Goal: Task Accomplishment & Management: Complete application form

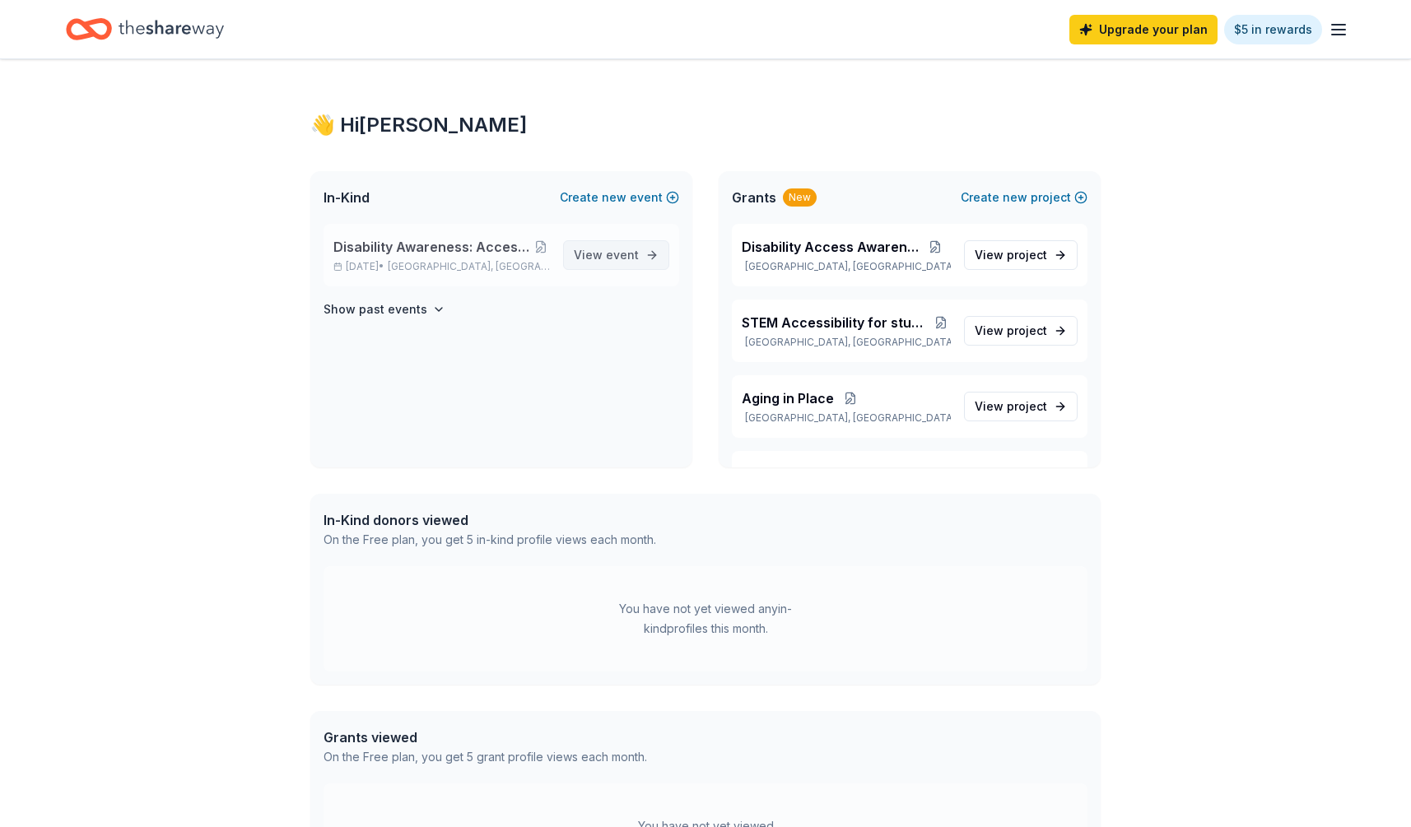
click at [640, 243] on link "View event" at bounding box center [616, 255] width 106 height 30
click at [631, 257] on span "event" at bounding box center [622, 255] width 33 height 14
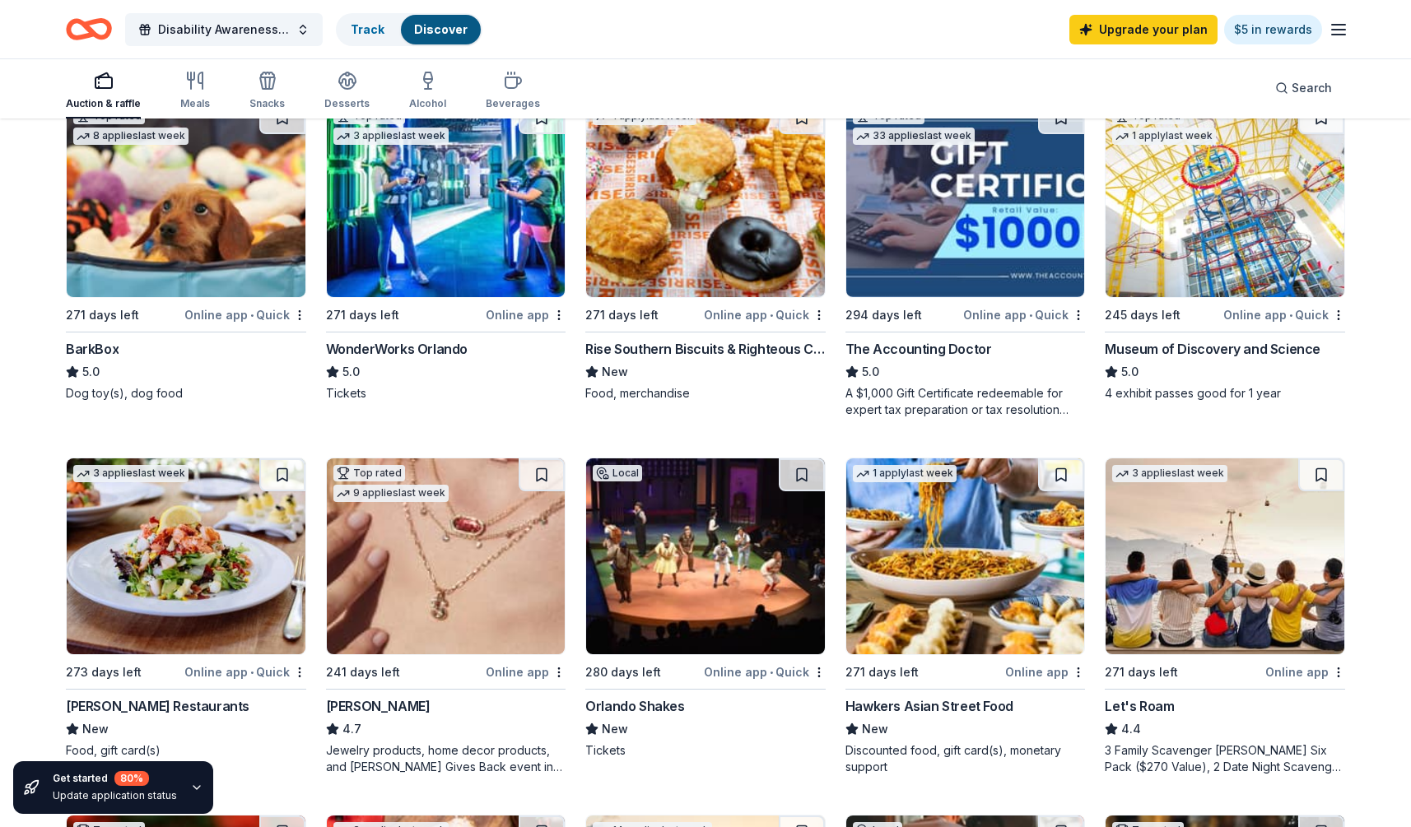
scroll to position [533, 0]
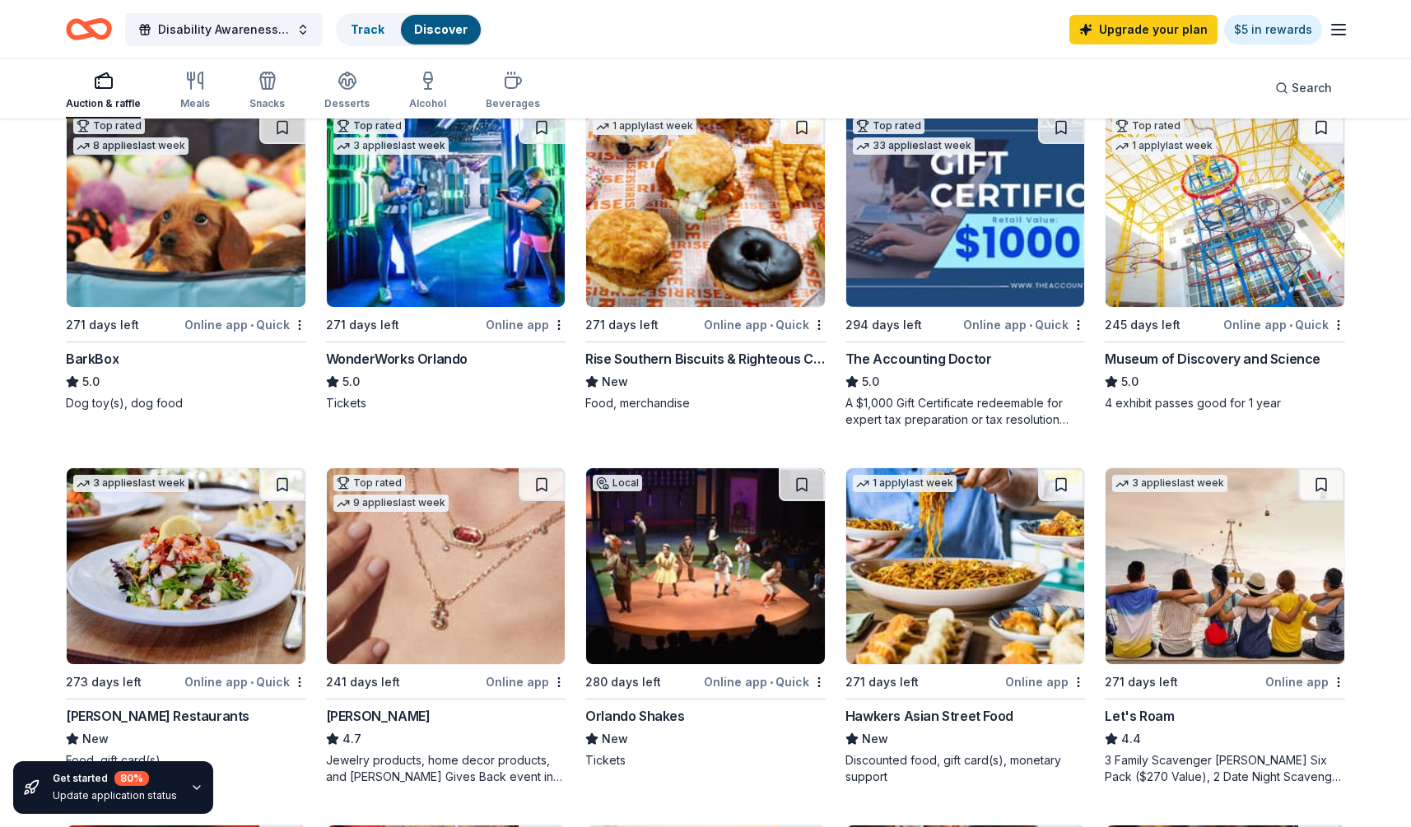
click at [935, 238] on img at bounding box center [965, 209] width 239 height 196
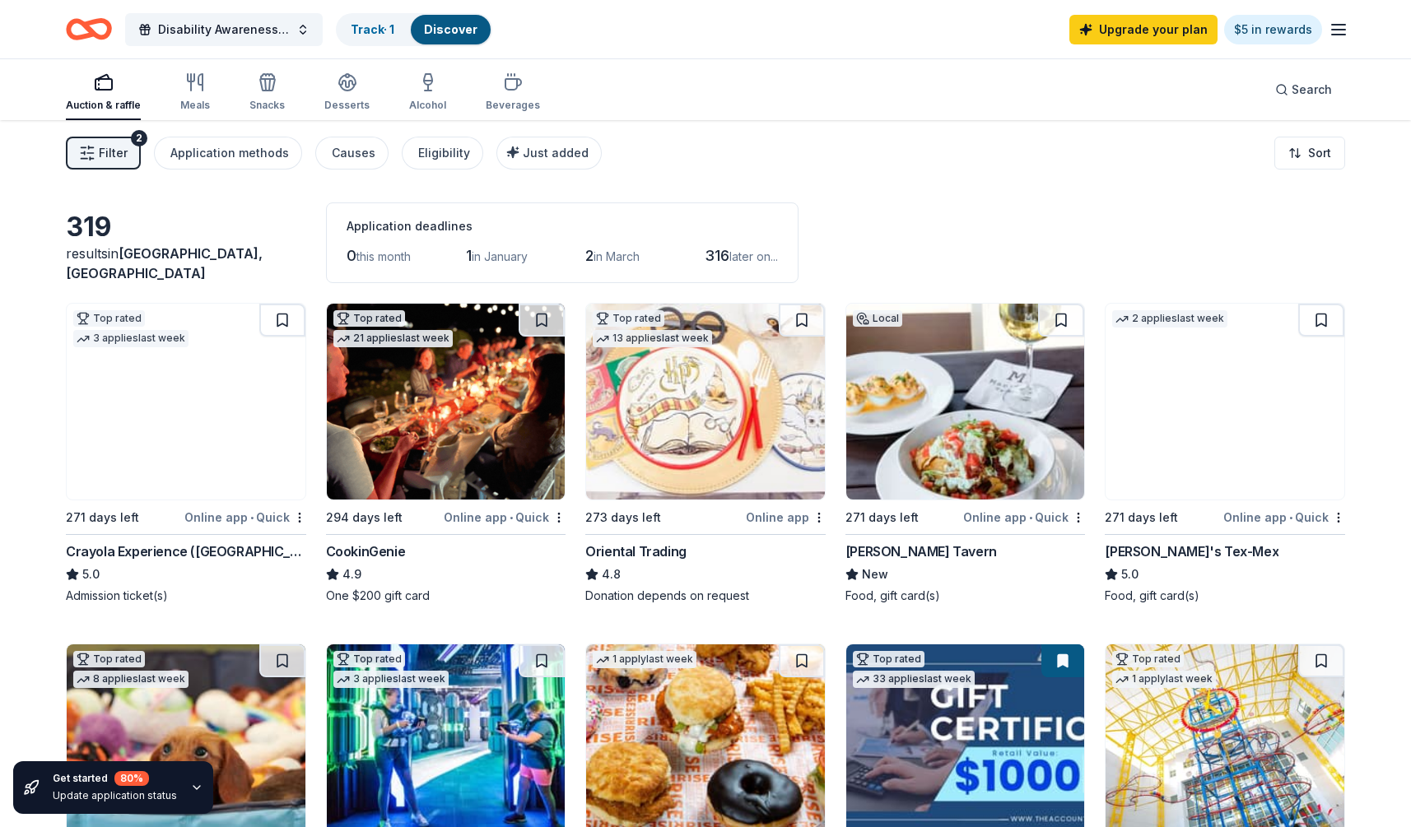
scroll to position [0, 0]
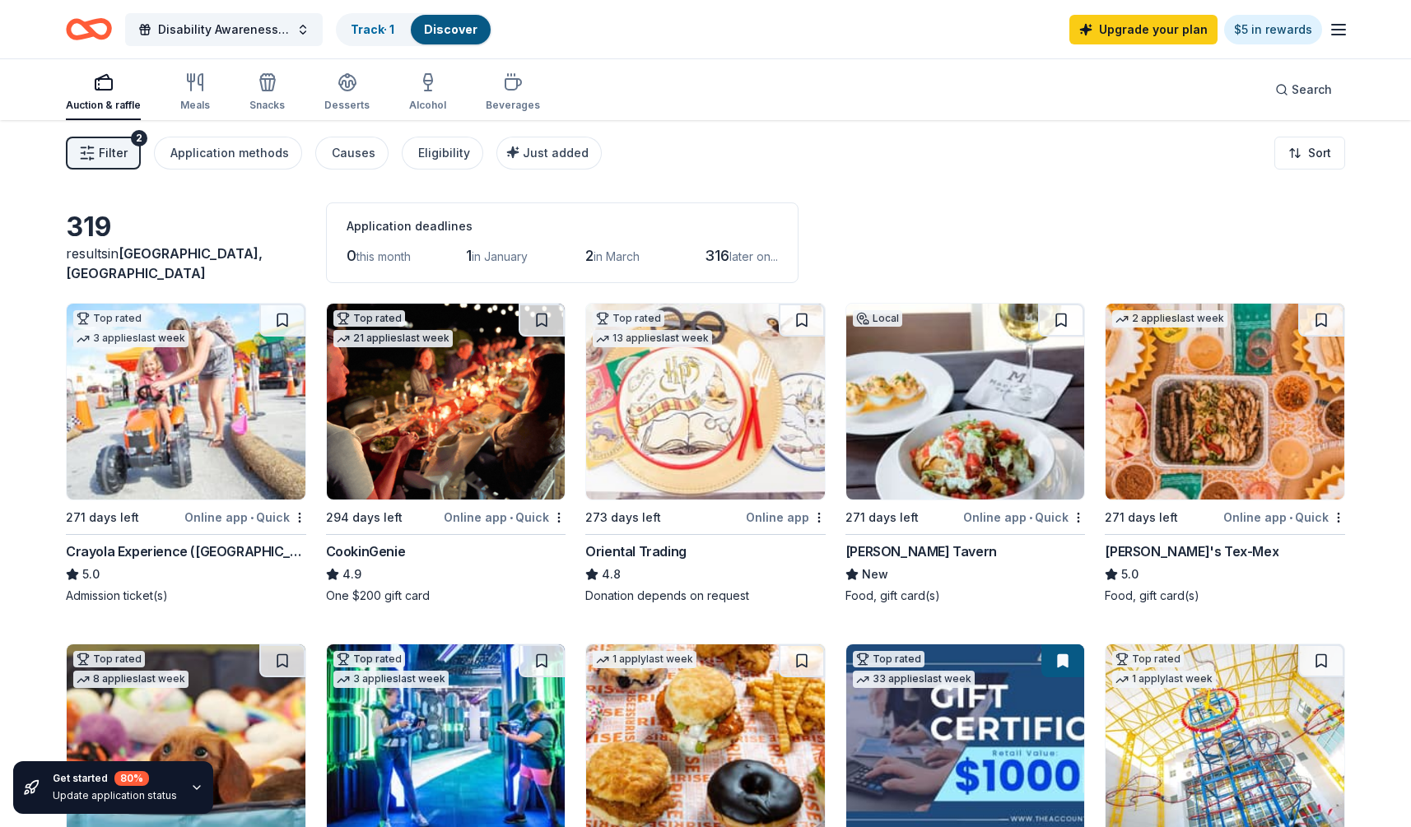
click at [853, 227] on div "319 results in Oakland, FL Application deadlines 0 this month 1 in January 2 in…" at bounding box center [705, 243] width 1279 height 81
click at [167, 387] on img at bounding box center [186, 402] width 239 height 196
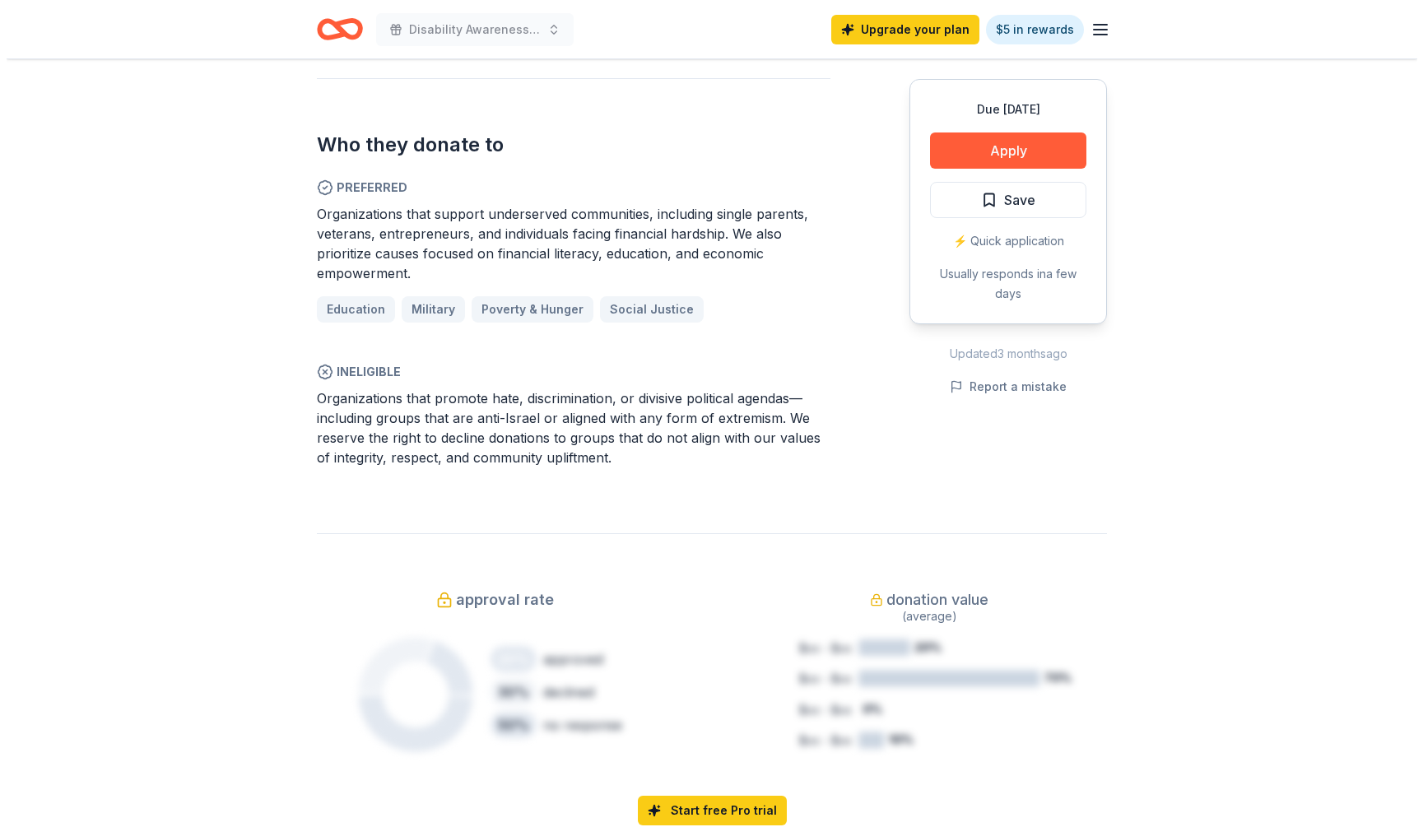
scroll to position [609, 0]
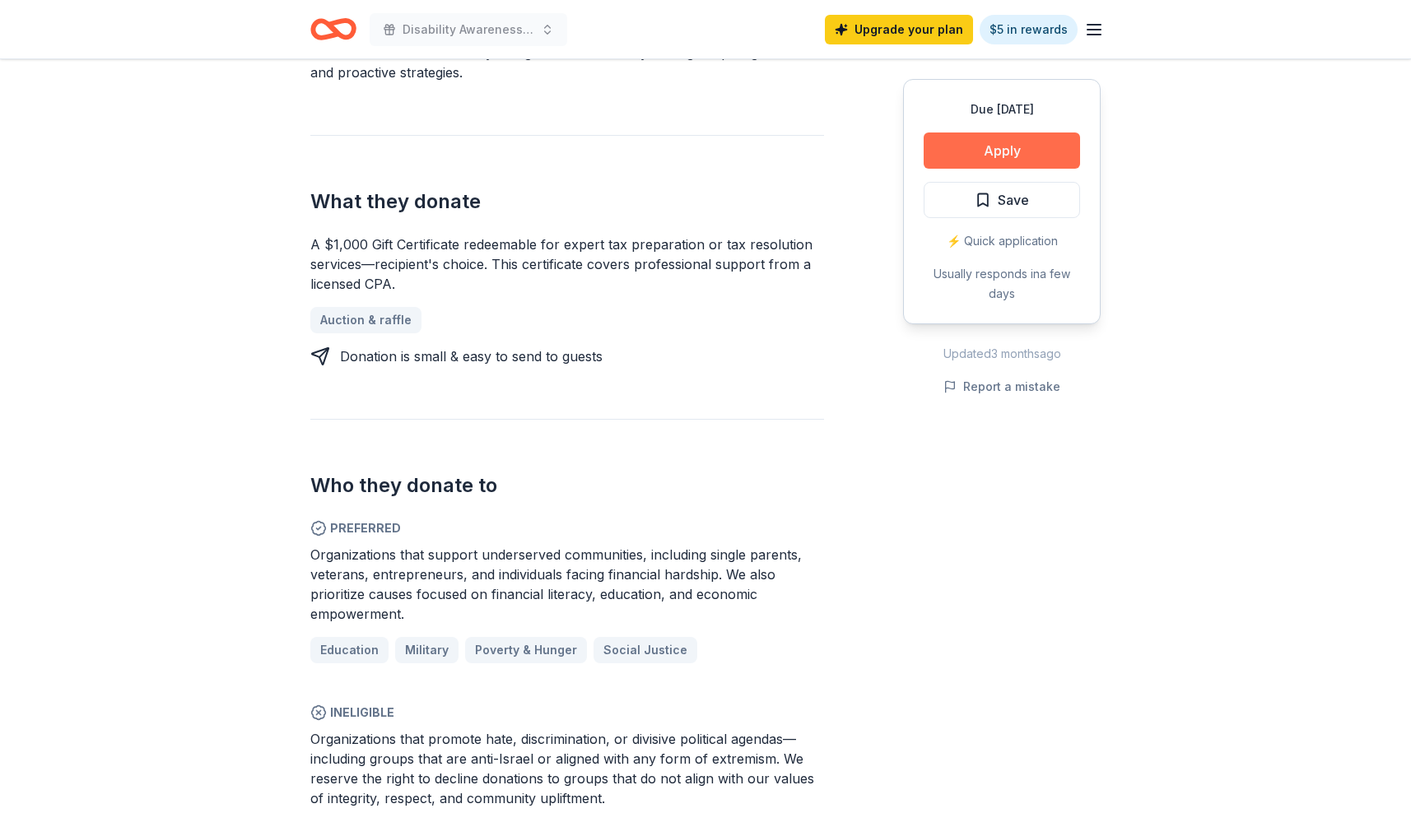
click at [978, 151] on button "Apply" at bounding box center [1002, 151] width 156 height 36
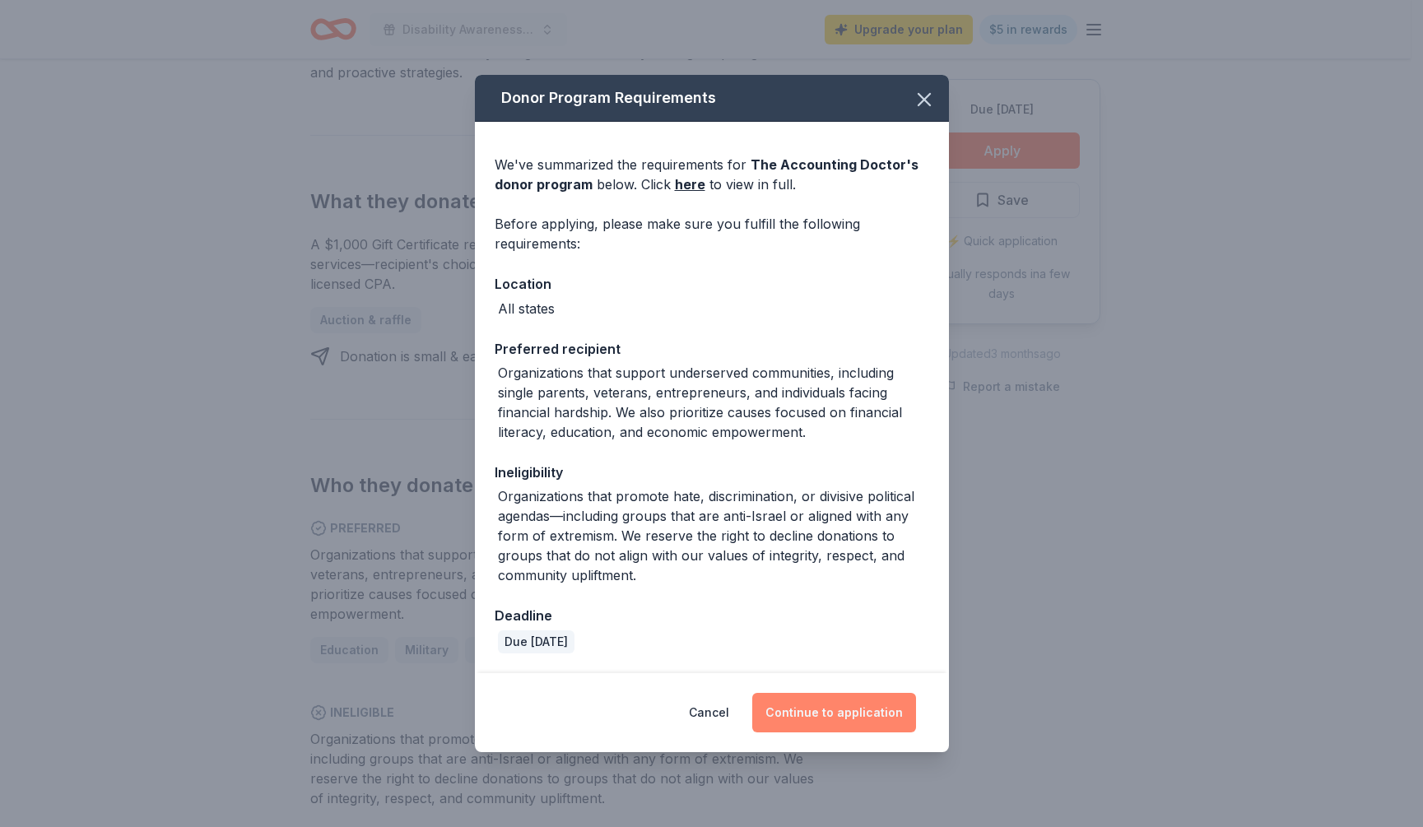
click at [847, 713] on button "Continue to application" at bounding box center [834, 713] width 164 height 40
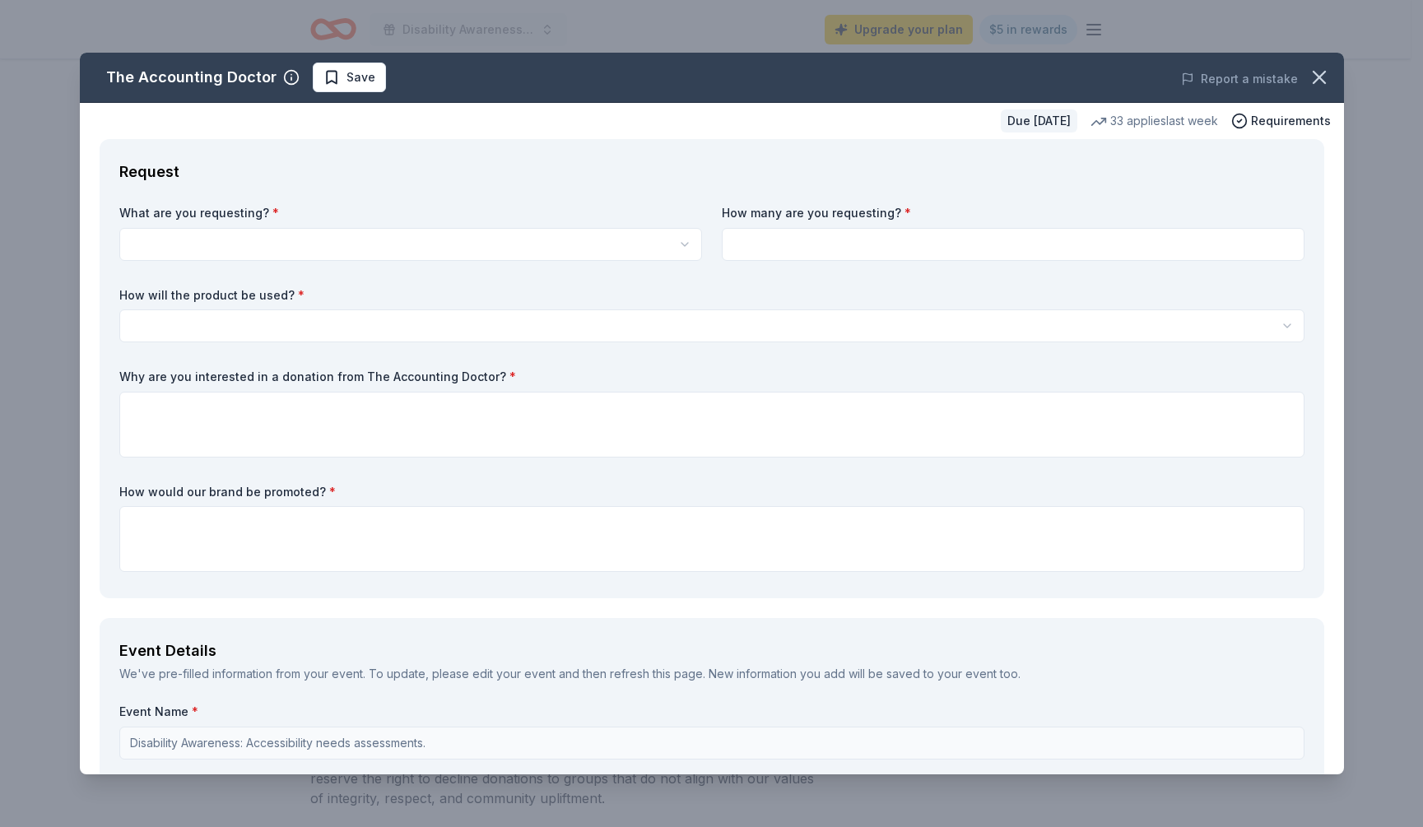
click at [608, 278] on div "What are you requesting? * A $1,000 Gift Certificate redeemable for expert tax …" at bounding box center [711, 392] width 1185 height 374
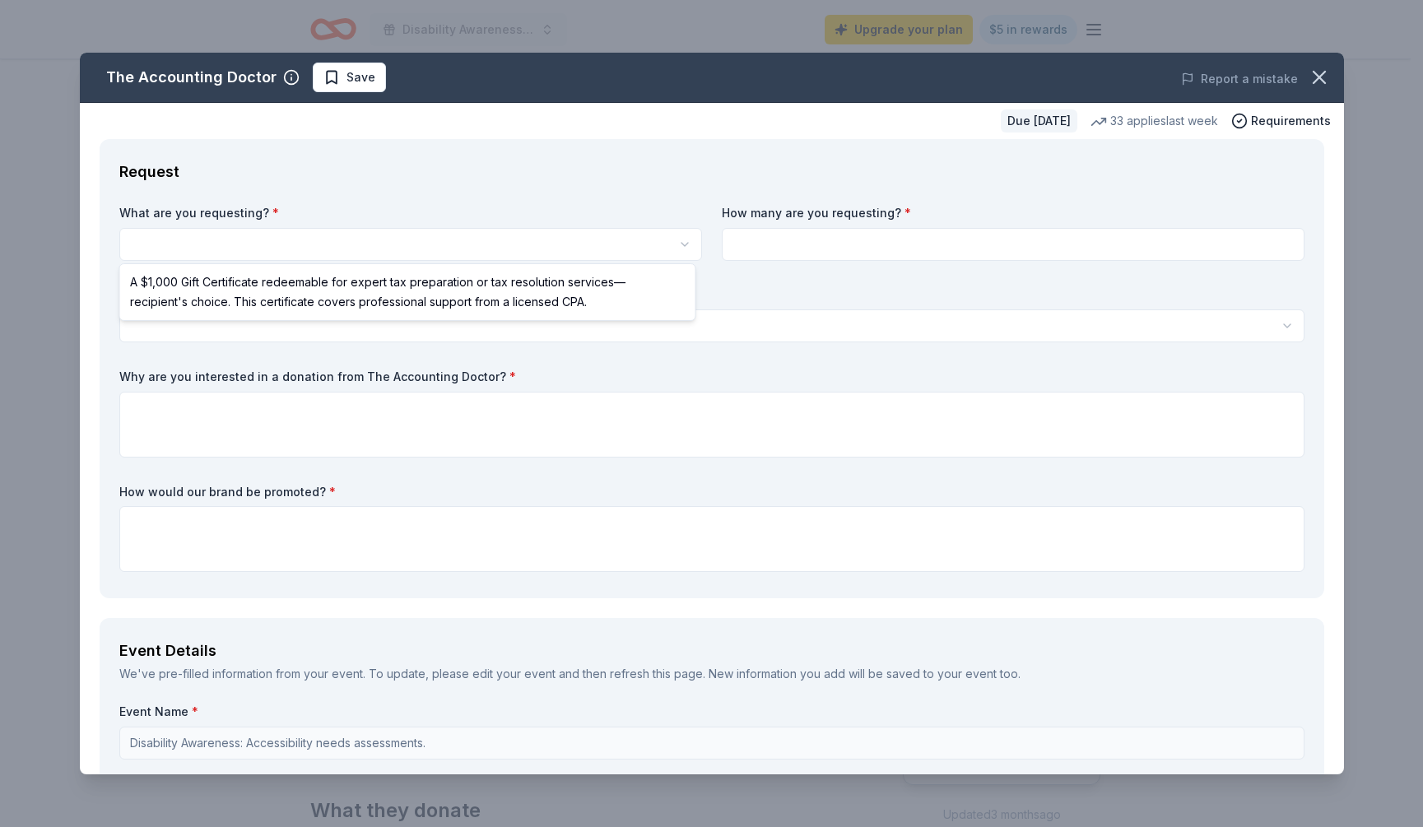
click at [586, 255] on body "Disability Awareness: Accessibility needs assessments. Upgrade your plan $5 in …" at bounding box center [705, 413] width 1411 height 827
select select "A $1,000 Gift Certificate redeemable for expert tax preparation or tax resoluti…"
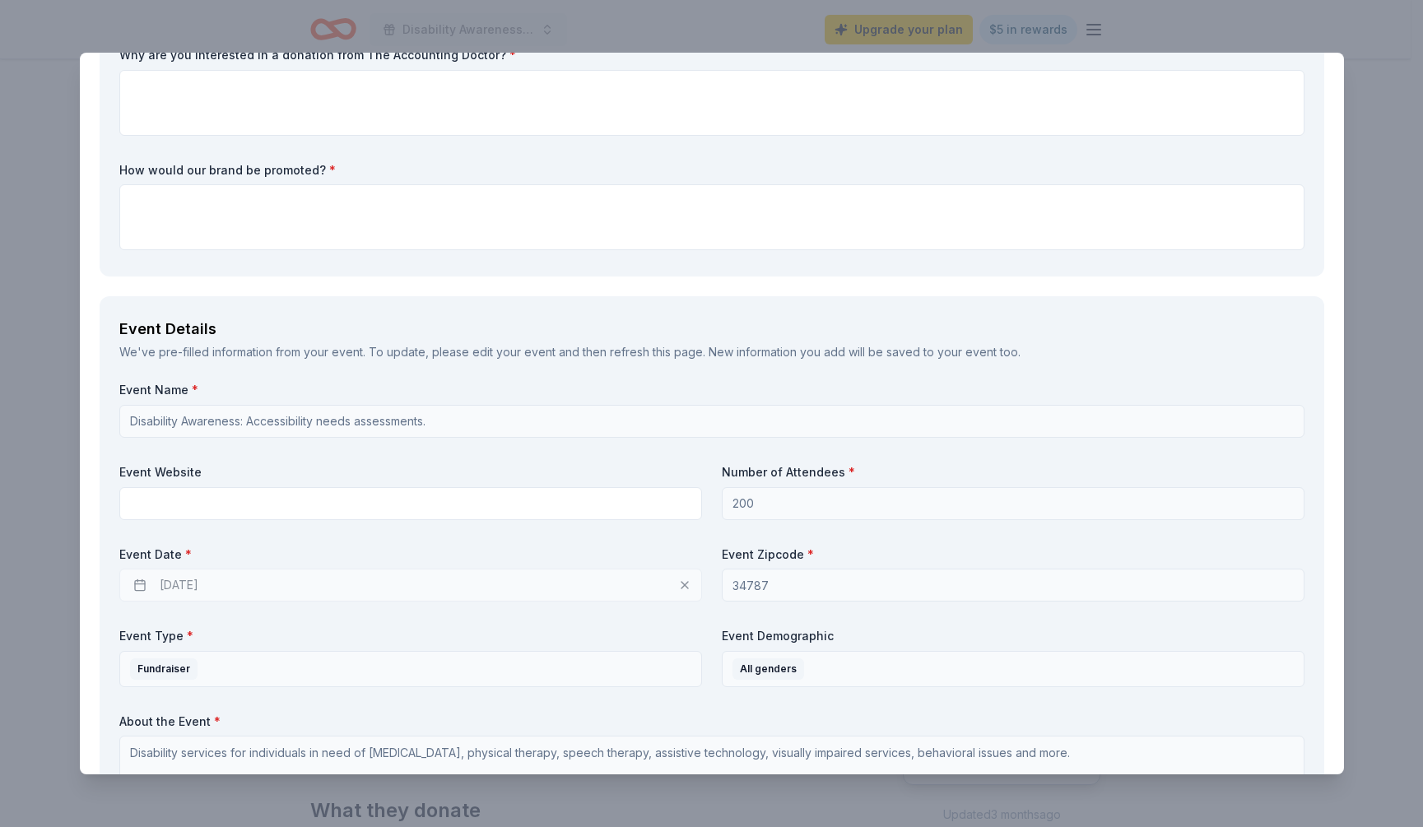
scroll to position [324, 0]
drag, startPoint x: 439, startPoint y: 211, endPoint x: 401, endPoint y: 500, distance: 292.2
click at [408, 449] on div "Event Name * Disability Awareness: Accessibility needs assessments. Event Websi…" at bounding box center [711, 593] width 1185 height 426
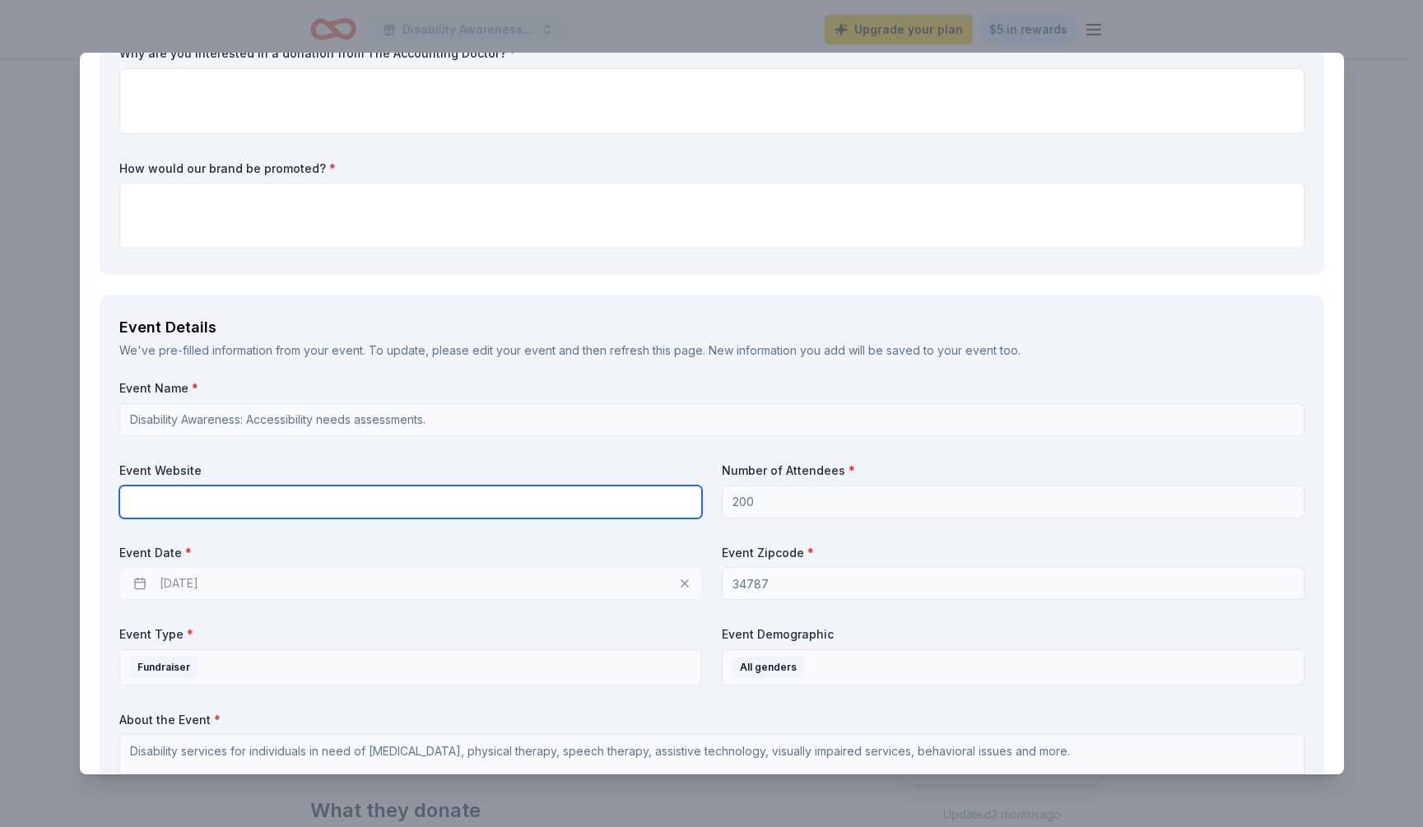
click at [386, 488] on input "text" at bounding box center [410, 502] width 583 height 33
type input "[DOMAIN_NAME]"
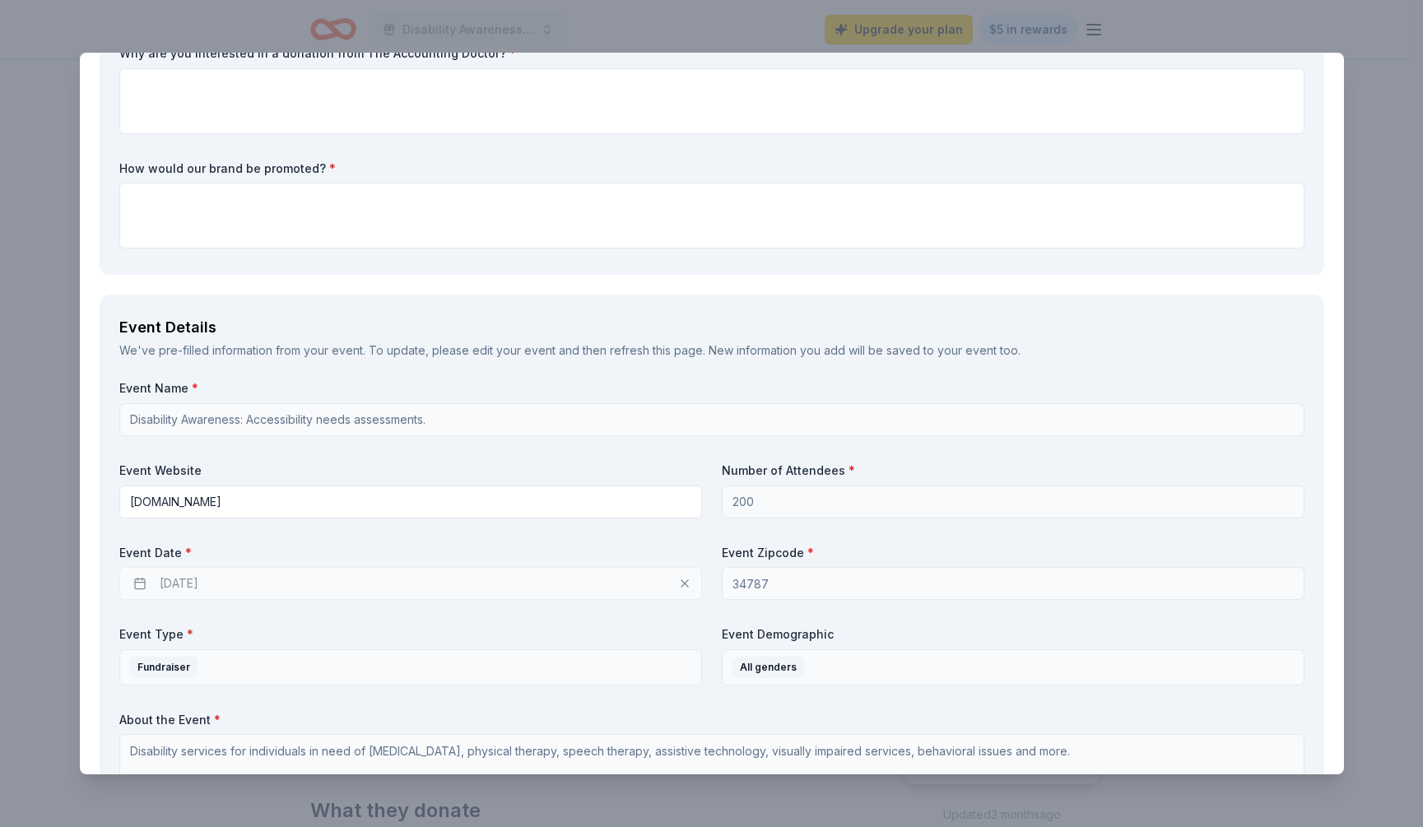
click at [398, 567] on div "[DATE]" at bounding box center [410, 583] width 583 height 33
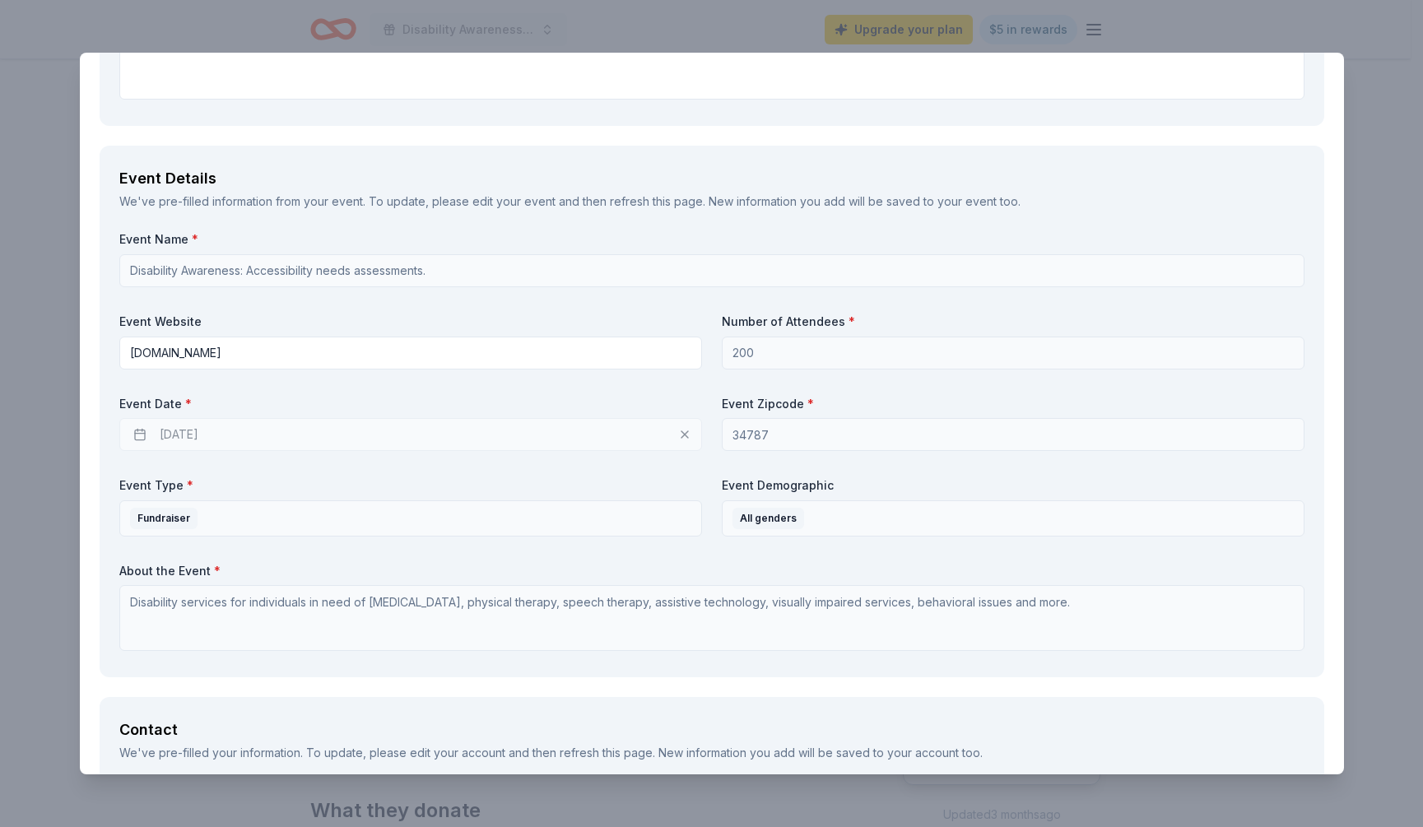
scroll to position [505, 0]
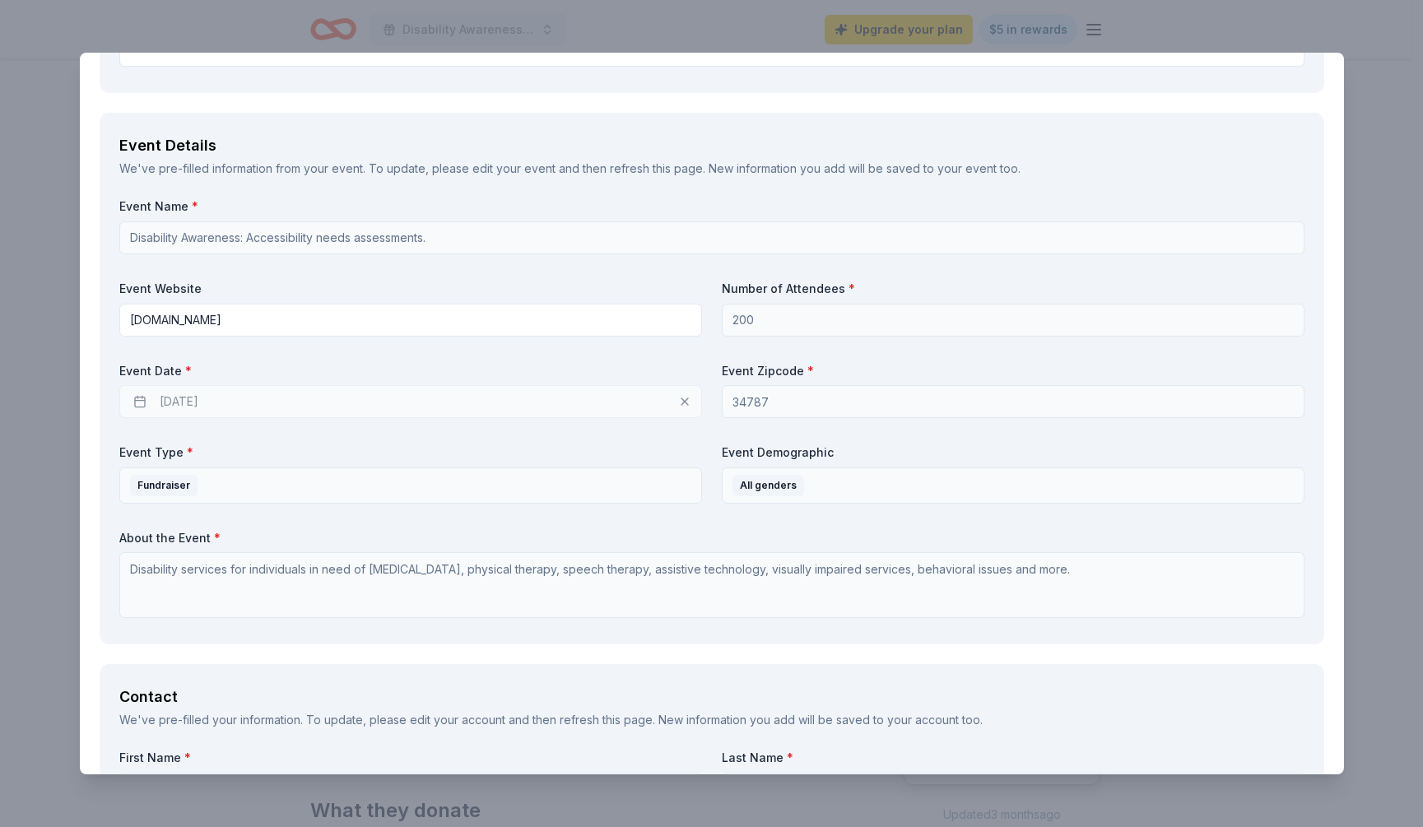
click at [286, 403] on div "[DATE]" at bounding box center [410, 401] width 583 height 33
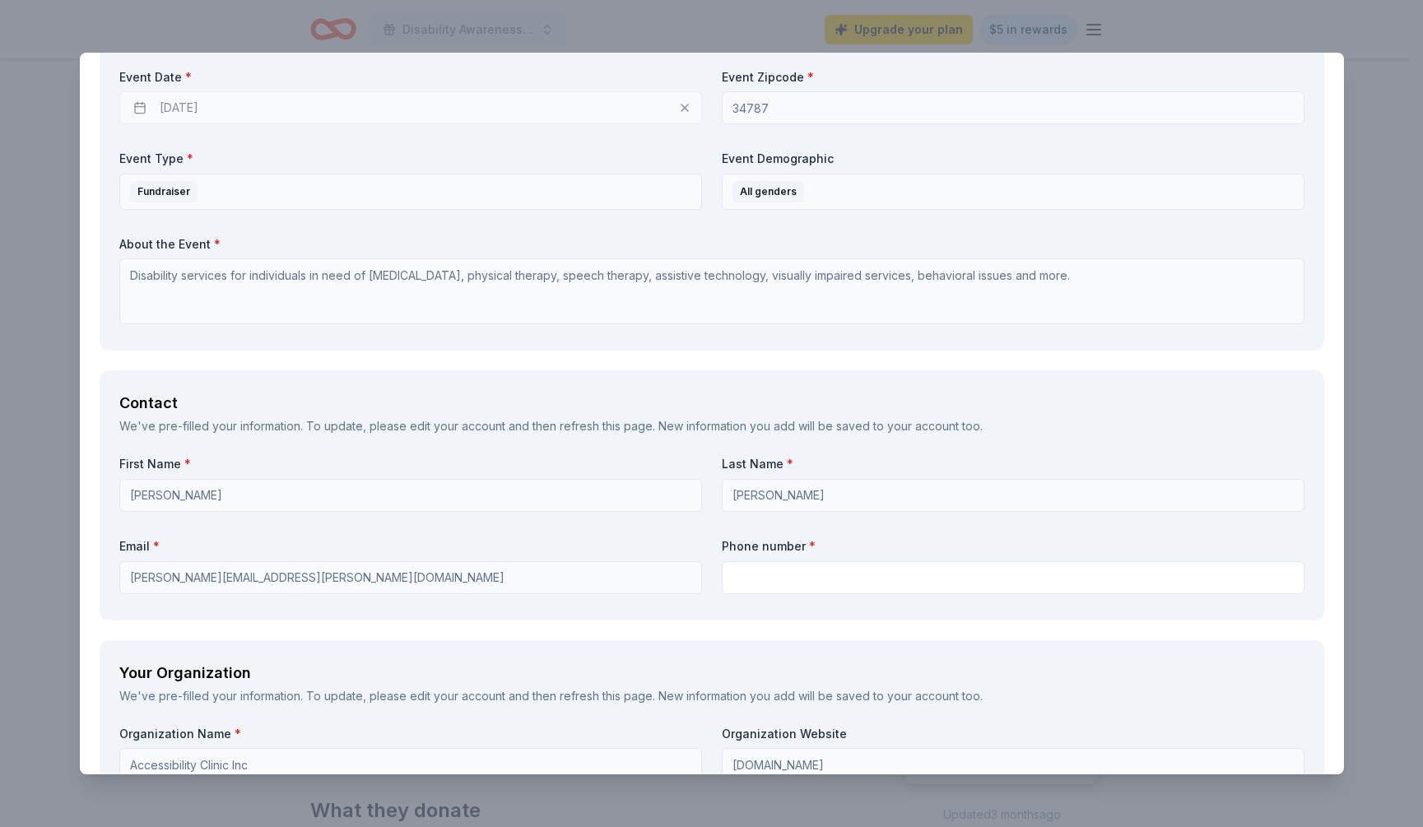
scroll to position [801, 0]
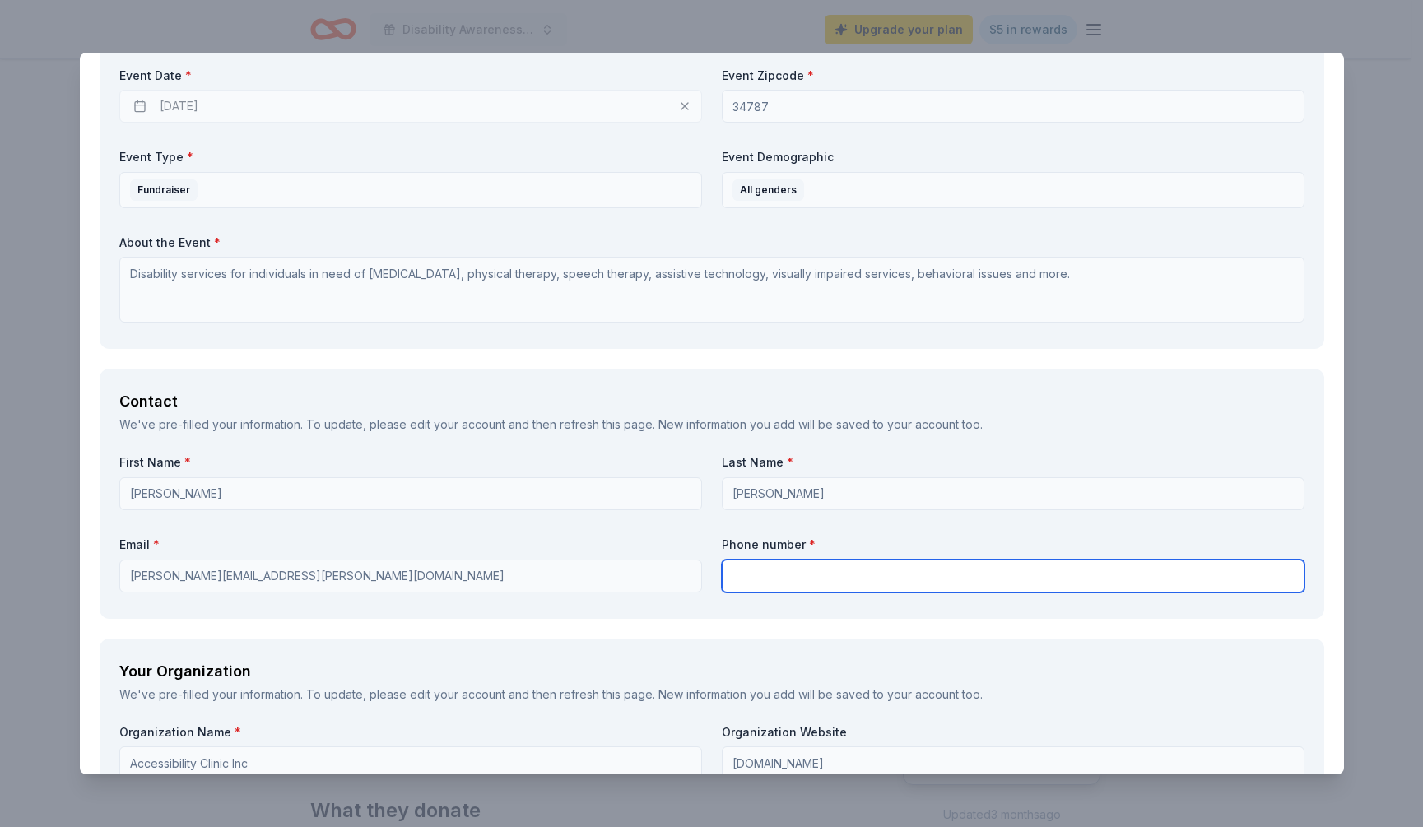
click at [791, 569] on input "text" at bounding box center [1013, 576] width 583 height 33
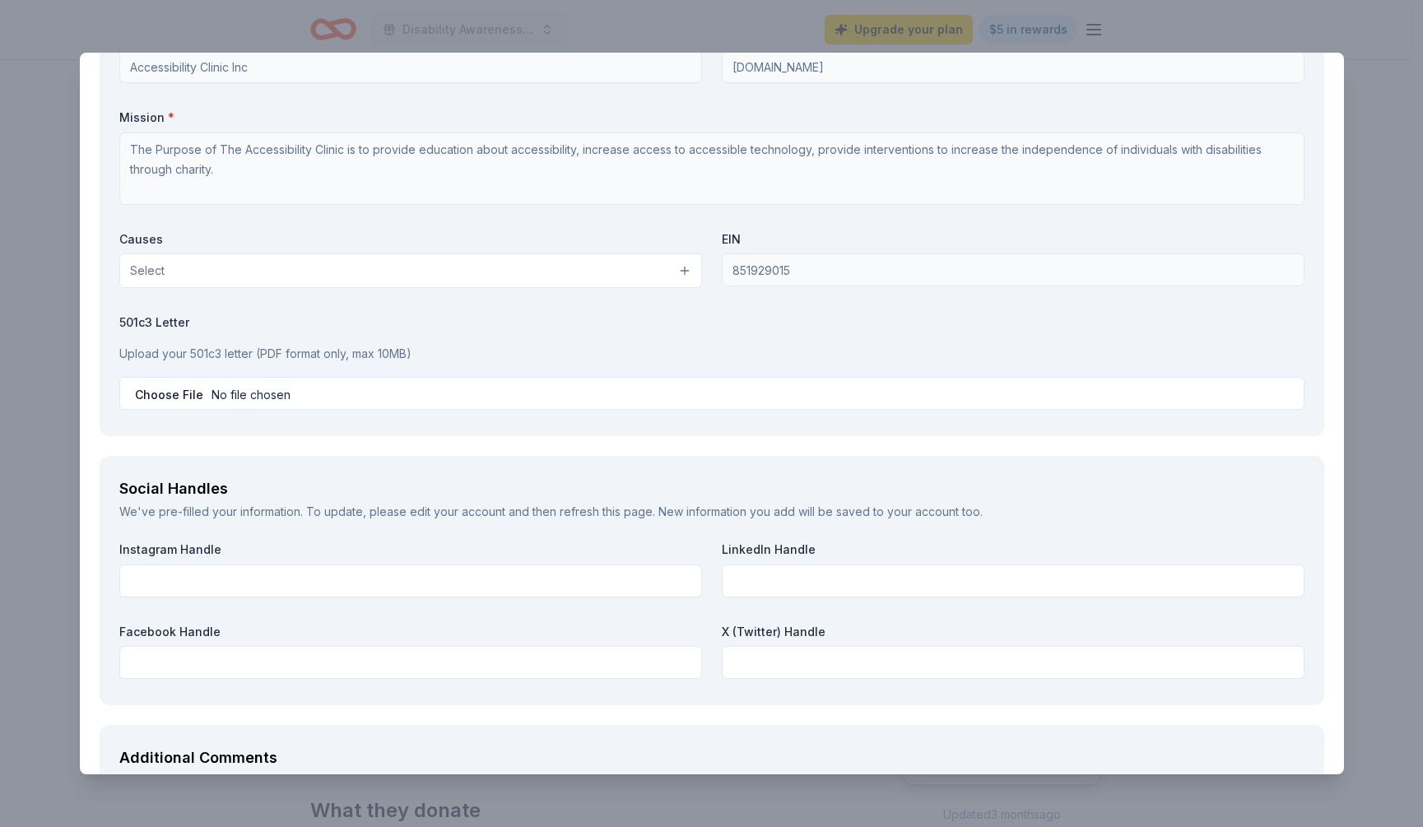
scroll to position [1528, 0]
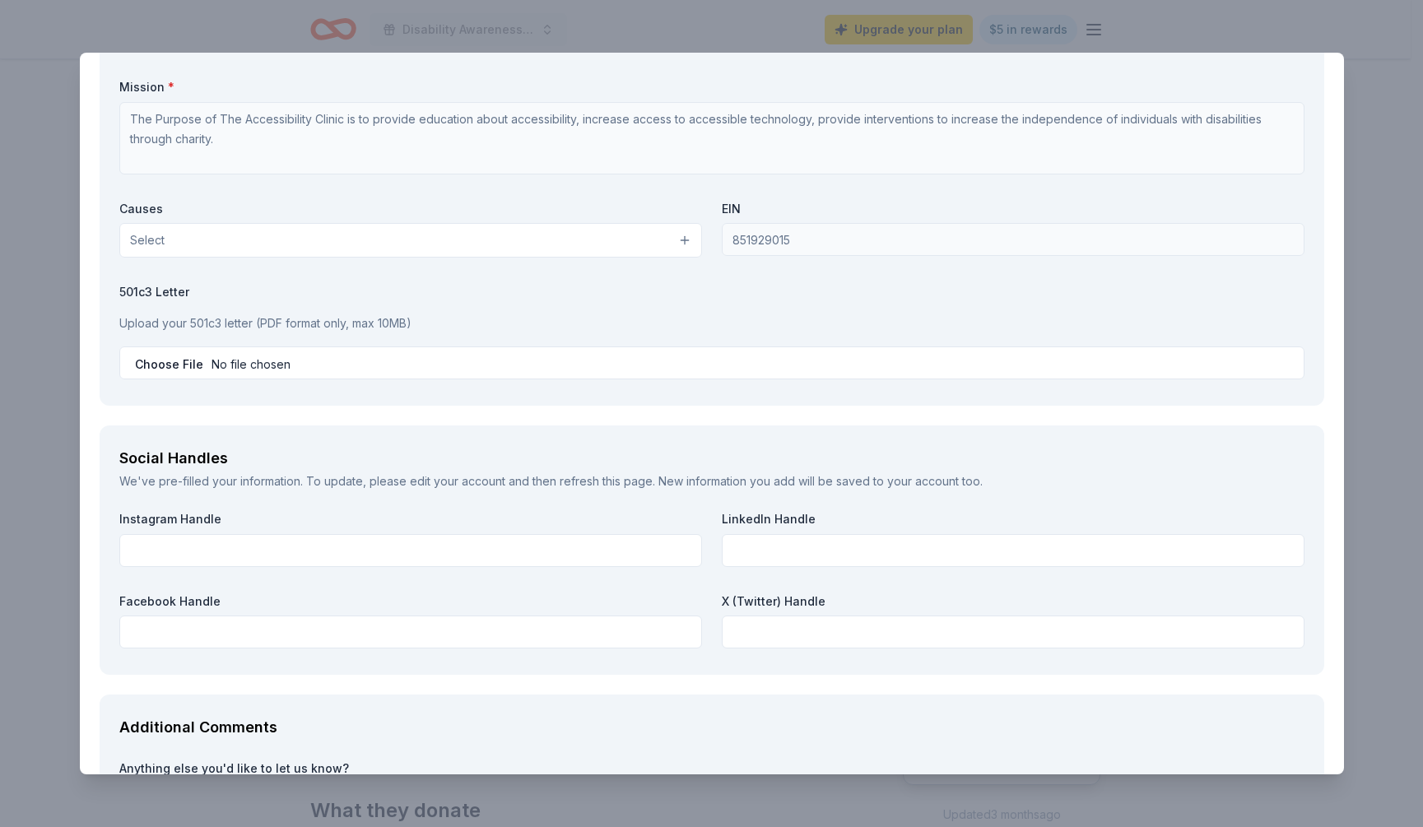
type input "3525364981"
click at [375, 240] on button "Select" at bounding box center [410, 240] width 583 height 35
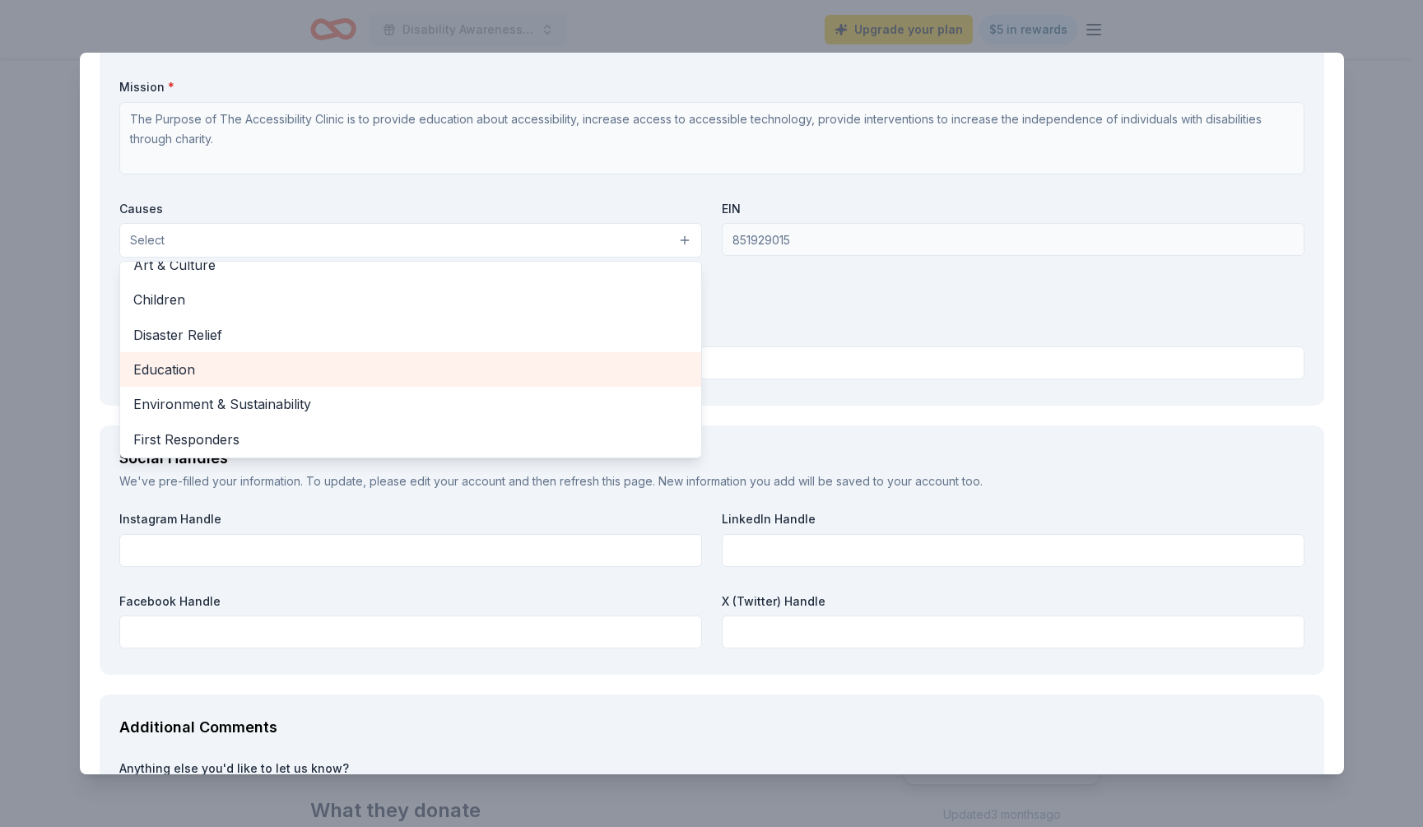
scroll to position [94, 0]
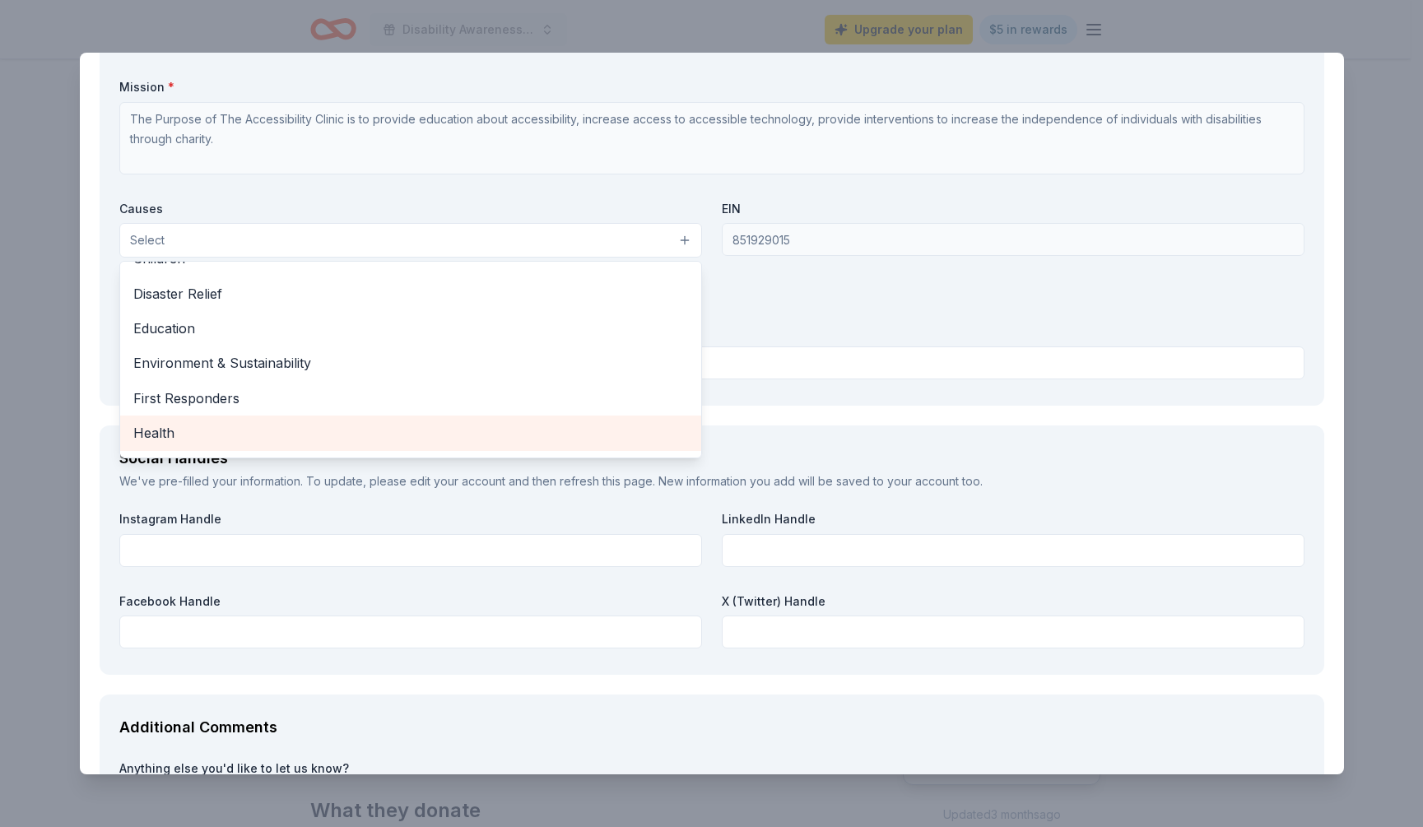
click at [193, 422] on span "Health" at bounding box center [410, 432] width 555 height 21
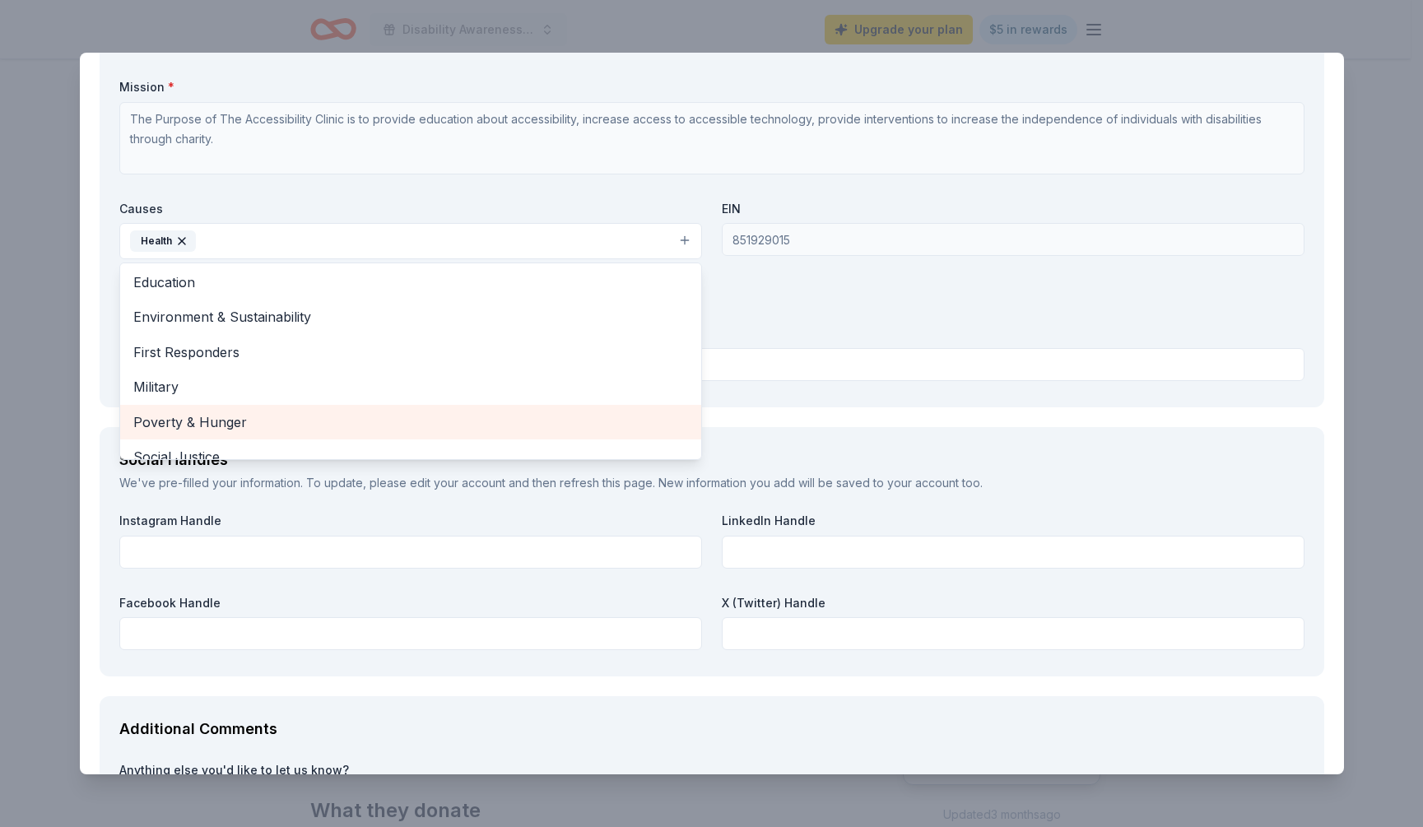
scroll to position [44, 0]
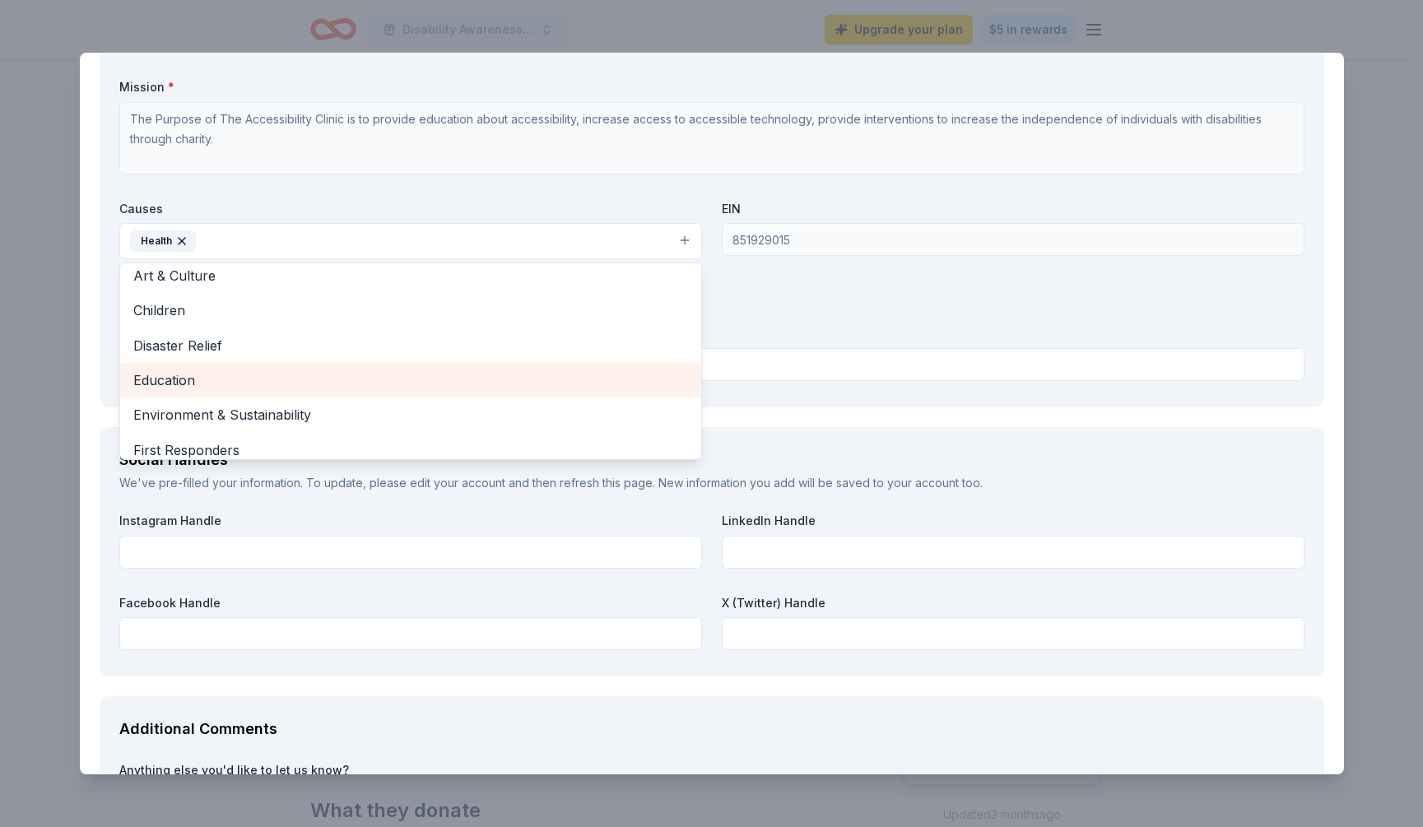
click at [191, 373] on span "Education" at bounding box center [410, 380] width 555 height 21
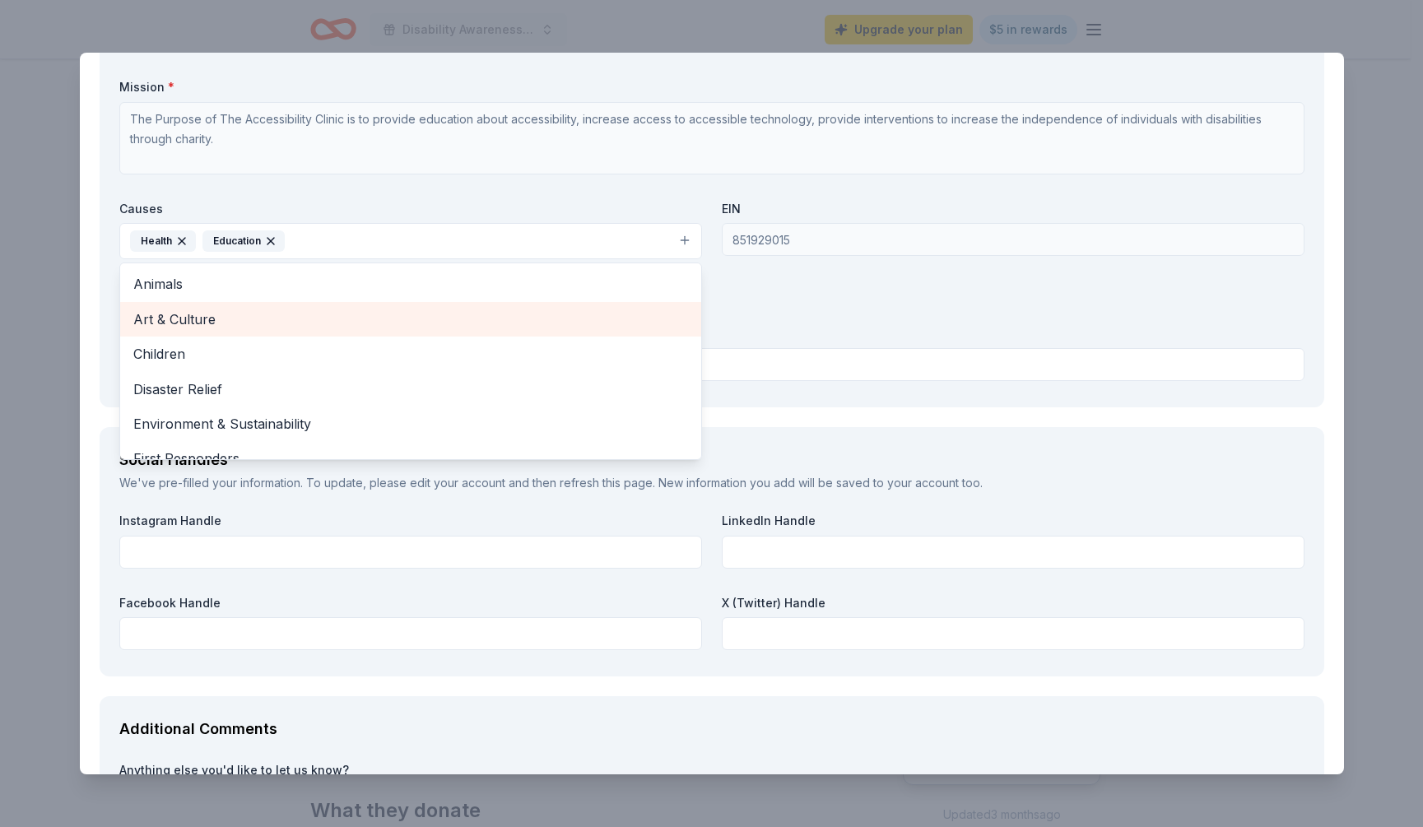
scroll to position [0, 0]
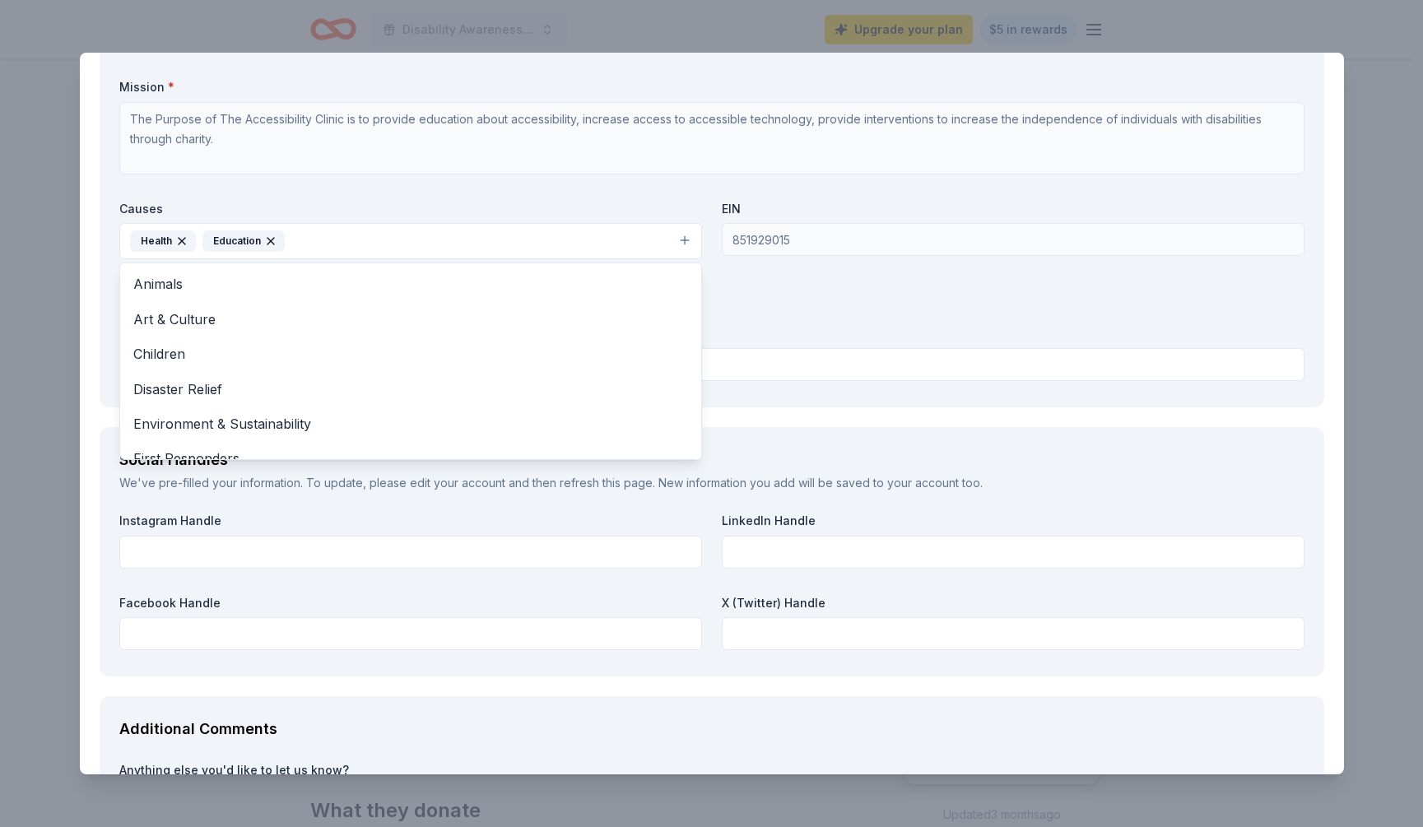
click at [872, 355] on div "Organization Name * Accessibility Clinic Inc Organization Website [DOMAIN_NAME]…" at bounding box center [711, 193] width 1185 height 390
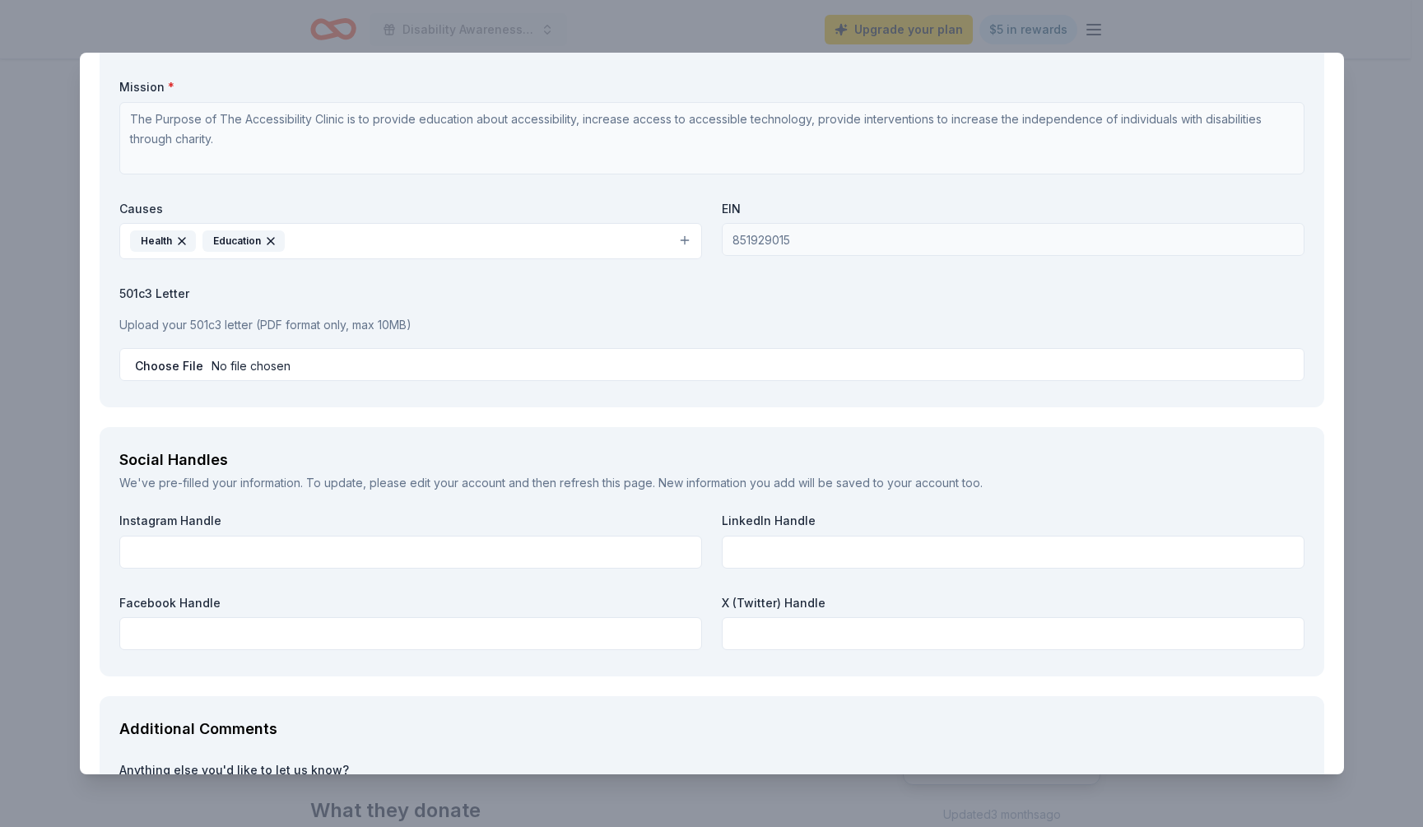
click at [235, 353] on input "file" at bounding box center [711, 364] width 1185 height 33
type input "C:\fakepath\501(C)(3) IRS letter.pdf"
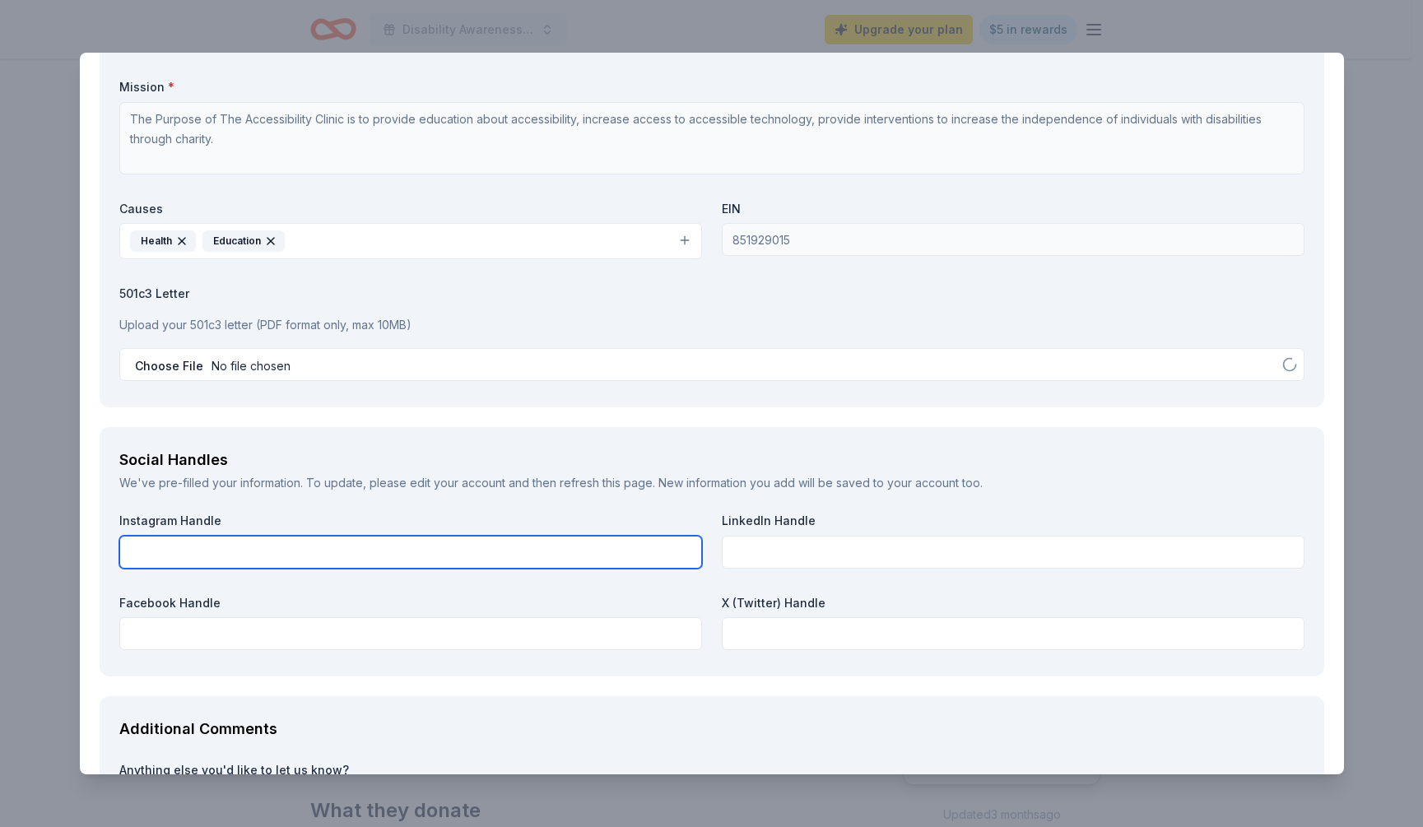
click at [256, 559] on input "text" at bounding box center [410, 552] width 583 height 33
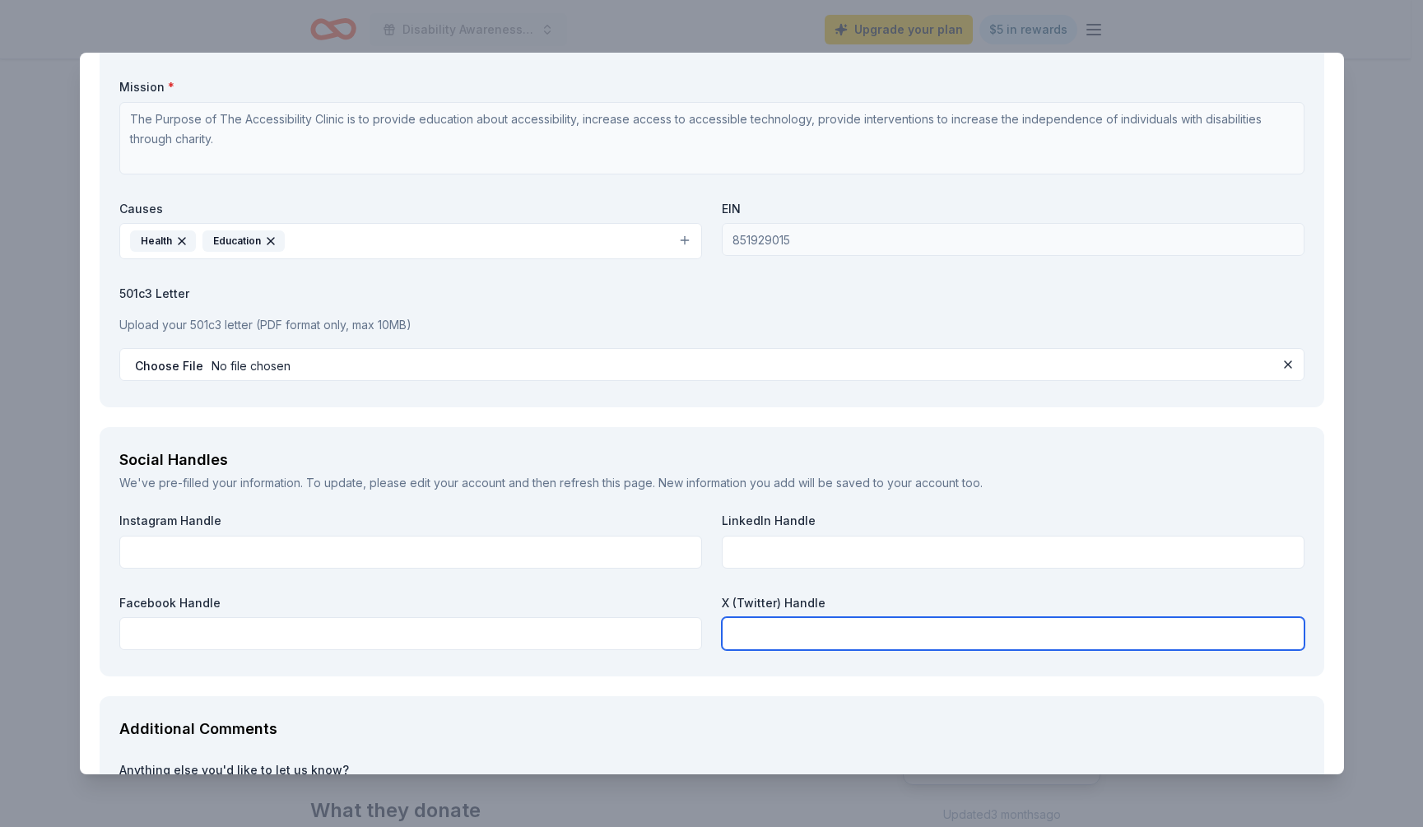
click at [776, 617] on input "text" at bounding box center [1013, 633] width 583 height 33
paste input "@Accessclinicorg"
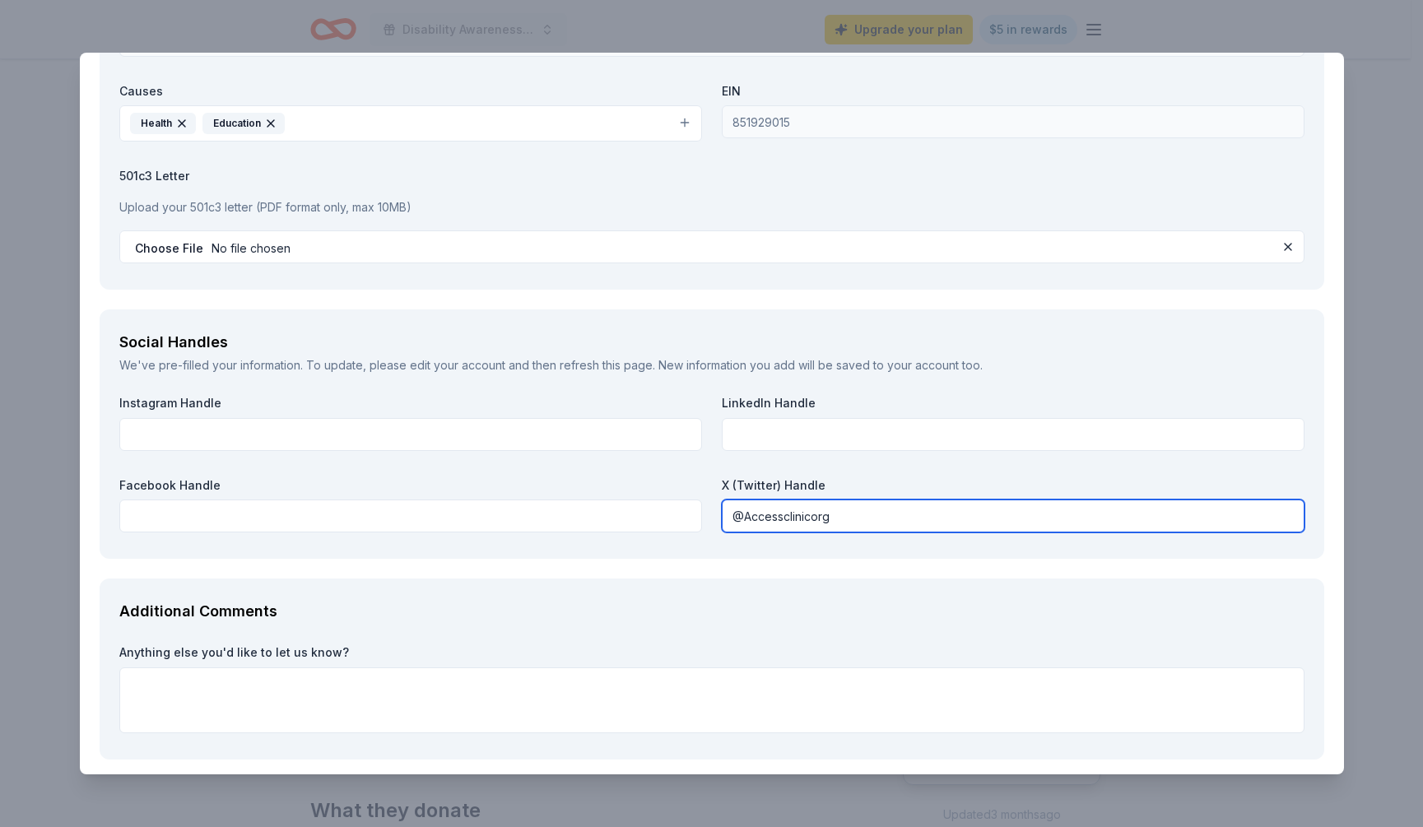
scroll to position [1685, 0]
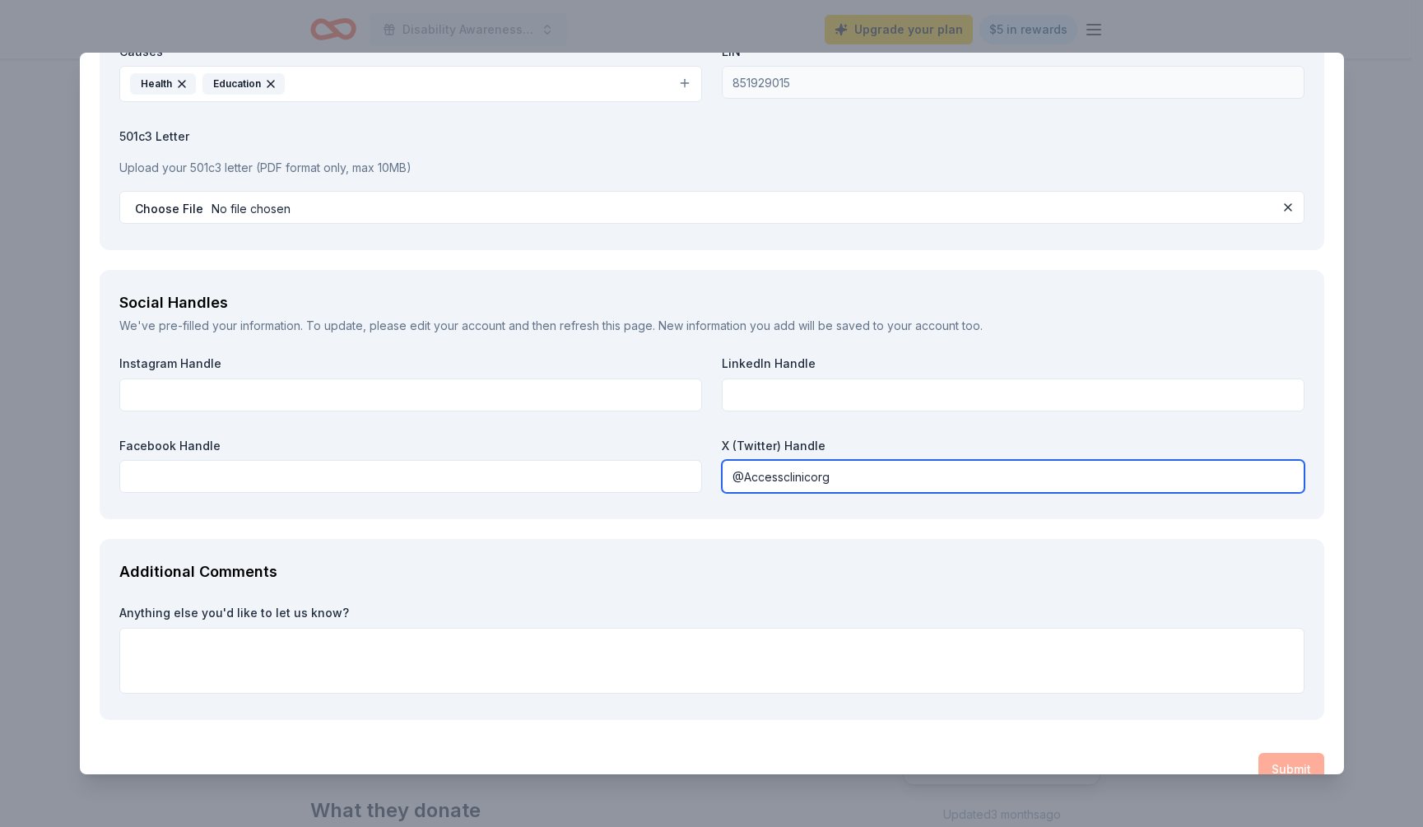
type input "@Accessclinicorg"
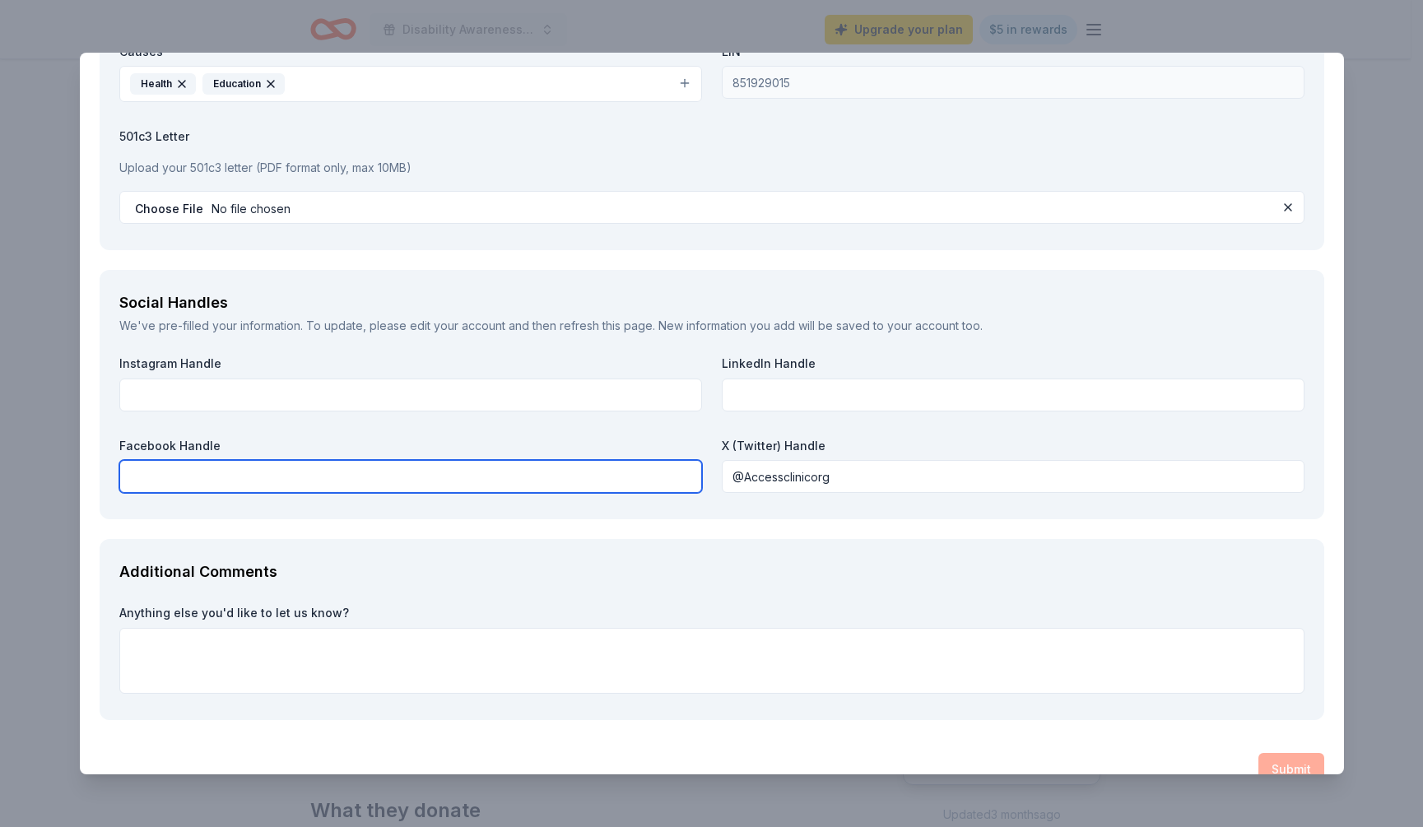
click at [477, 460] on input "text" at bounding box center [410, 476] width 583 height 33
paste input "The Accessibility Clinic Inc"
type input "The Accessibility Clinic Inc"
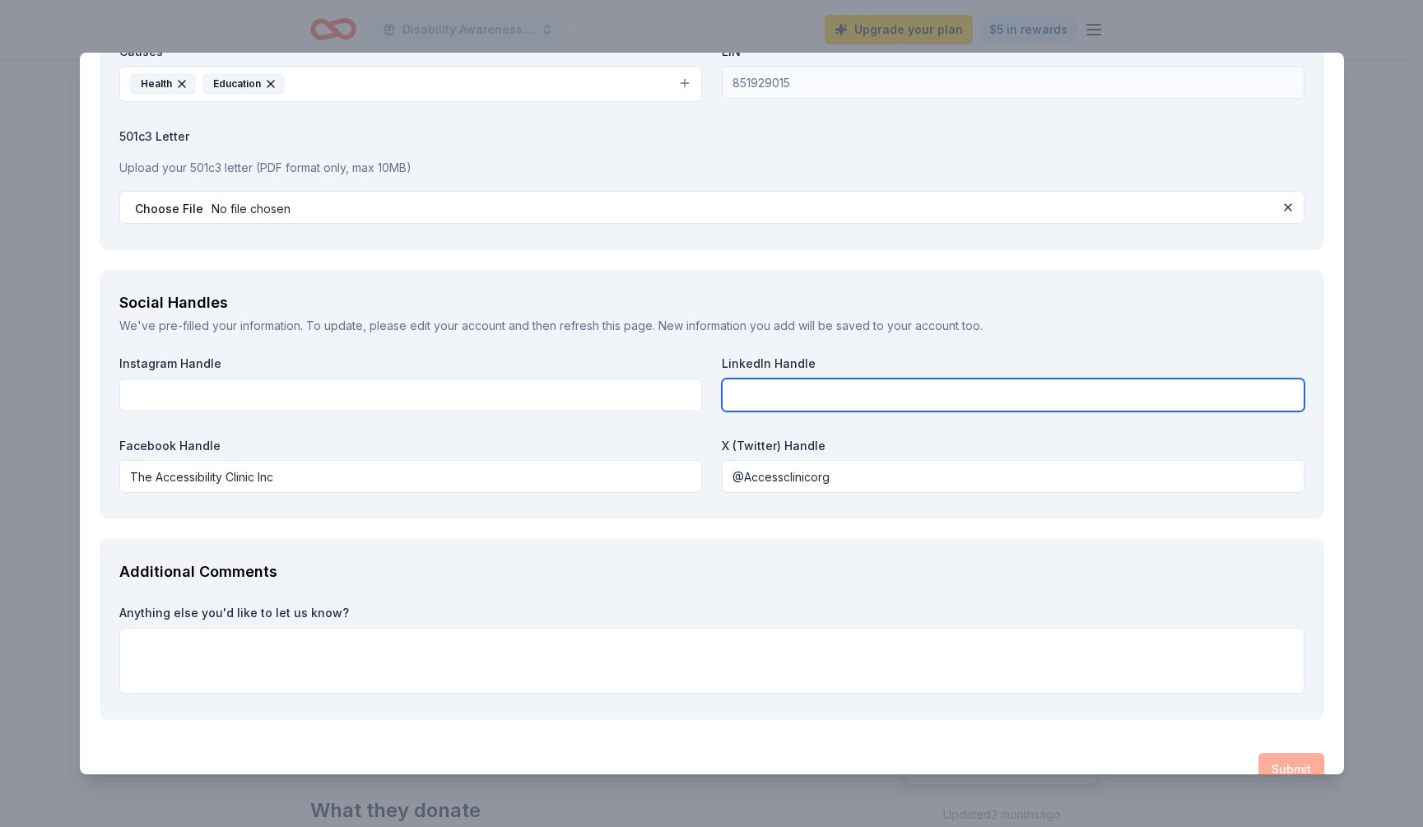
click at [764, 397] on input "text" at bounding box center [1013, 395] width 583 height 33
type input "The Accessibility Clinic Inc"
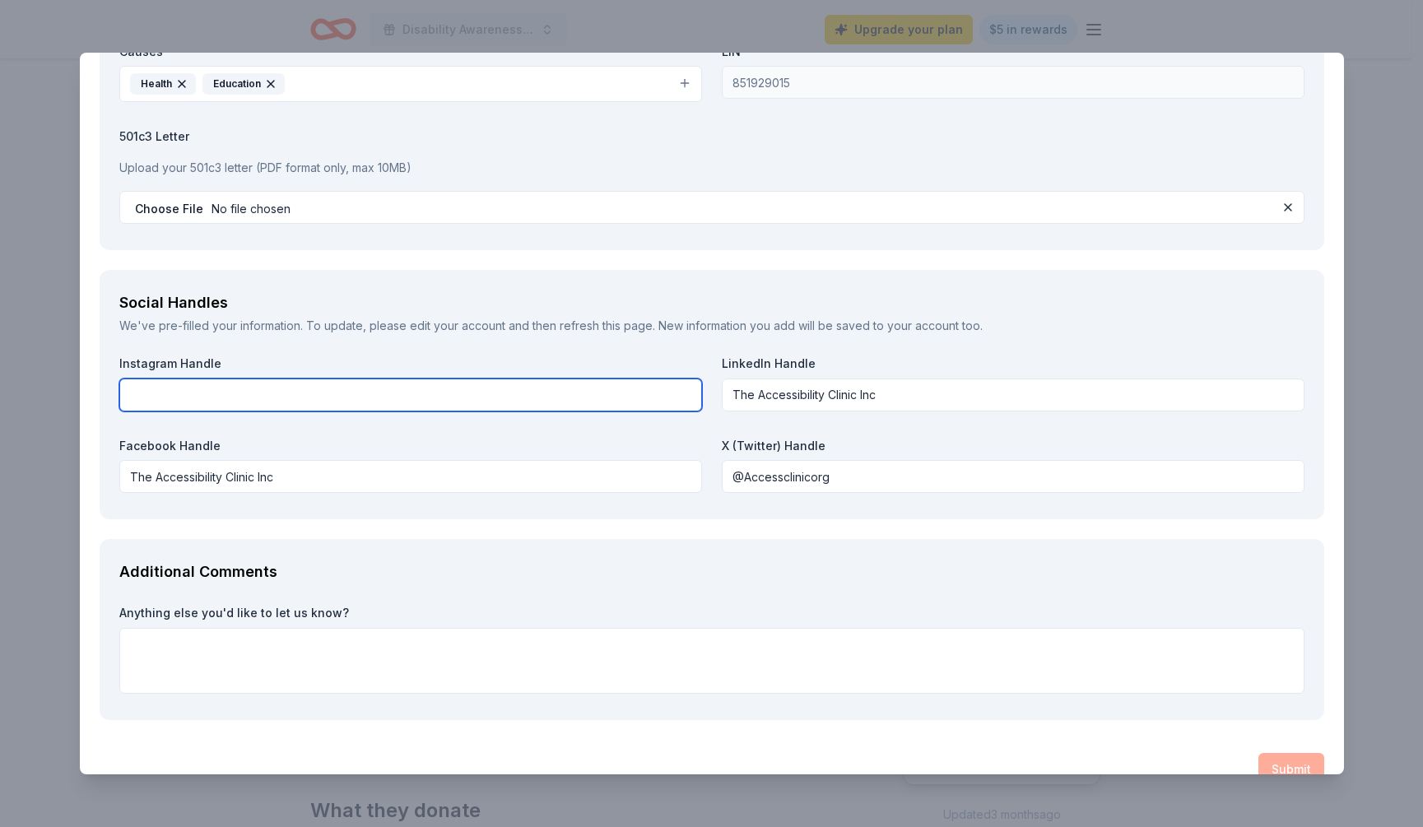
click at [532, 379] on input "text" at bounding box center [410, 395] width 583 height 33
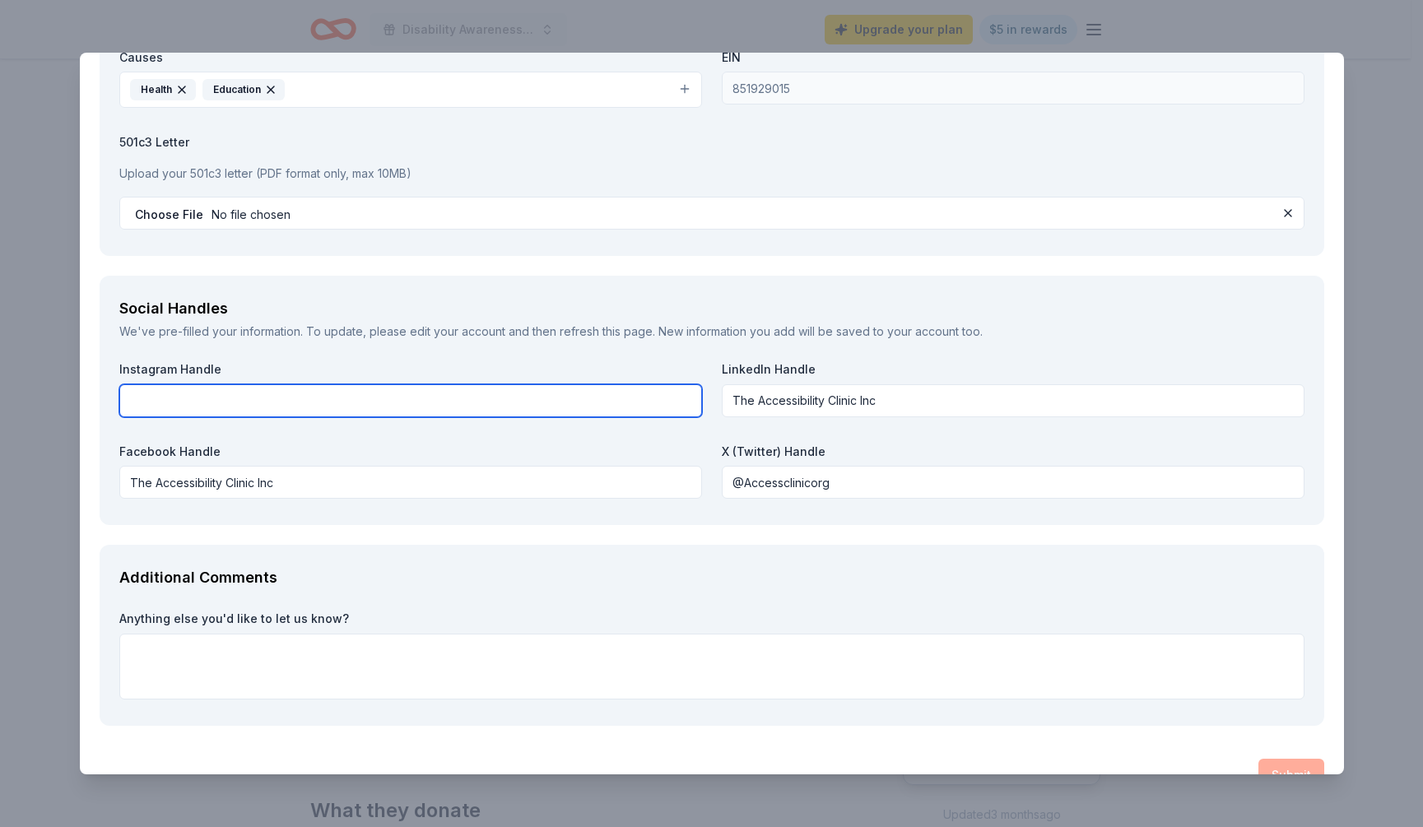
scroll to position [1676, 0]
click at [239, 393] on input "text" at bounding box center [410, 404] width 583 height 33
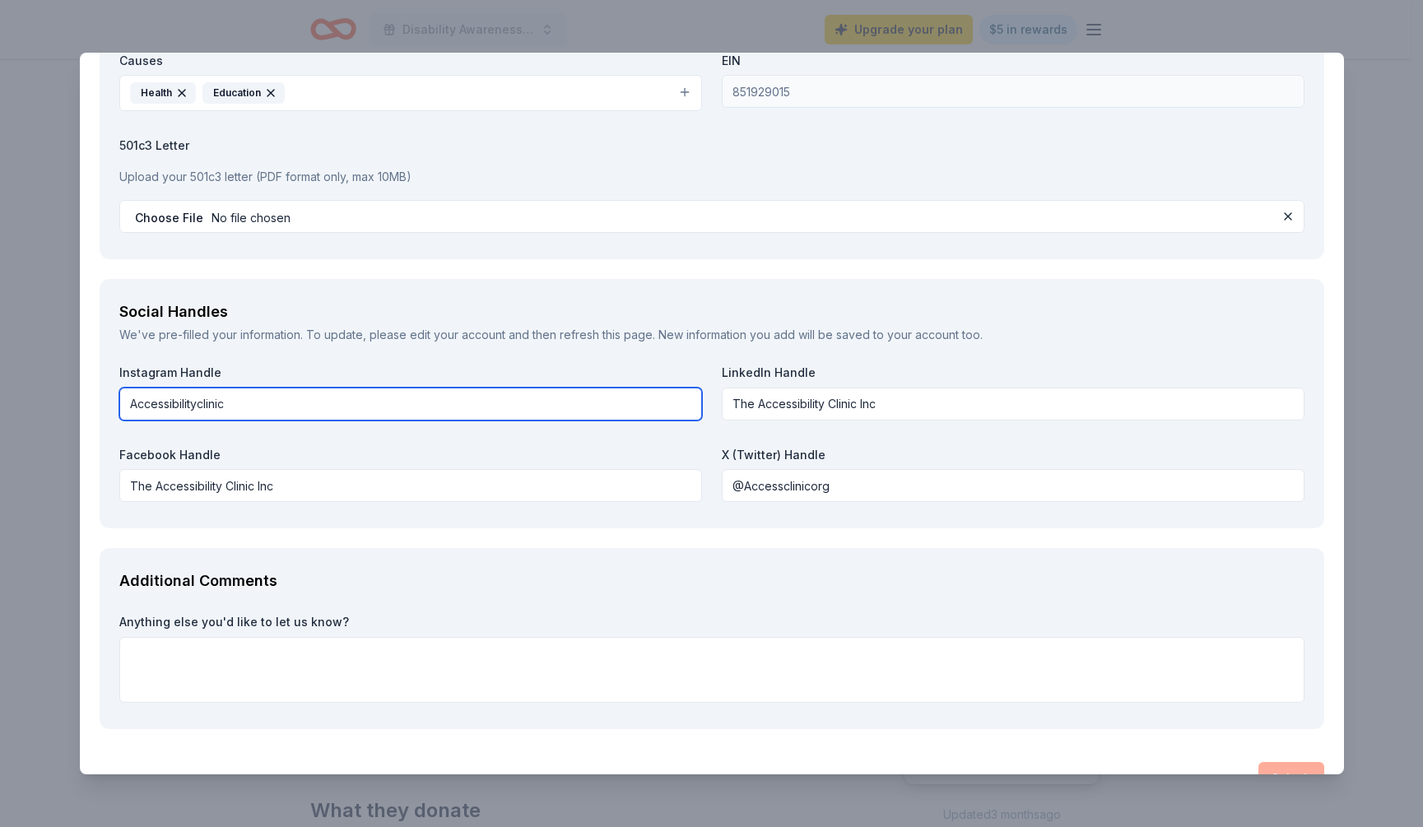
drag, startPoint x: 277, startPoint y: 398, endPoint x: 57, endPoint y: 391, distance: 220.7
click at [57, 391] on div "The Accounting Doctor Save Report a mistake Due [DATE] 33 applies last week Req…" at bounding box center [711, 413] width 1423 height 827
type input "Accessibilityclinic"
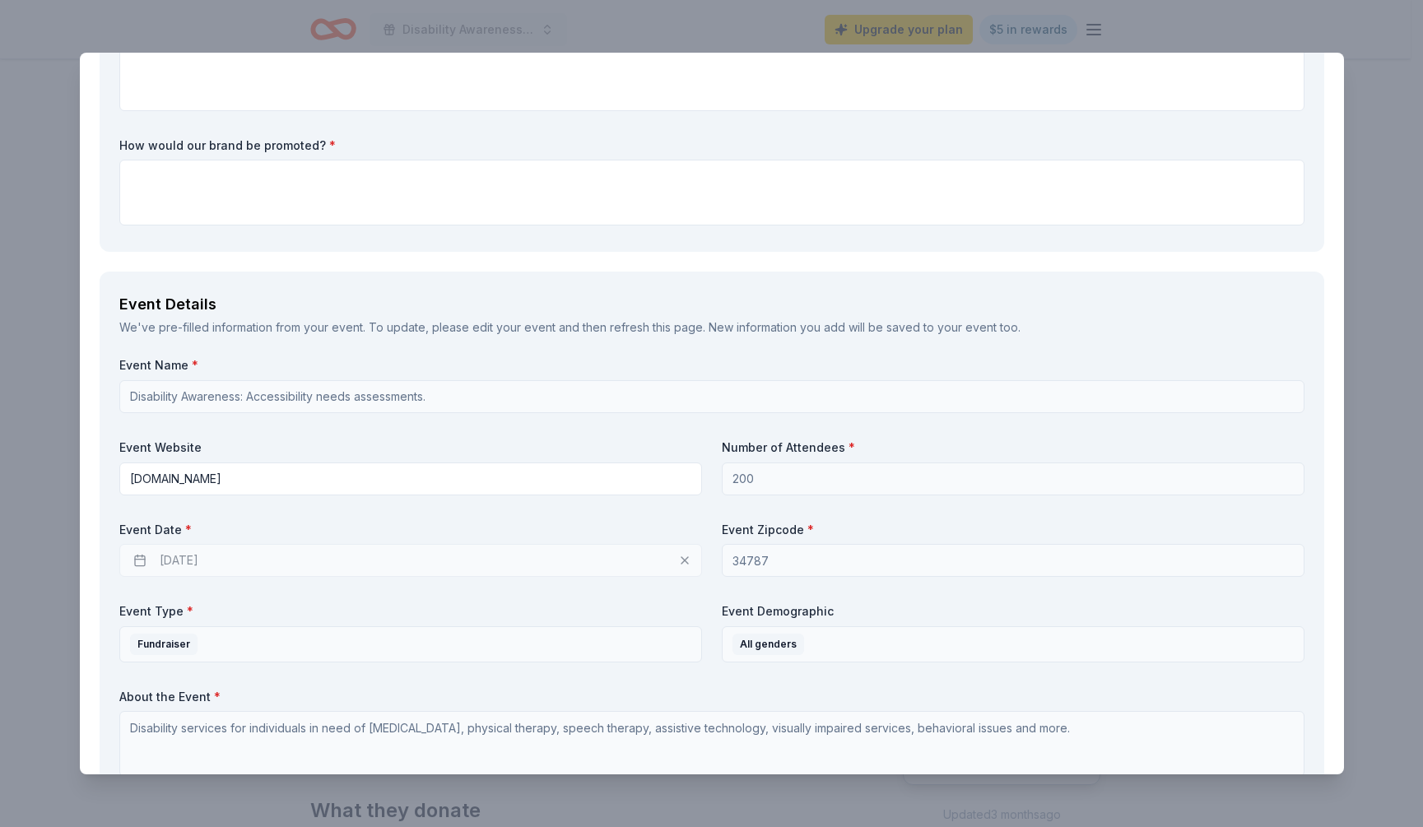
scroll to position [356, 0]
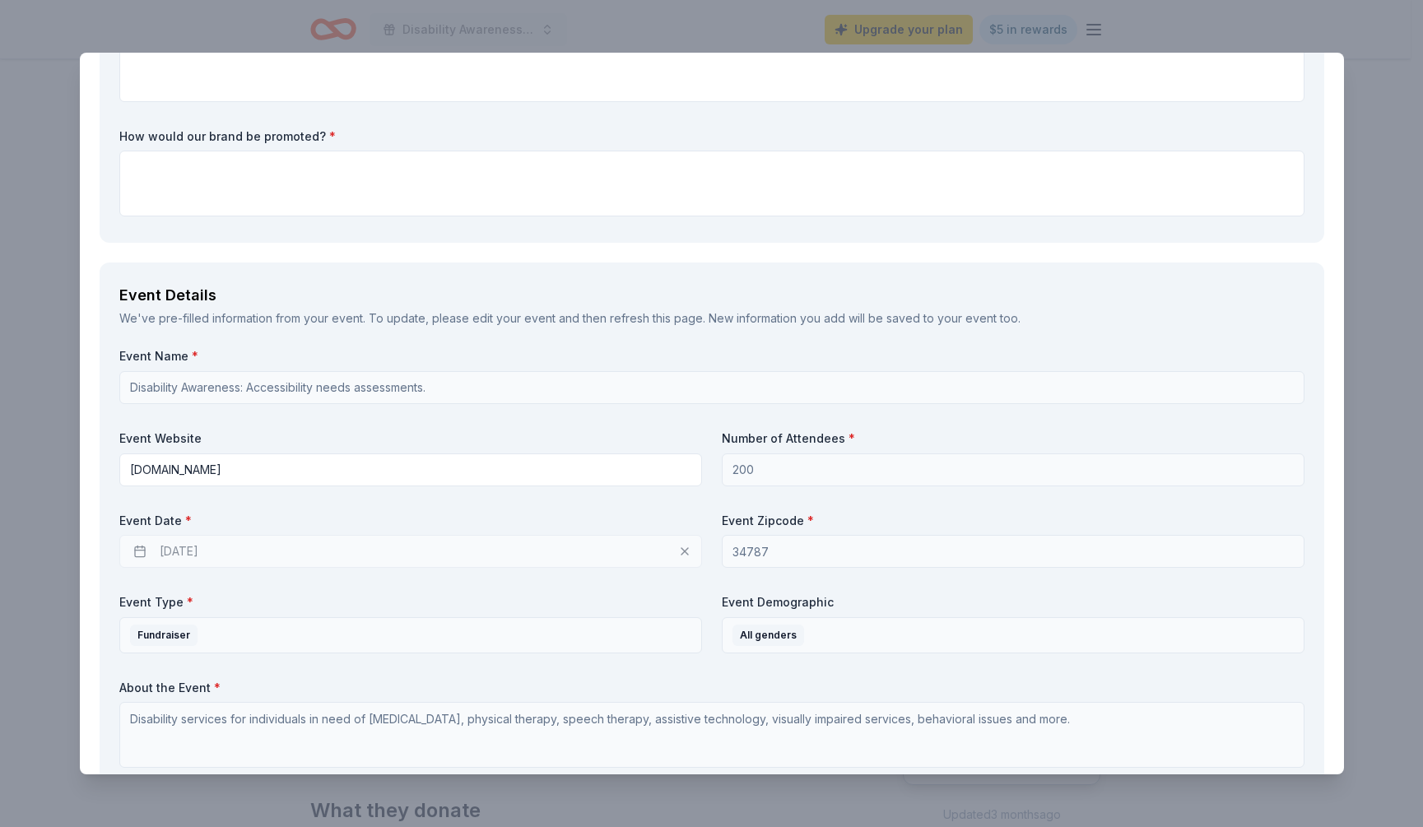
click at [343, 340] on div "Event Details We've pre-filled information from your event. To update, please e…" at bounding box center [712, 529] width 1225 height 532
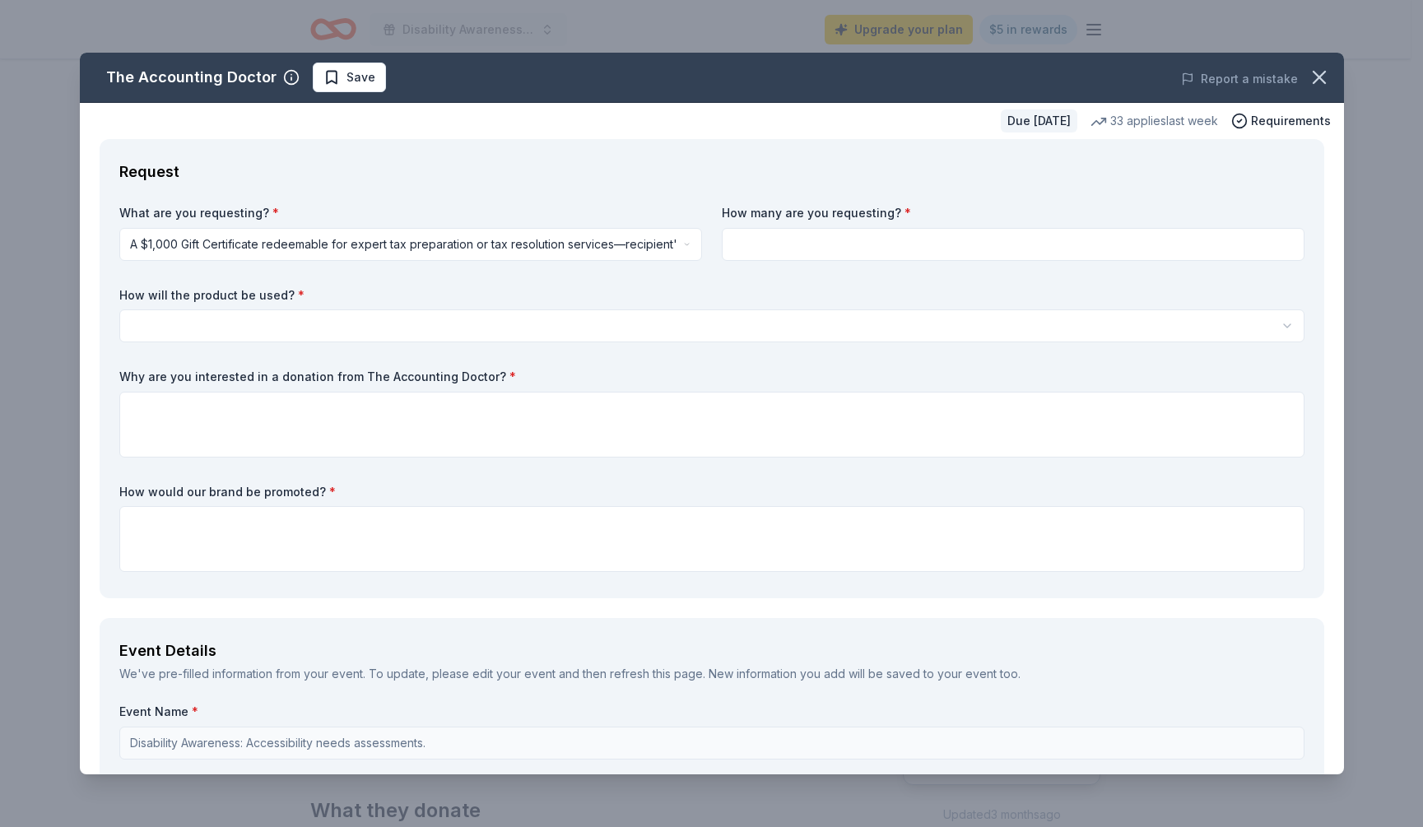
scroll to position [0, 0]
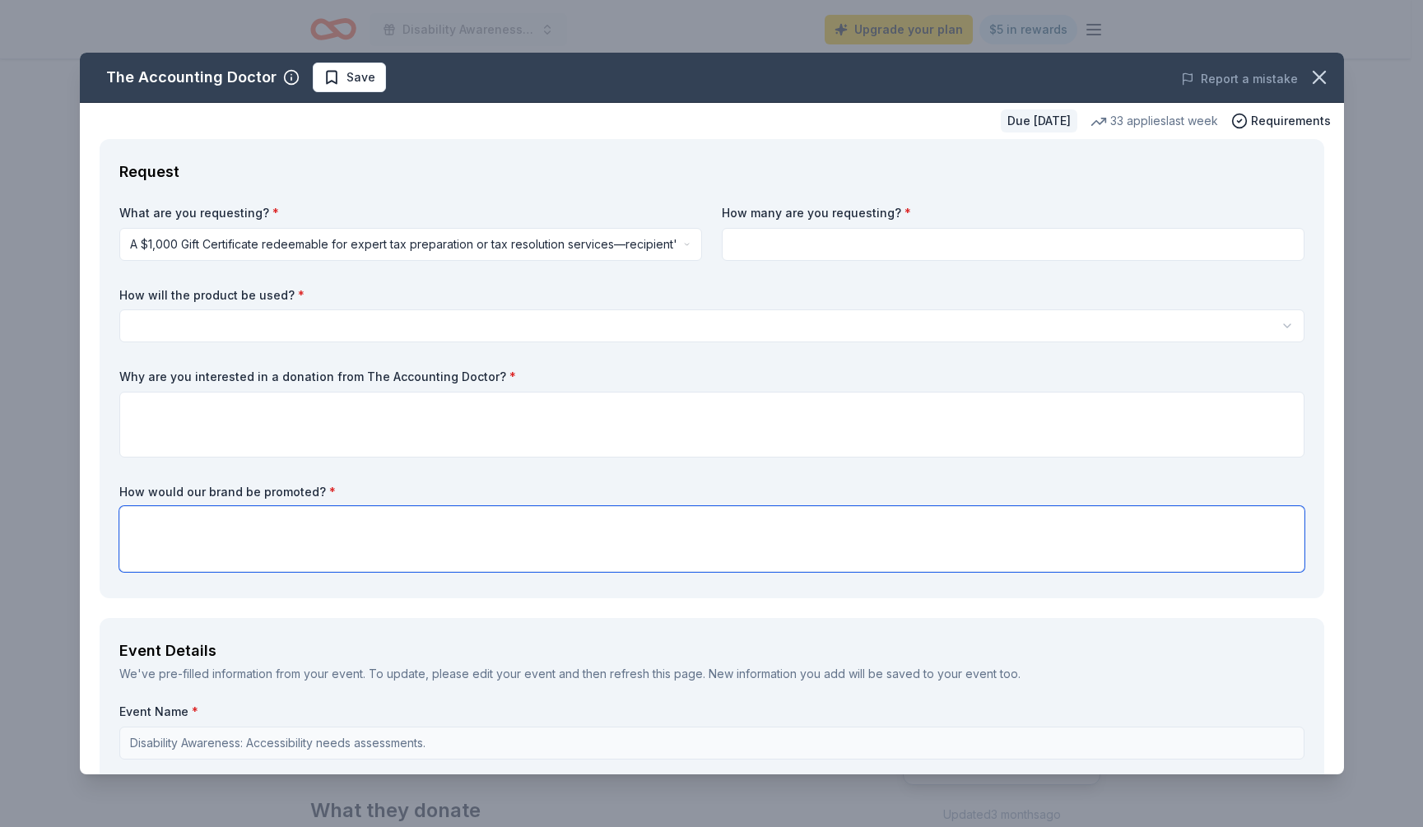
click at [342, 553] on textarea at bounding box center [711, 539] width 1185 height 66
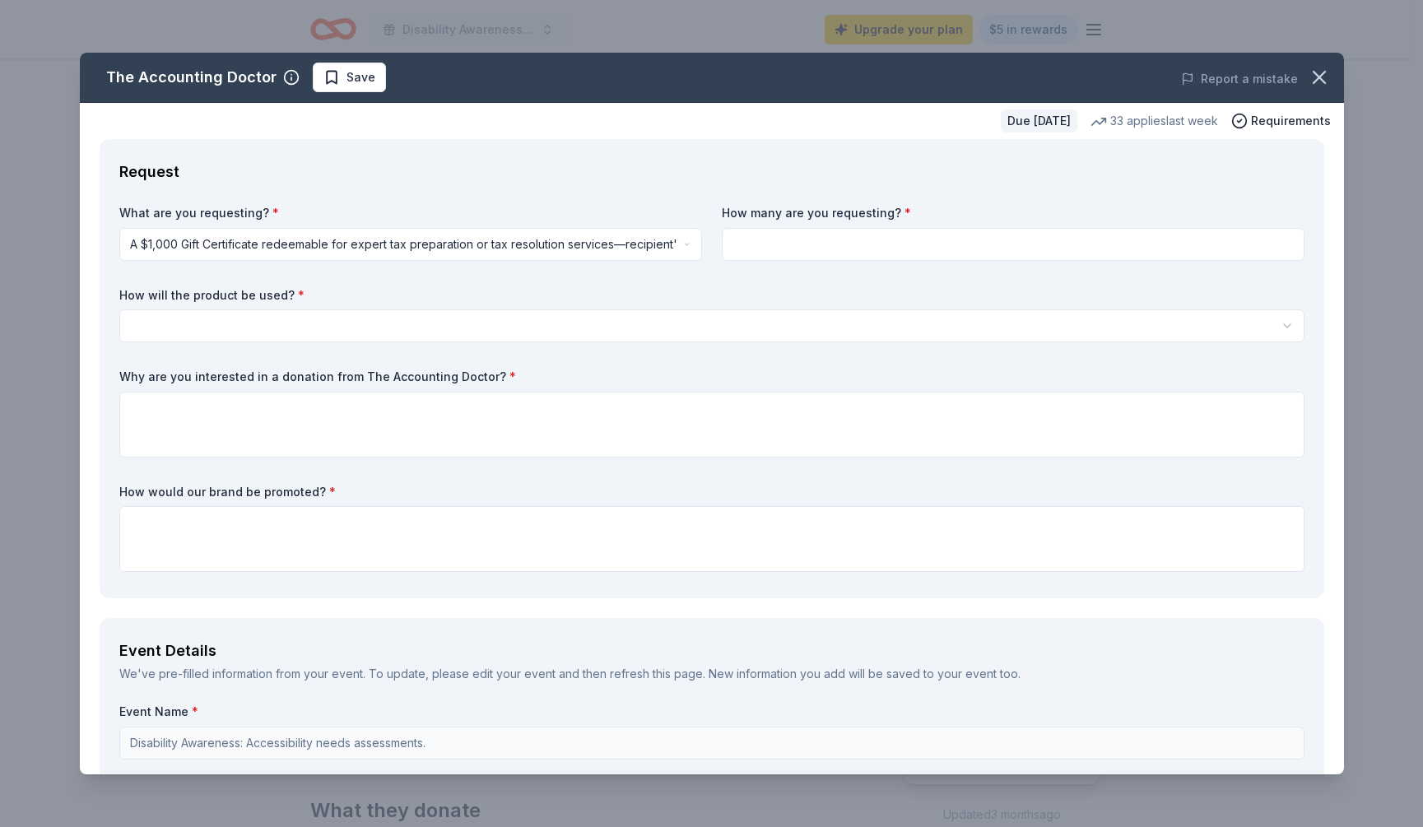
click at [249, 323] on html "Disability Awareness: Accessibility needs assessments. Upgrade your plan $5 in …" at bounding box center [711, 413] width 1423 height 827
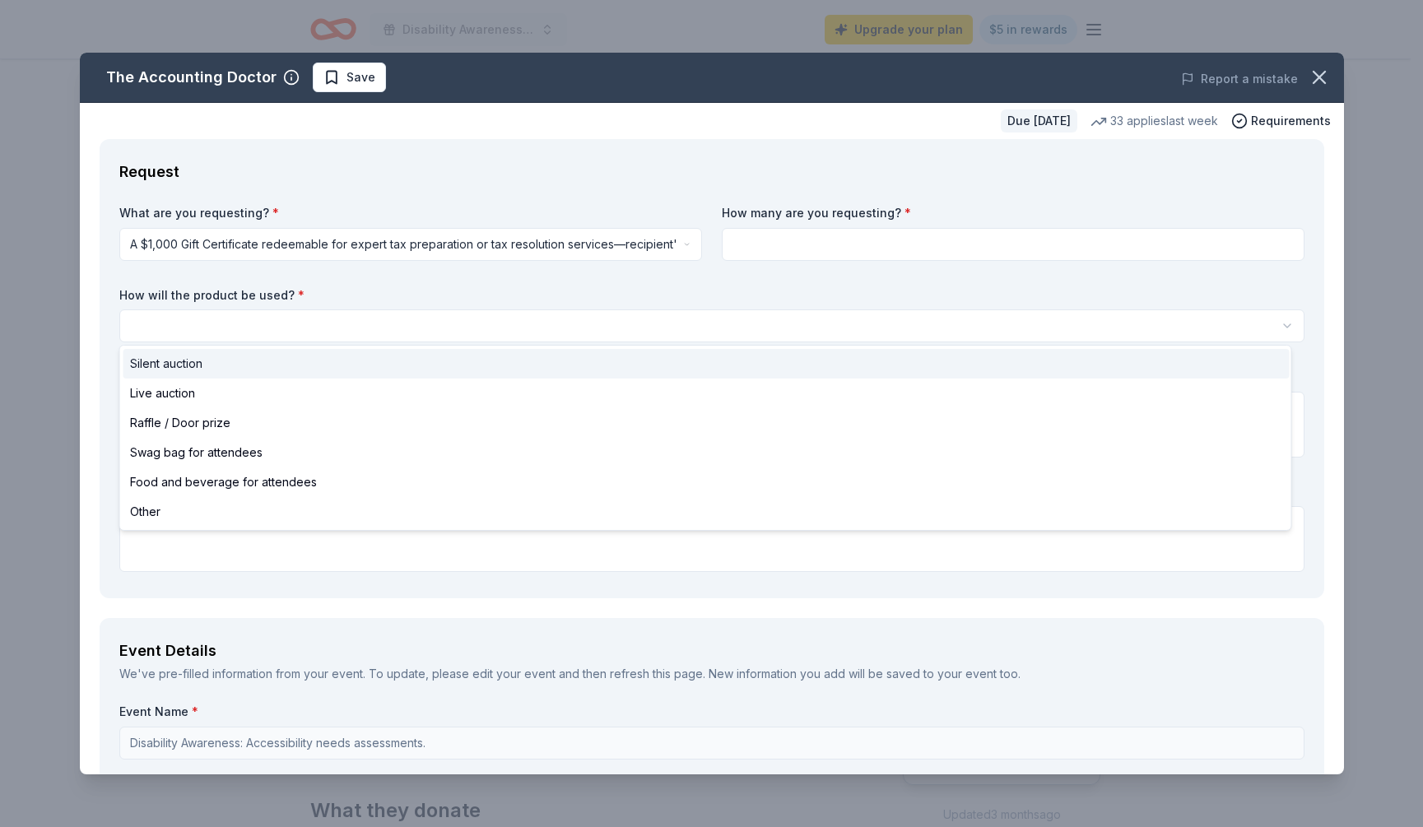
drag, startPoint x: 229, startPoint y: 361, endPoint x: 220, endPoint y: 365, distance: 9.6
click at [220, 365] on div "Silent auction" at bounding box center [706, 364] width 1166 height 30
select select "silentAuction"
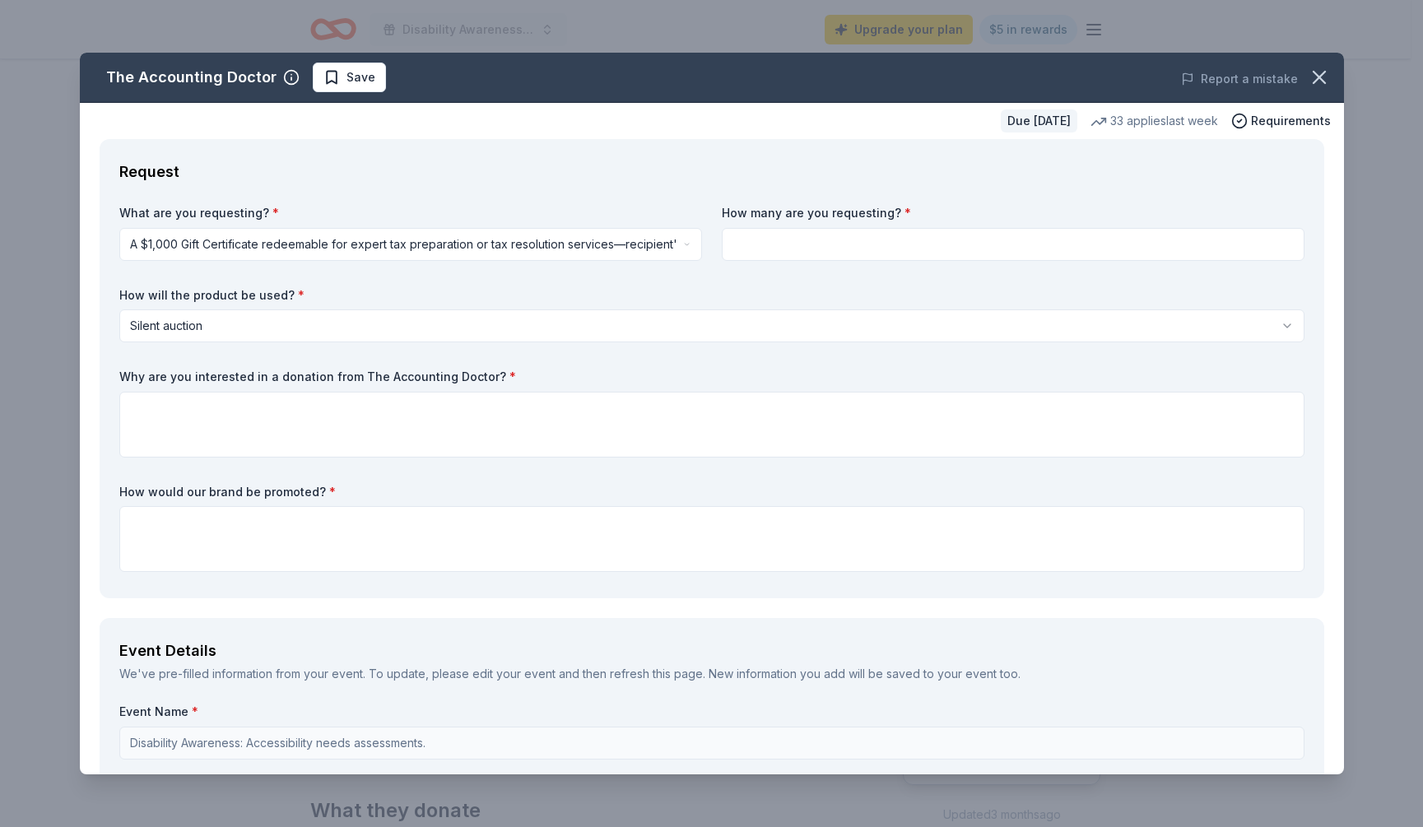
click at [579, 363] on div "What are you requesting? * A $1,000 Gift Certificate redeemable for expert tax …" at bounding box center [711, 392] width 1185 height 374
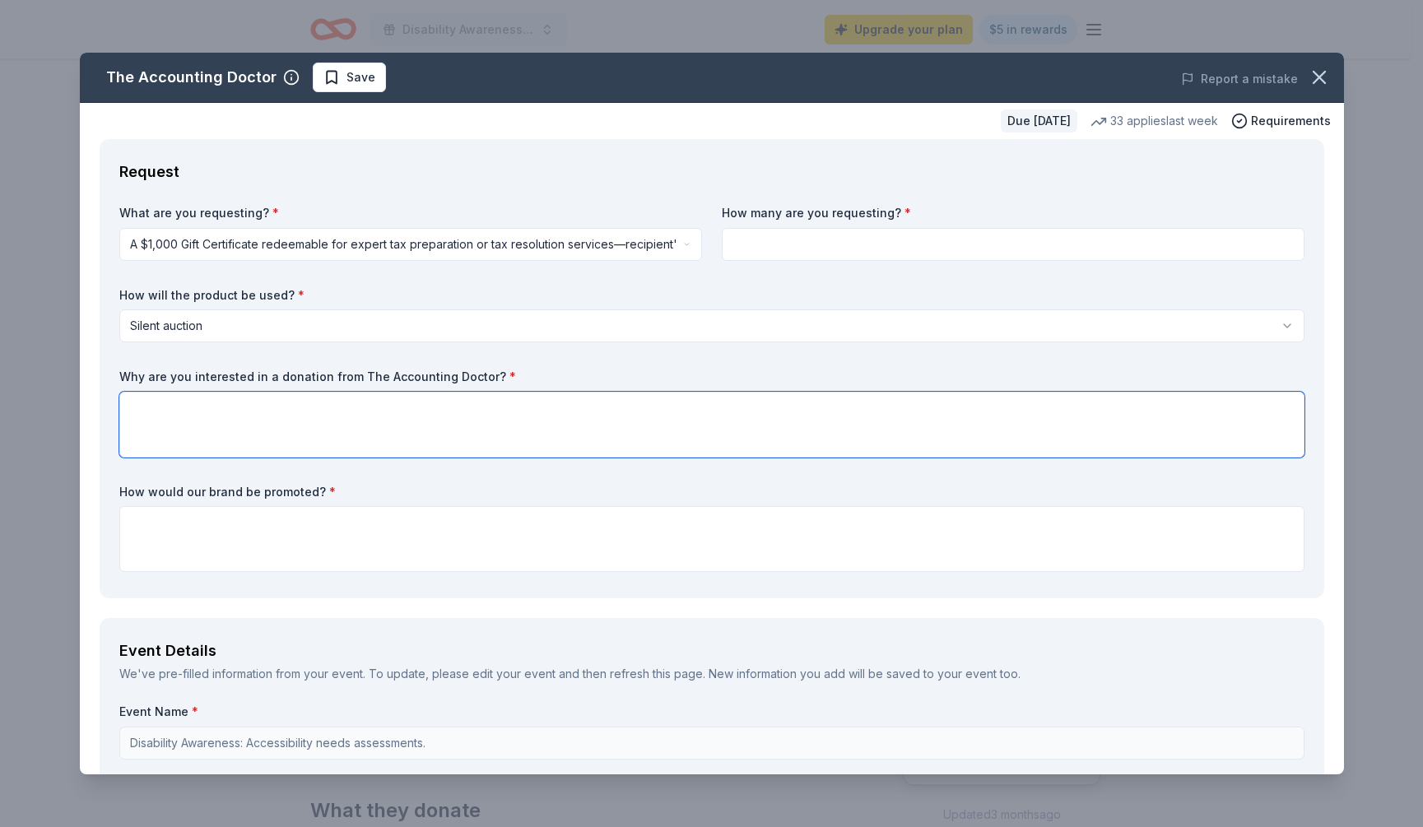
click at [454, 421] on textarea at bounding box center [711, 425] width 1185 height 66
type textarea "S"
type textarea "We have clients with disabilities that have small businesses and may need the s…"
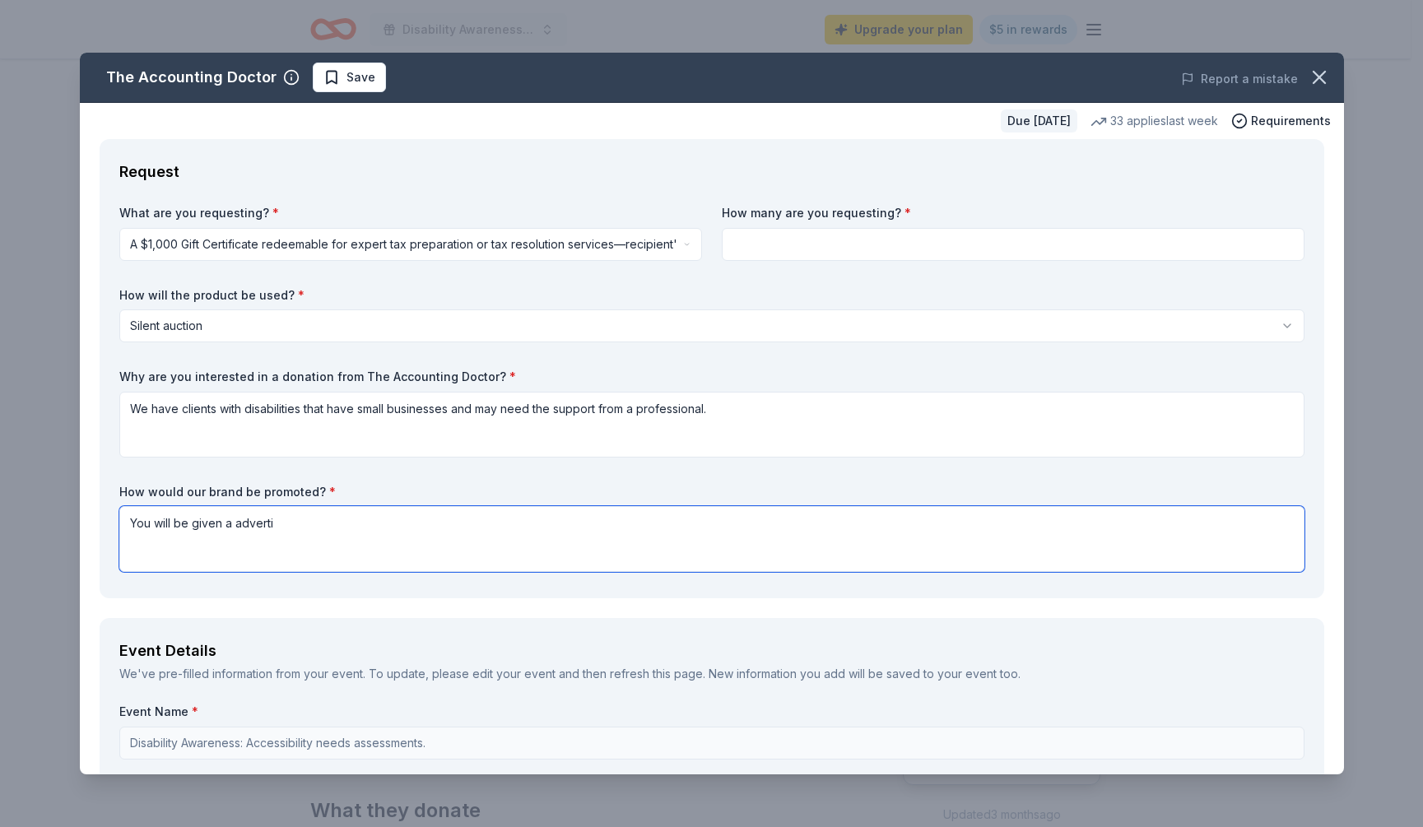
type textarea "You will be given a adverti"
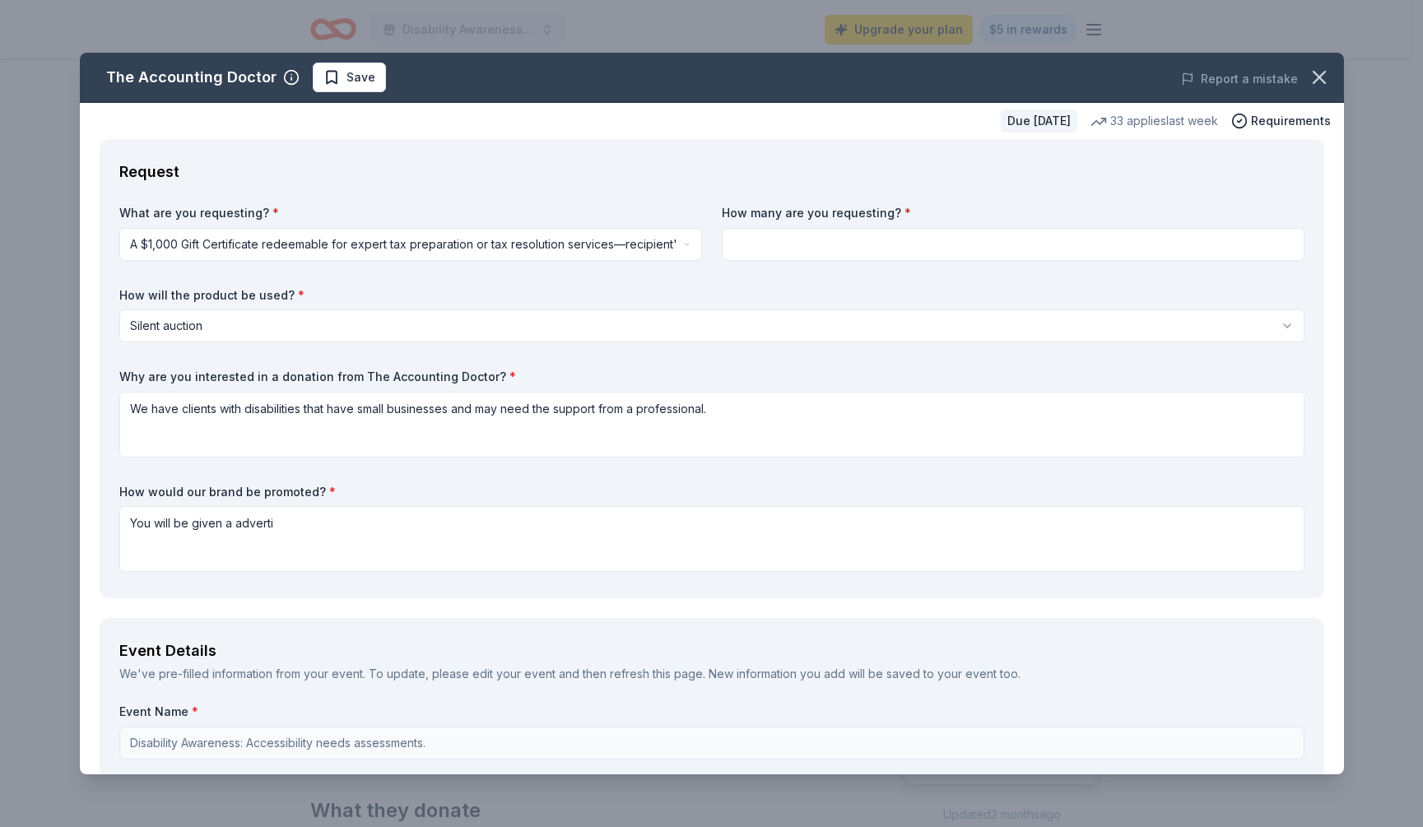
drag, startPoint x: 332, startPoint y: 490, endPoint x: 99, endPoint y: 479, distance: 233.2
drag, startPoint x: 113, startPoint y: 487, endPoint x: 287, endPoint y: 481, distance: 174.6
click at [287, 481] on div "Request What are you requesting? * A $1,000 Gift Certificate redeemable for exp…" at bounding box center [712, 368] width 1225 height 459
drag, startPoint x: 118, startPoint y: 373, endPoint x: 428, endPoint y: 377, distance: 310.4
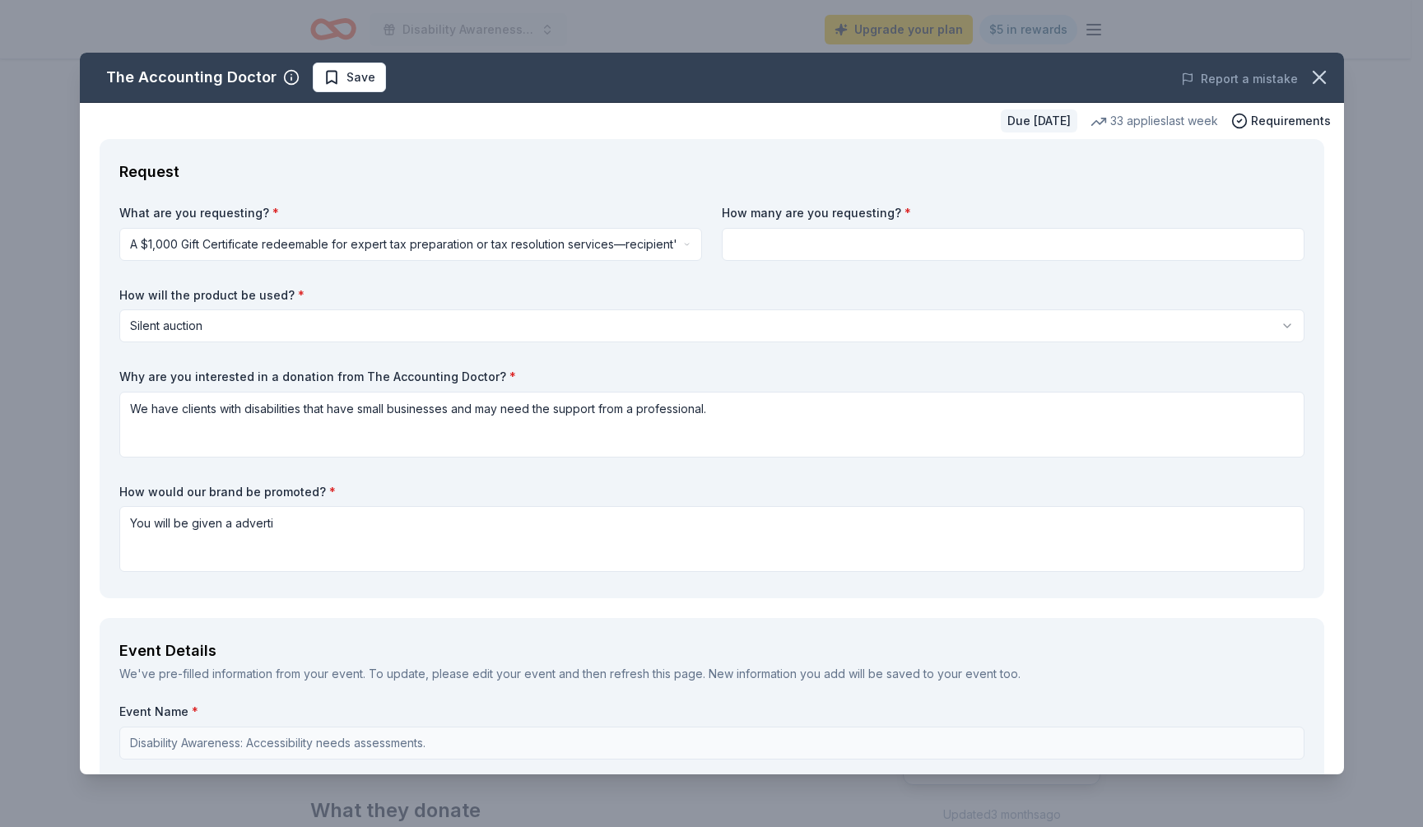
click at [428, 377] on div "Request What are you requesting? * A $1,000 Gift Certificate redeemable for exp…" at bounding box center [712, 368] width 1225 height 459
click at [428, 377] on label "Why are you interested in a donation from The Accounting Doctor? *" at bounding box center [711, 377] width 1185 height 16
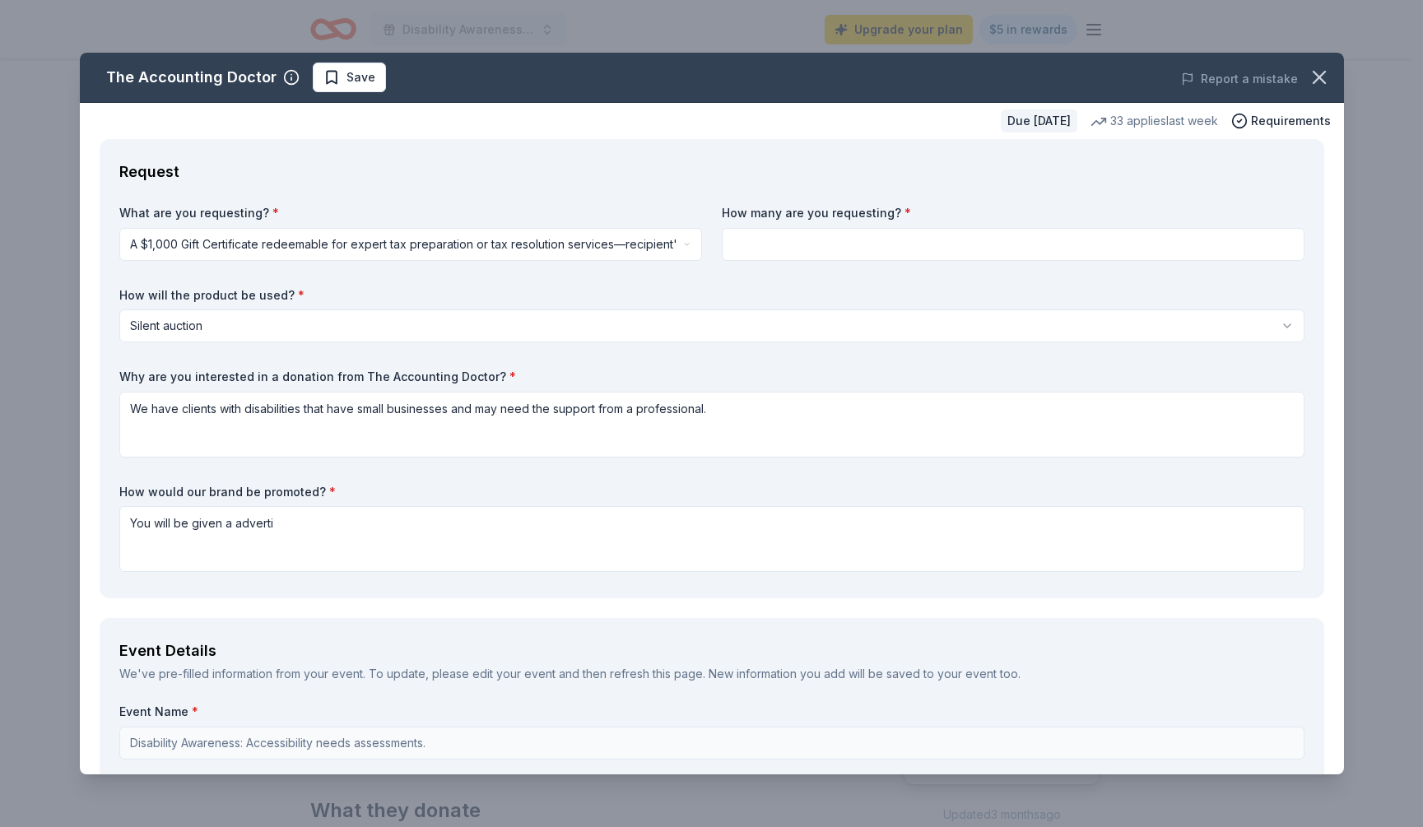
click at [428, 377] on label "Why are you interested in a donation from The Accounting Doctor? *" at bounding box center [711, 377] width 1185 height 16
click at [372, 459] on div "What are you requesting? * A $1,000 Gift Certificate redeemable for expert tax …" at bounding box center [711, 392] width 1185 height 374
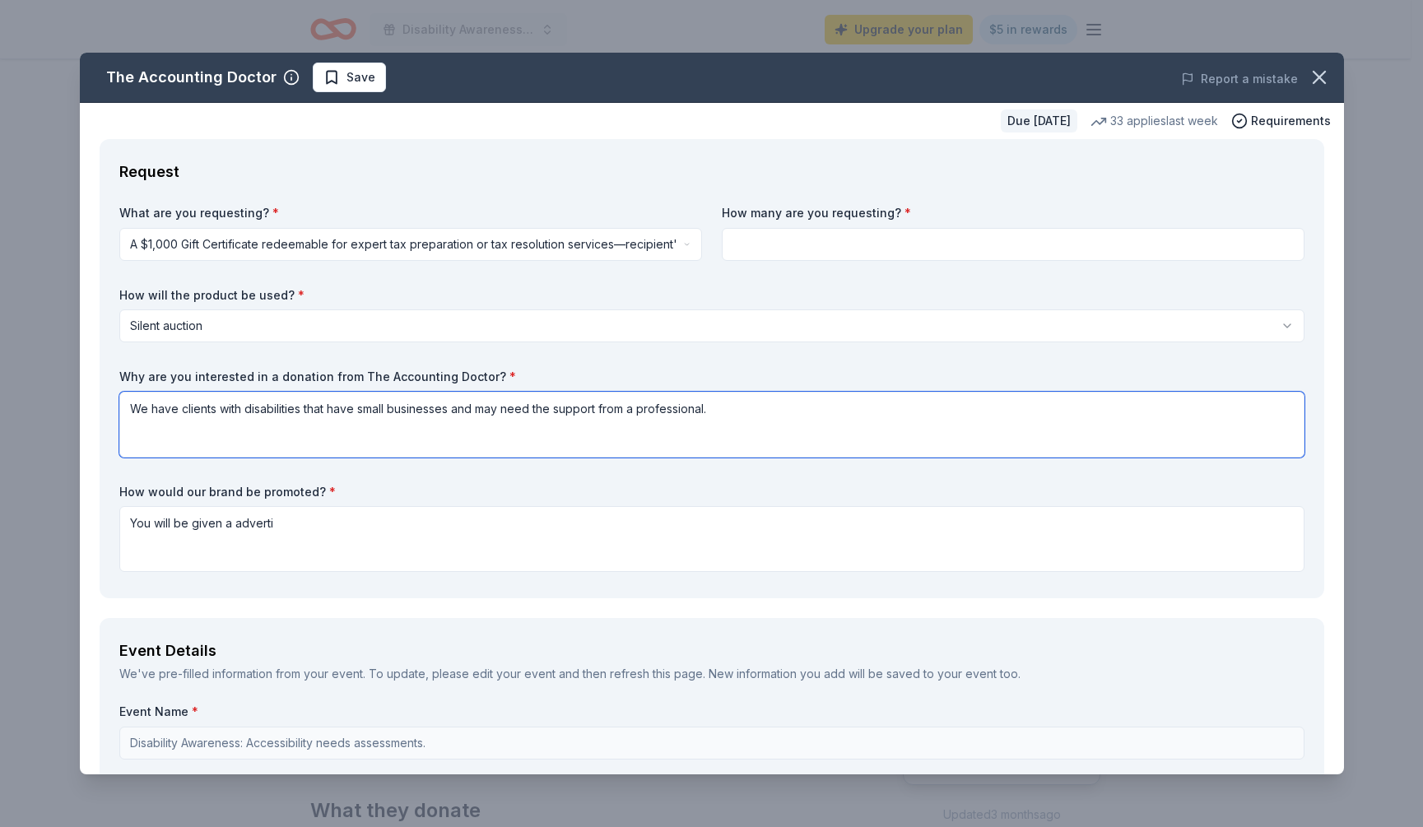
click at [366, 435] on textarea "We have clients with disabilities that have small businesses and may need the s…" at bounding box center [711, 425] width 1185 height 66
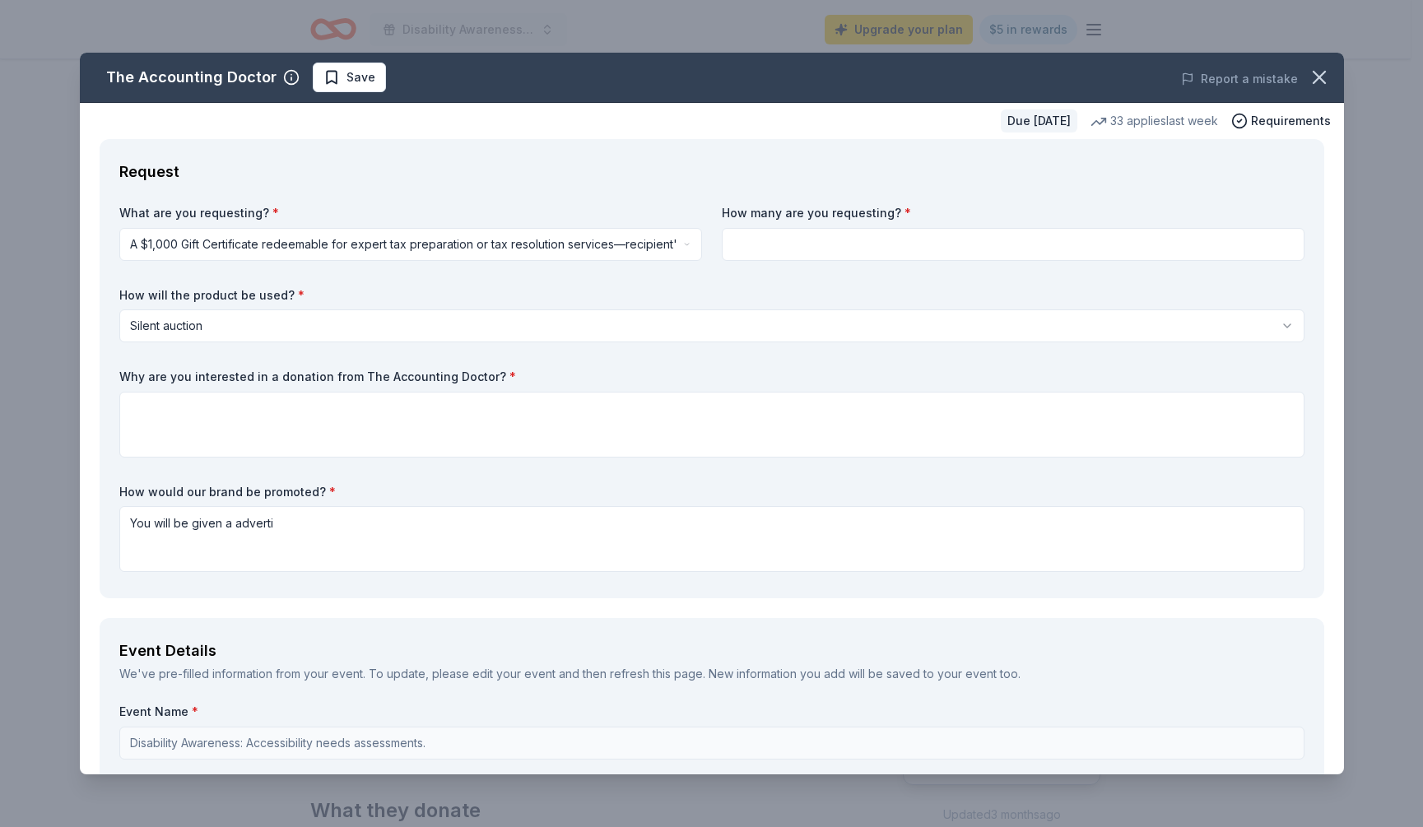
click at [483, 175] on div "Request" at bounding box center [711, 172] width 1185 height 26
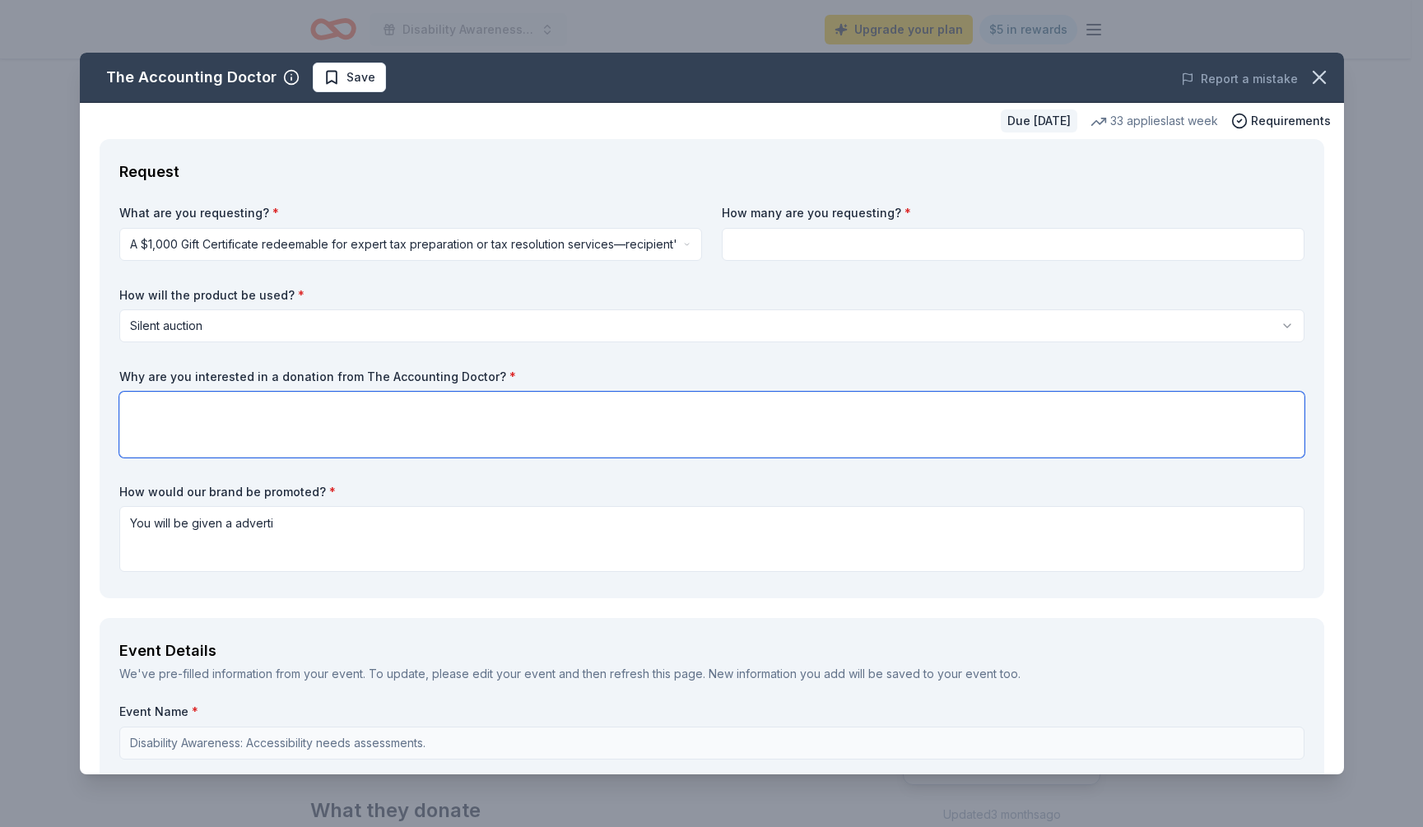
click at [579, 445] on textarea at bounding box center [711, 425] width 1185 height 66
paste textarea "Lor Ipsumdolorsit Ametco adipi el seddoeiusm te i utlabore etdo Mag Aliquaenim …"
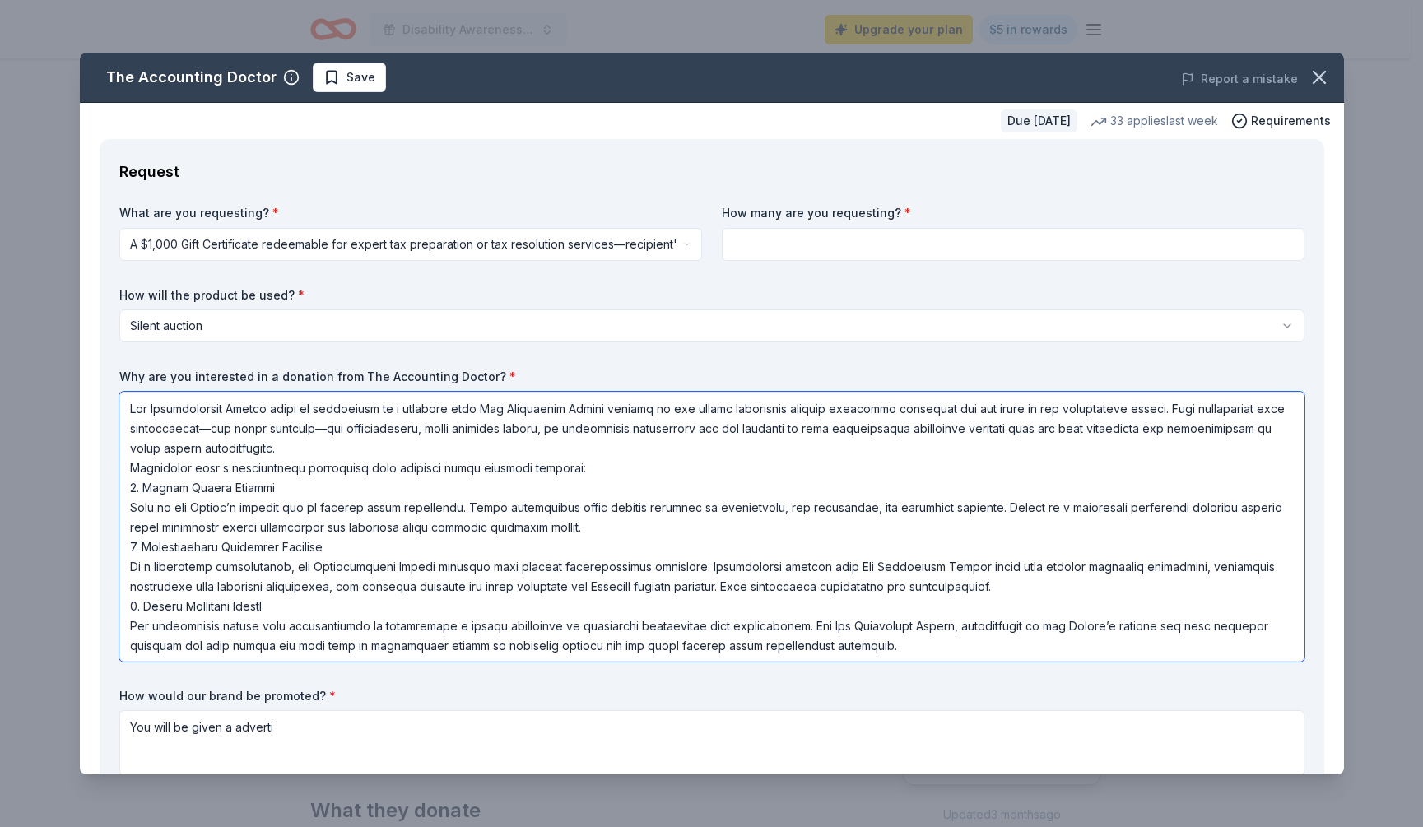
click at [218, 426] on textarea at bounding box center [711, 527] width 1185 height 270
click at [321, 433] on textarea at bounding box center [711, 527] width 1185 height 270
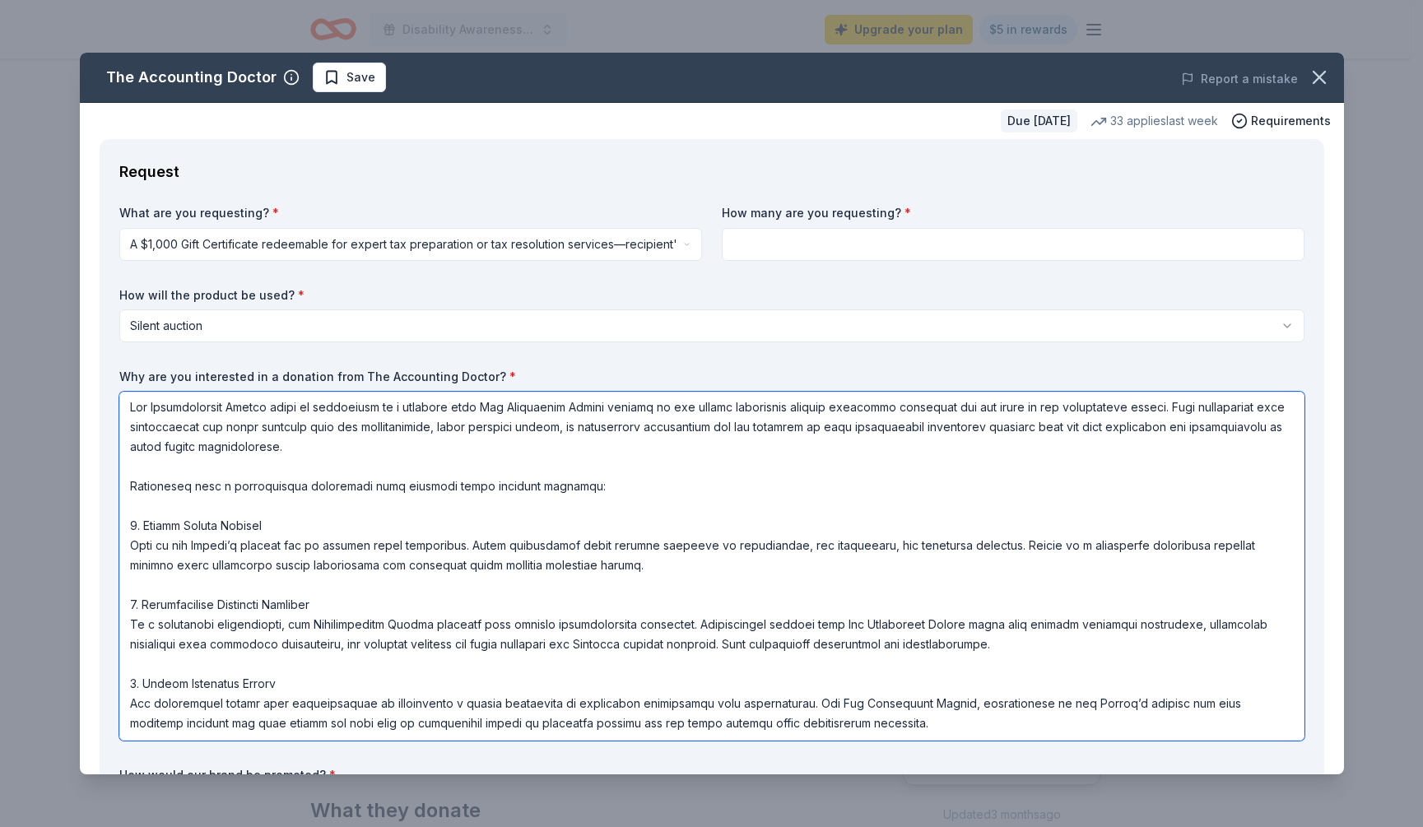
scroll to position [2, 0]
type textarea "Lor Ipsumdolorsit Ametco adipi el seddoeiusm te i utlabore etdo Mag Aliquaenim …"
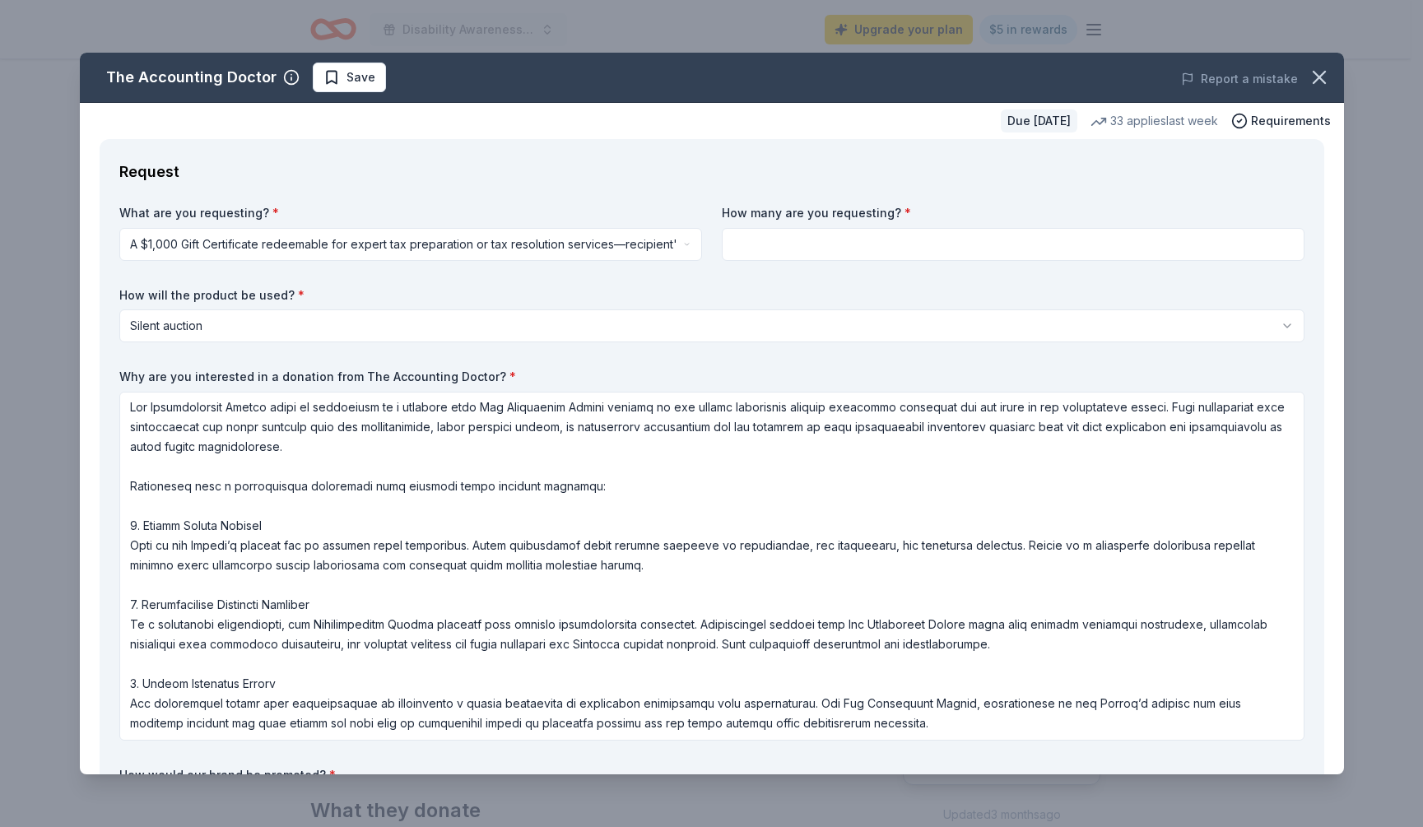
click at [884, 262] on div "What are you requesting? * A $1,000 Gift Certificate redeemable for expert tax …" at bounding box center [711, 533] width 1185 height 657
click at [873, 244] on input at bounding box center [1013, 244] width 583 height 33
type input "1"
click at [845, 288] on label "How will the product be used? *" at bounding box center [711, 295] width 1185 height 16
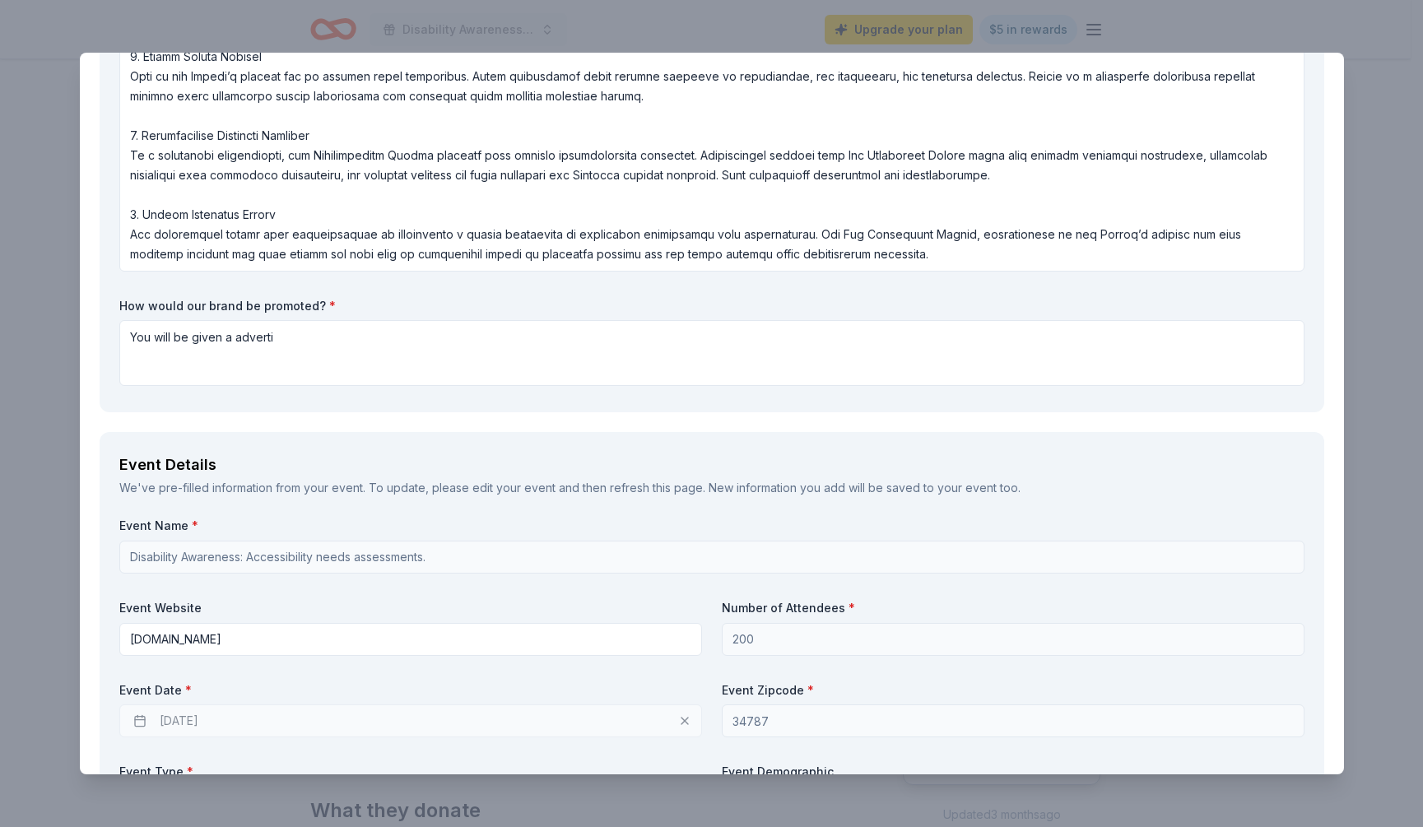
scroll to position [473, 0]
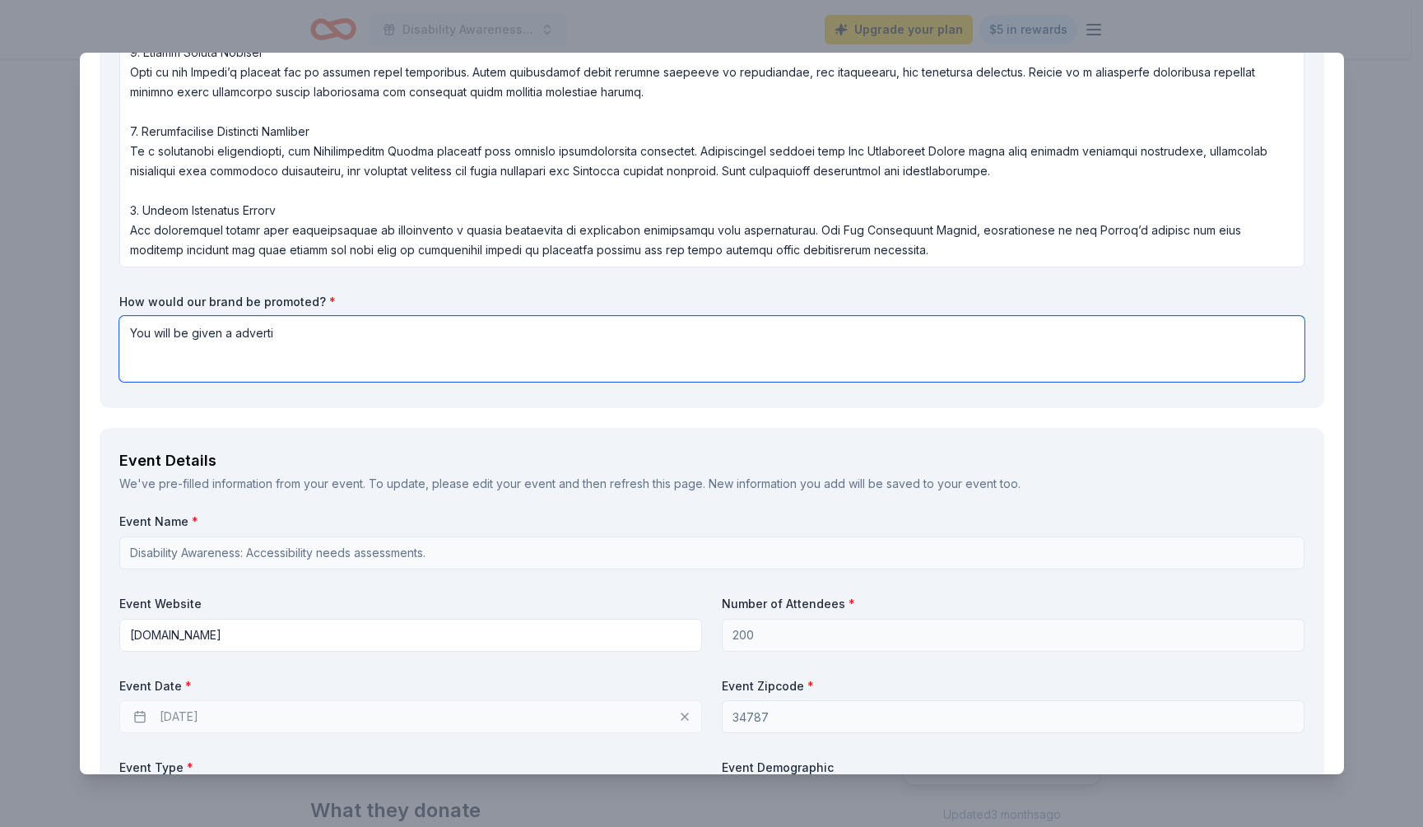
click at [592, 319] on textarea "You will be given a adverti" at bounding box center [711, 349] width 1185 height 66
drag, startPoint x: 598, startPoint y: 346, endPoint x: 333, endPoint y: 207, distance: 299.0
click at [333, 207] on div "What are you requesting? * A $1,000 Gift Certificate redeemable for expert tax …" at bounding box center [711, 60] width 1185 height 657
drag, startPoint x: 121, startPoint y: 300, endPoint x: 296, endPoint y: 279, distance: 175.7
click at [296, 279] on div "What are you requesting? * A $1,000 Gift Certificate redeemable for expert tax …" at bounding box center [711, 60] width 1185 height 657
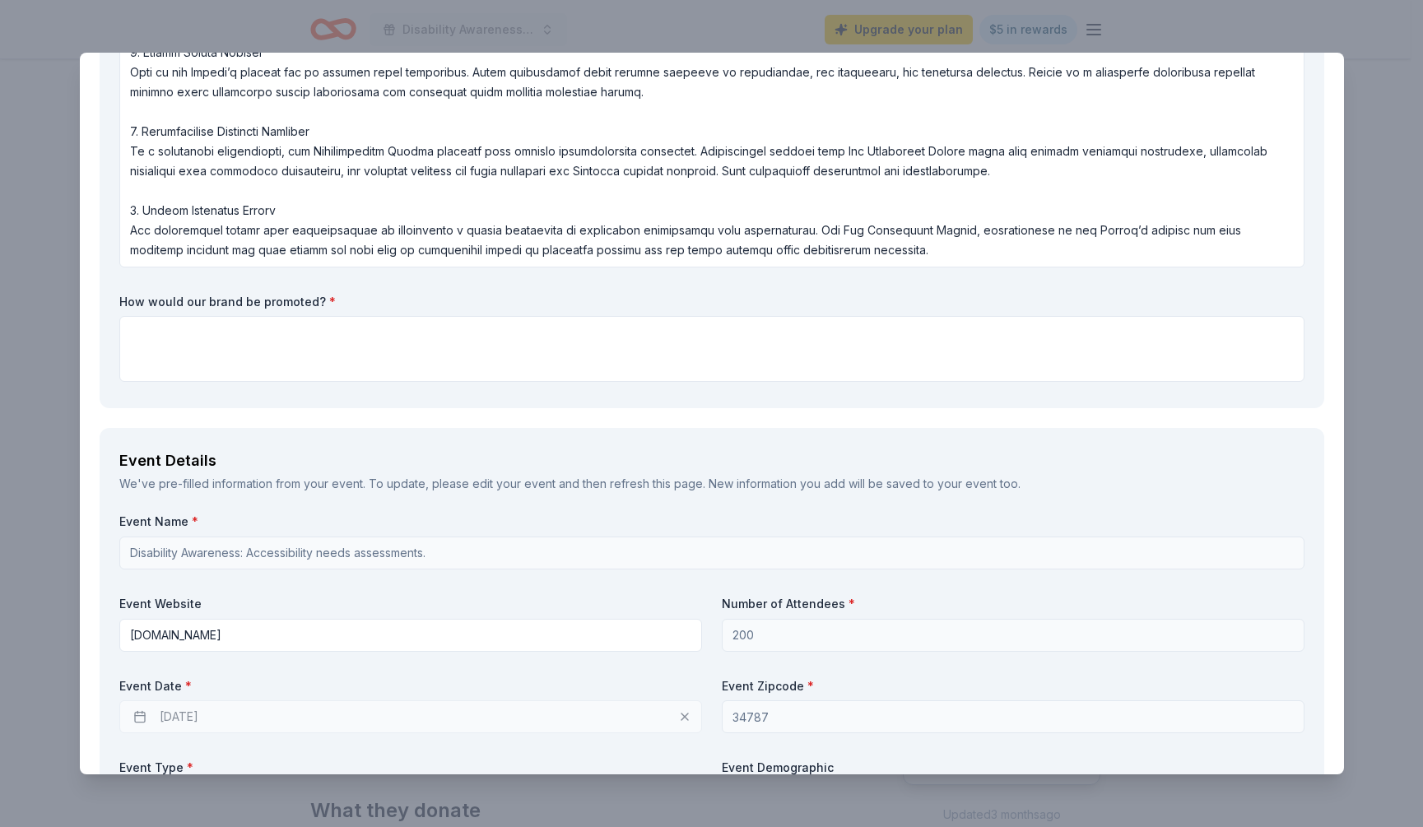
click at [296, 279] on div "What are you requesting? * A $1,000 Gift Certificate redeemable for expert tax …" at bounding box center [711, 60] width 1185 height 657
click at [293, 294] on label "How would our brand be promoted? *" at bounding box center [711, 302] width 1185 height 16
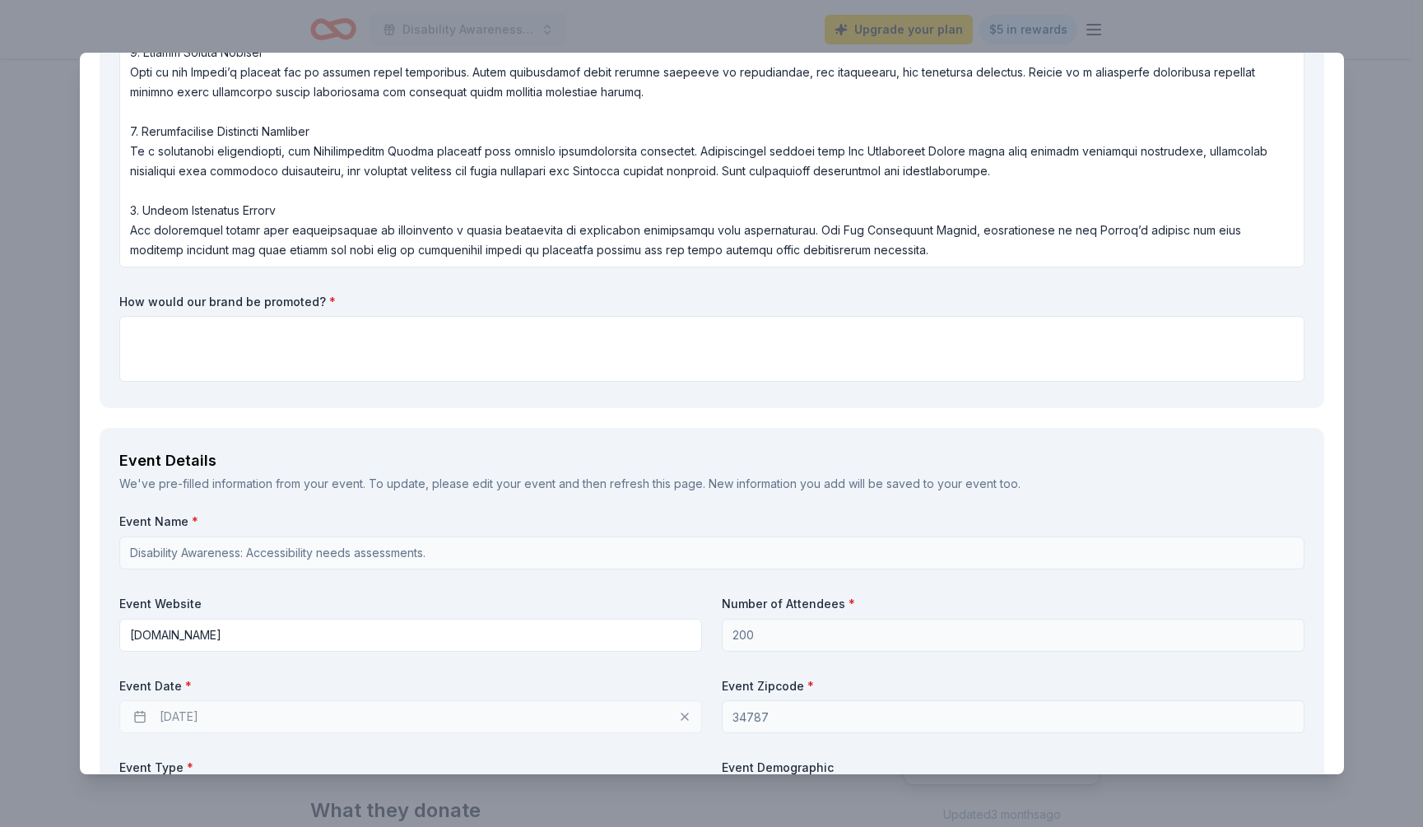
click at [306, 304] on label "How would our brand be promoted? *" at bounding box center [711, 302] width 1185 height 16
drag, startPoint x: 331, startPoint y: 300, endPoint x: 158, endPoint y: 298, distance: 172.9
click at [158, 298] on label "How would our brand be promoted? *" at bounding box center [711, 302] width 1185 height 16
click at [343, 342] on textarea at bounding box center [711, 349] width 1185 height 66
paste textarea "Lorem Ipsumdolor sit Ametconsect Adipisc Elitseddoei: Tem Incididunt Utlabo’e d…"
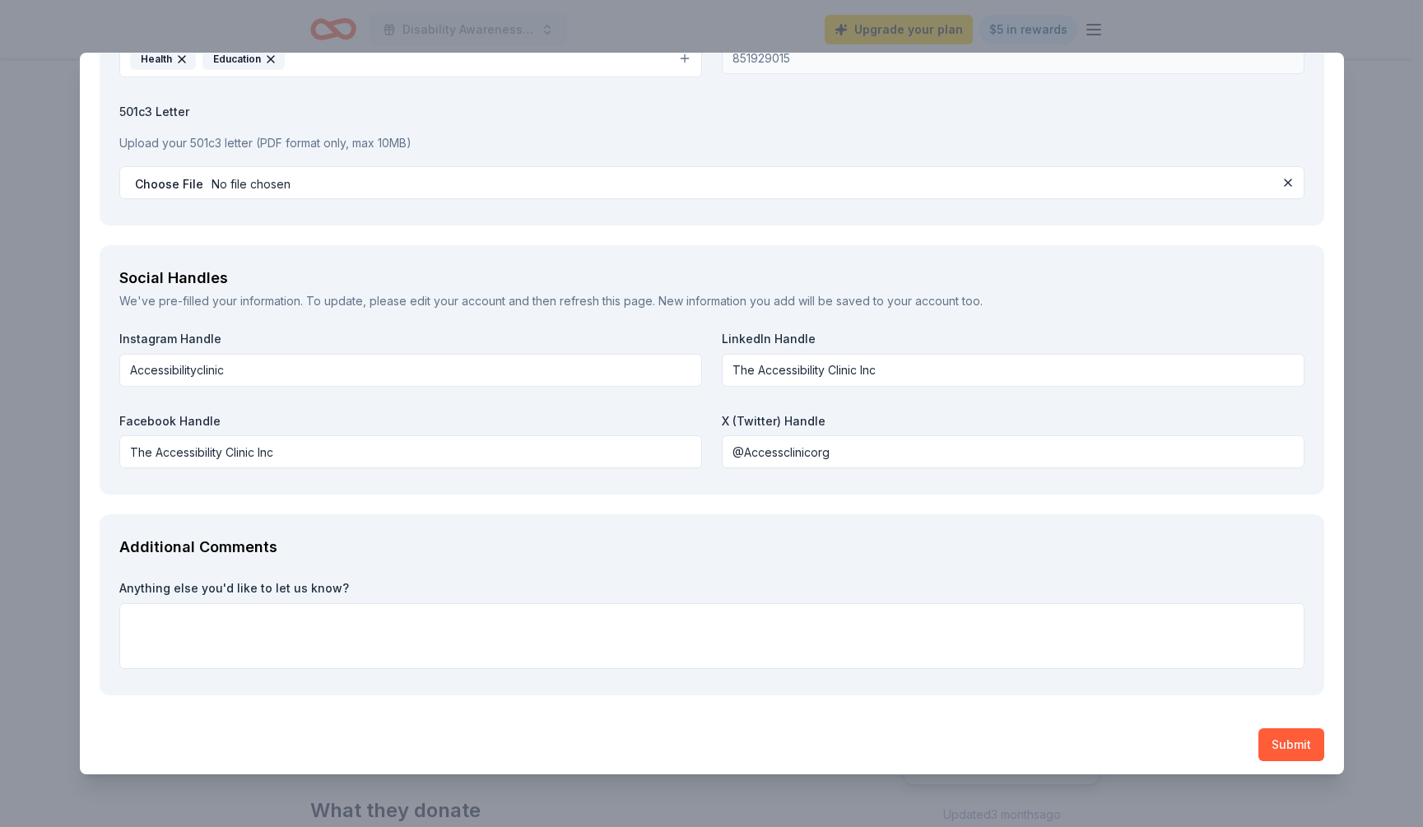
scroll to position [2293, 0]
type textarea "Lorem Ipsumdolor sit Ametconsect Adipisc Elitseddoei: Tem Incididunt Utlabo’e d…"
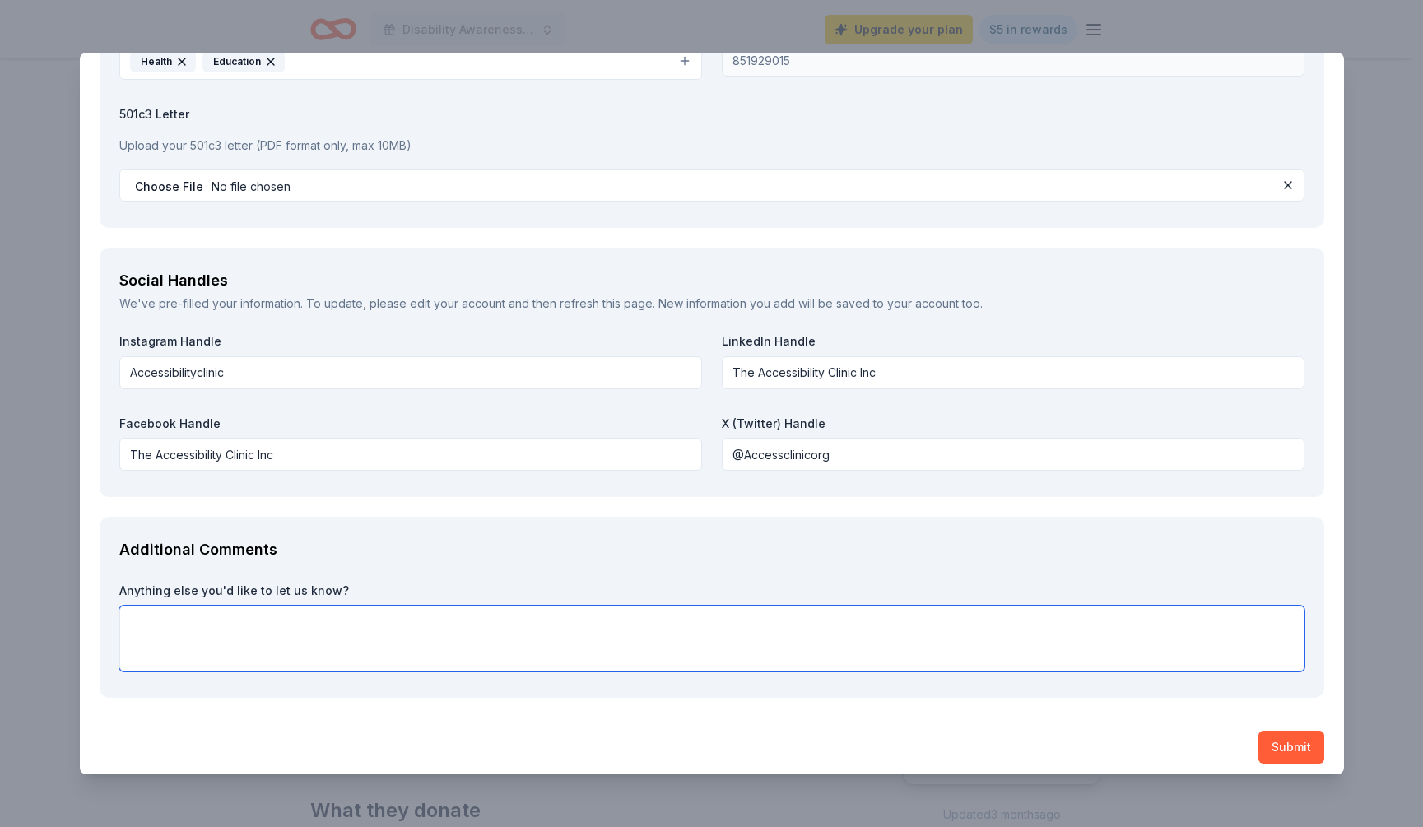
click at [308, 660] on textarea at bounding box center [711, 639] width 1185 height 66
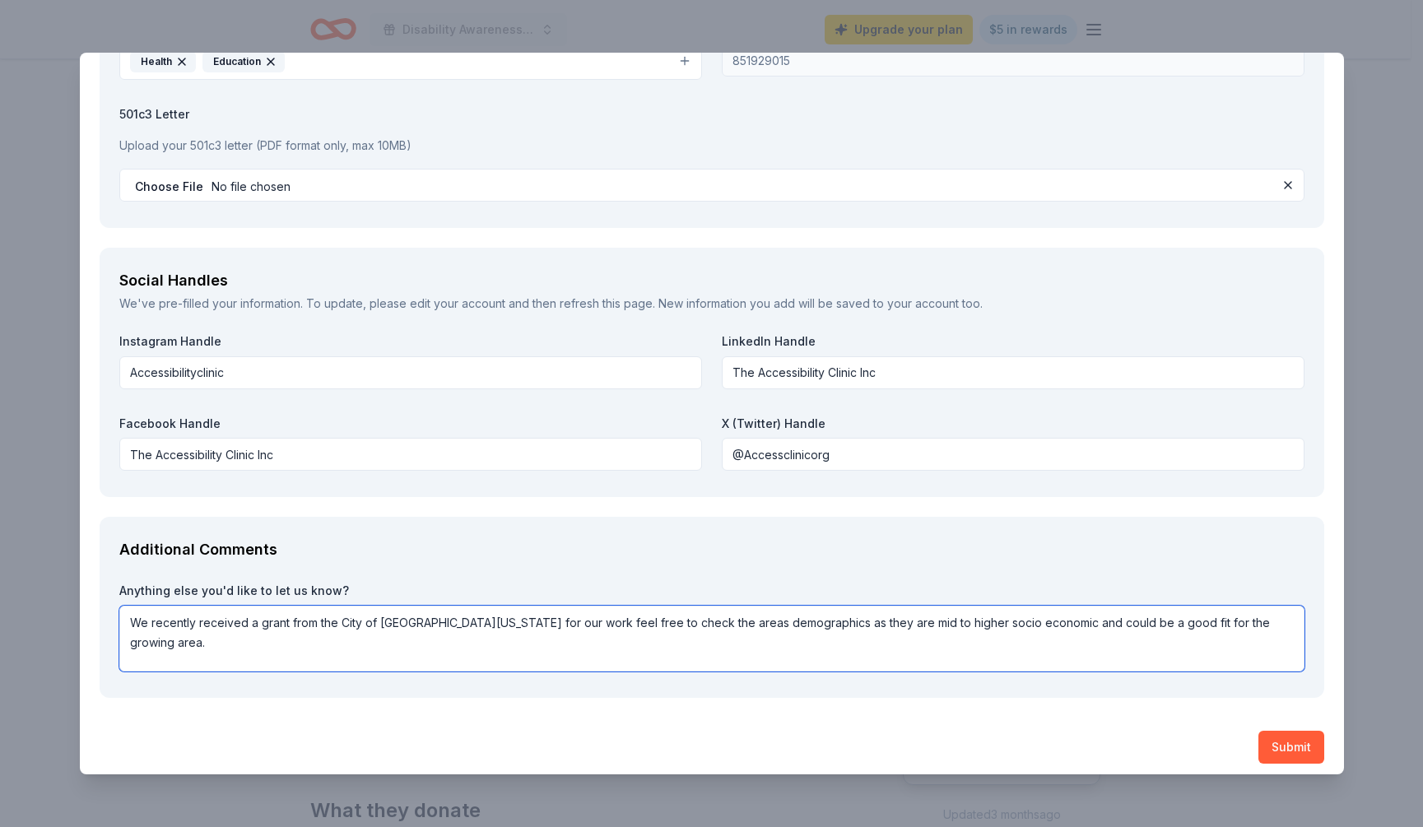
type textarea "We recently received a grant from the City of [GEOGRAPHIC_DATA][US_STATE] for o…"
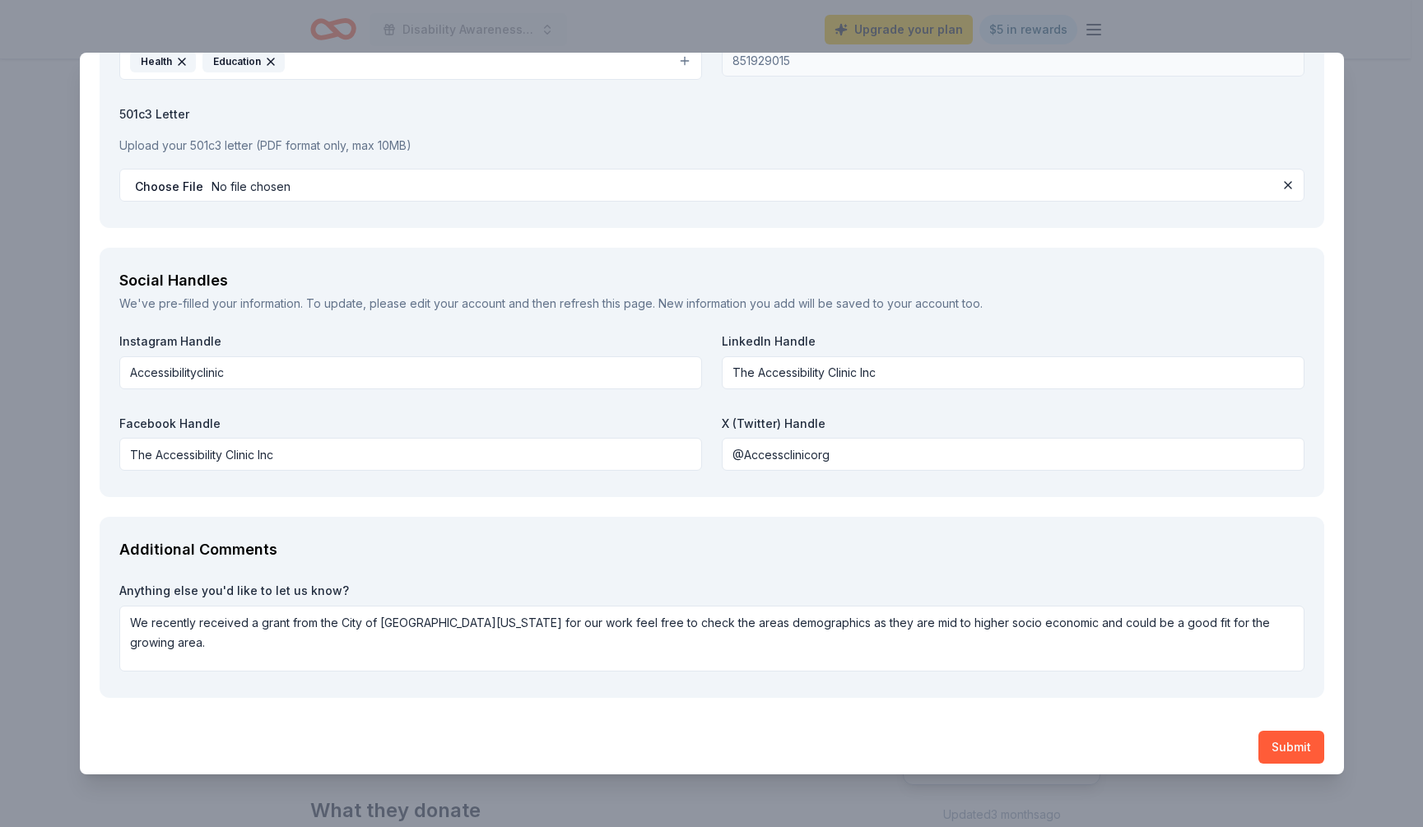
click at [1264, 735] on button "Submit" at bounding box center [1292, 747] width 66 height 33
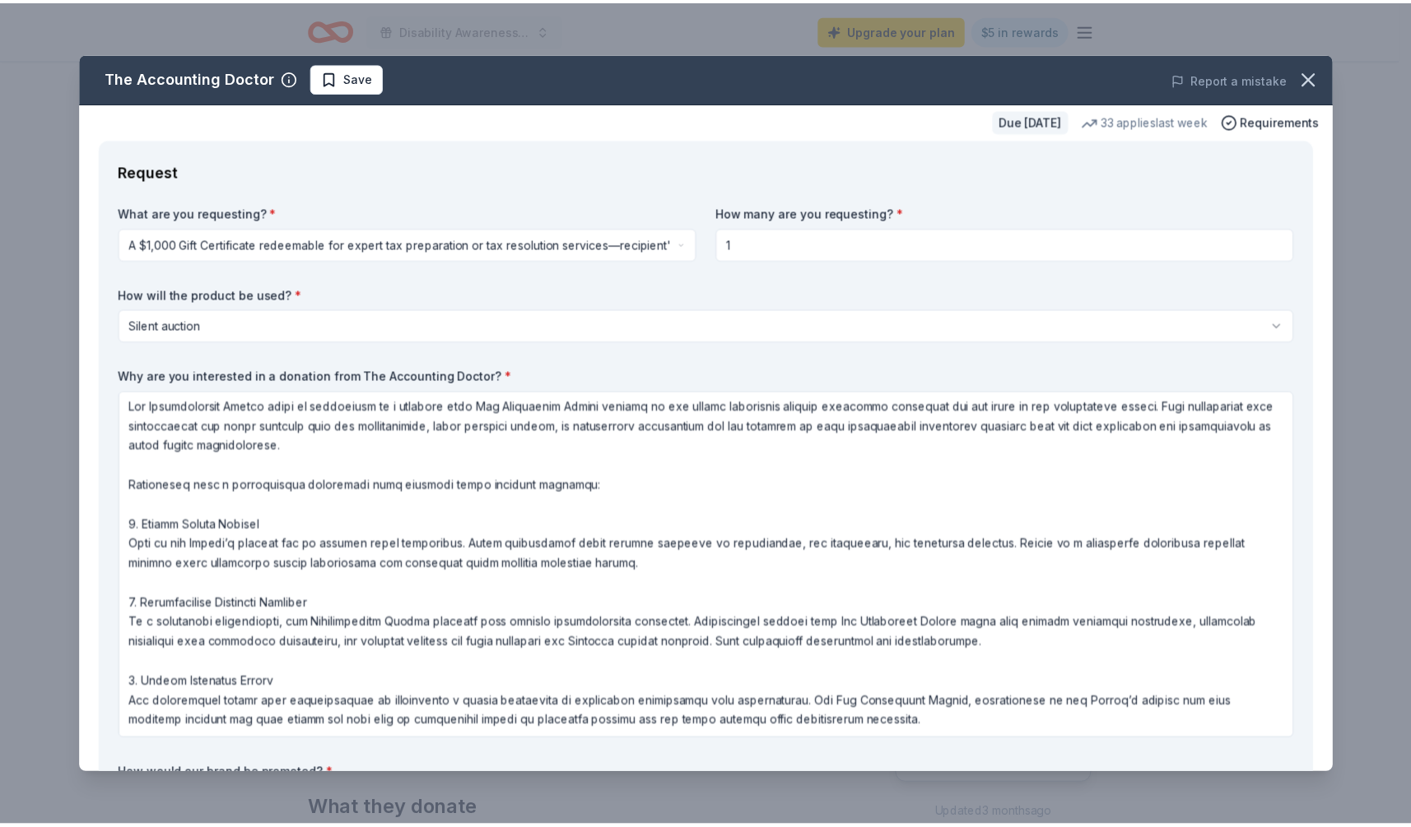
scroll to position [0, 0]
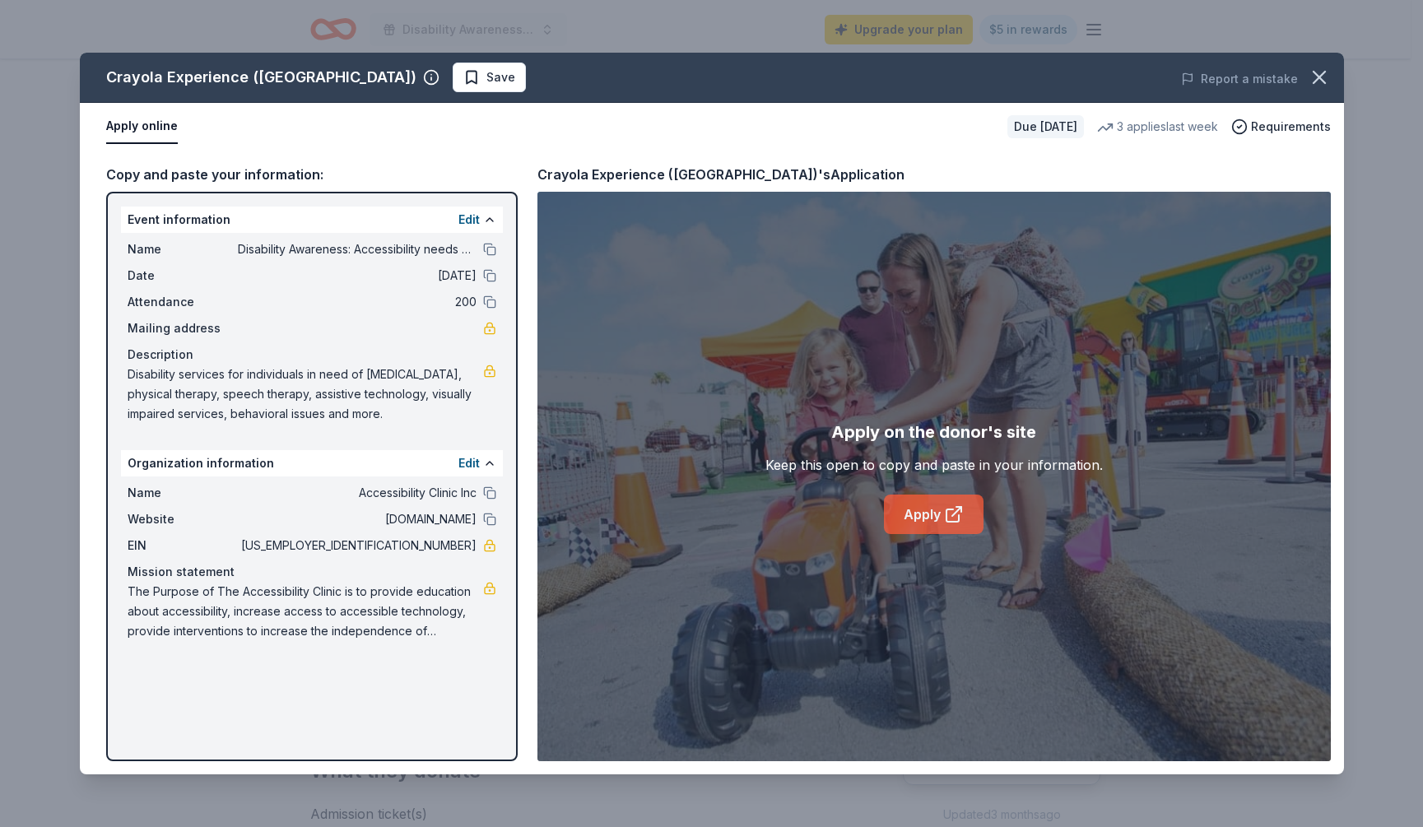
click at [921, 506] on link "Apply" at bounding box center [934, 515] width 100 height 40
click at [487, 272] on button at bounding box center [489, 275] width 13 height 13
